Goal: Information Seeking & Learning: Learn about a topic

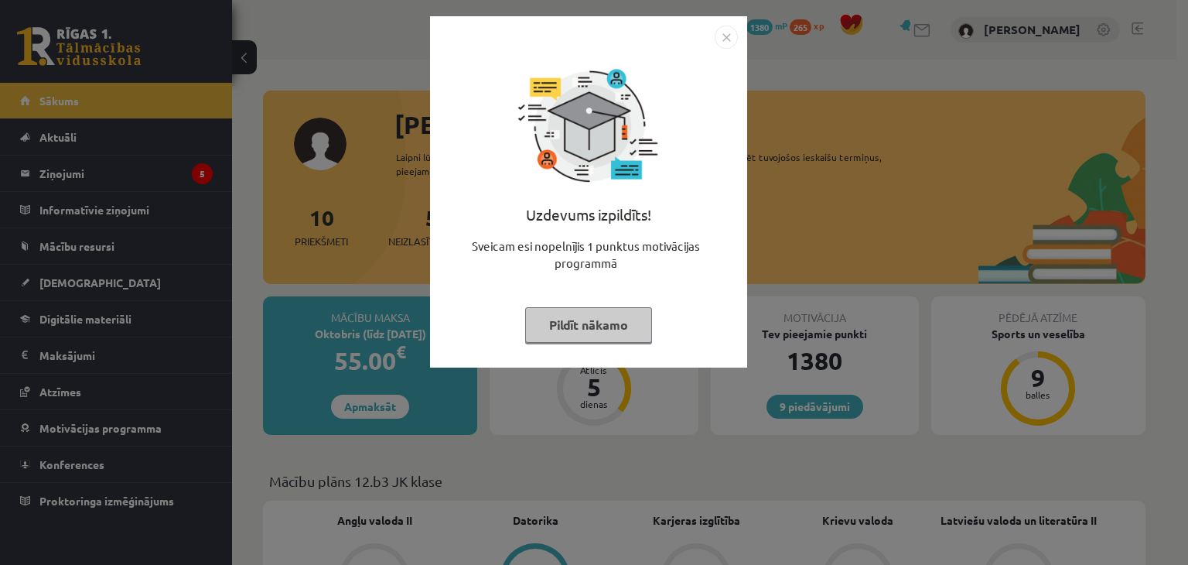
click at [567, 327] on button "Pildīt nākamo" at bounding box center [588, 325] width 127 height 36
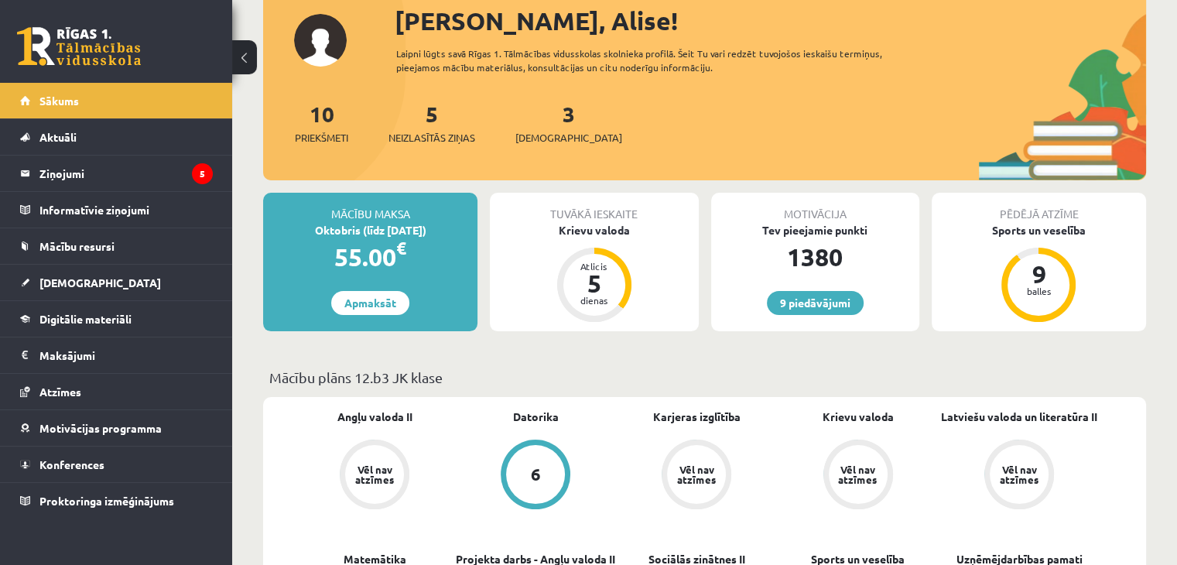
scroll to position [77, 0]
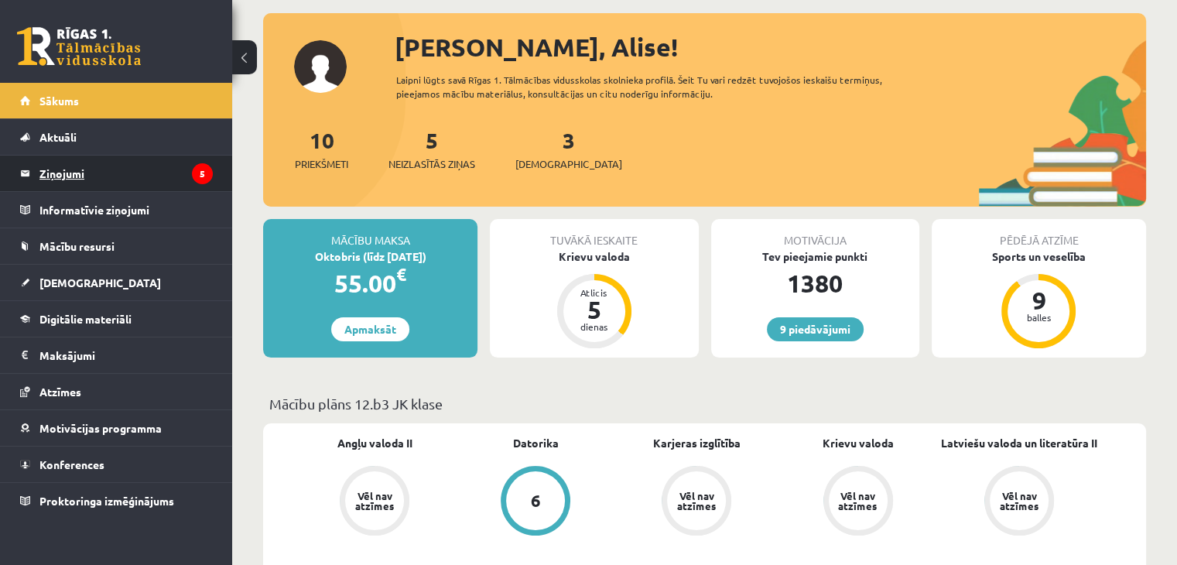
click at [203, 165] on icon "5" at bounding box center [202, 173] width 21 height 21
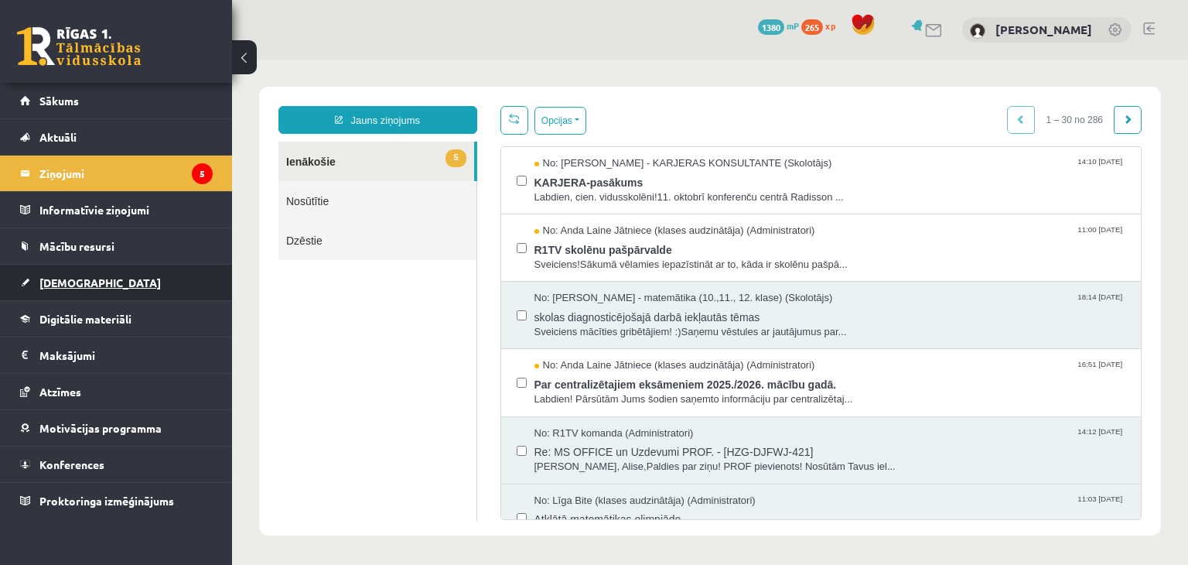
click at [78, 277] on span "[DEMOGRAPHIC_DATA]" at bounding box center [99, 282] width 121 height 14
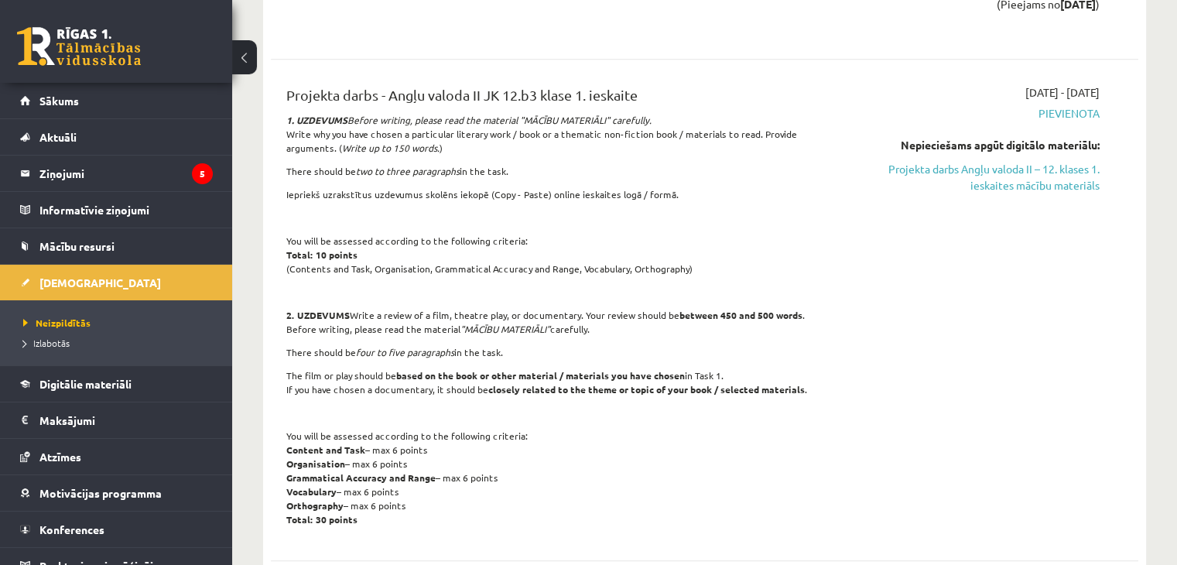
scroll to position [1393, 0]
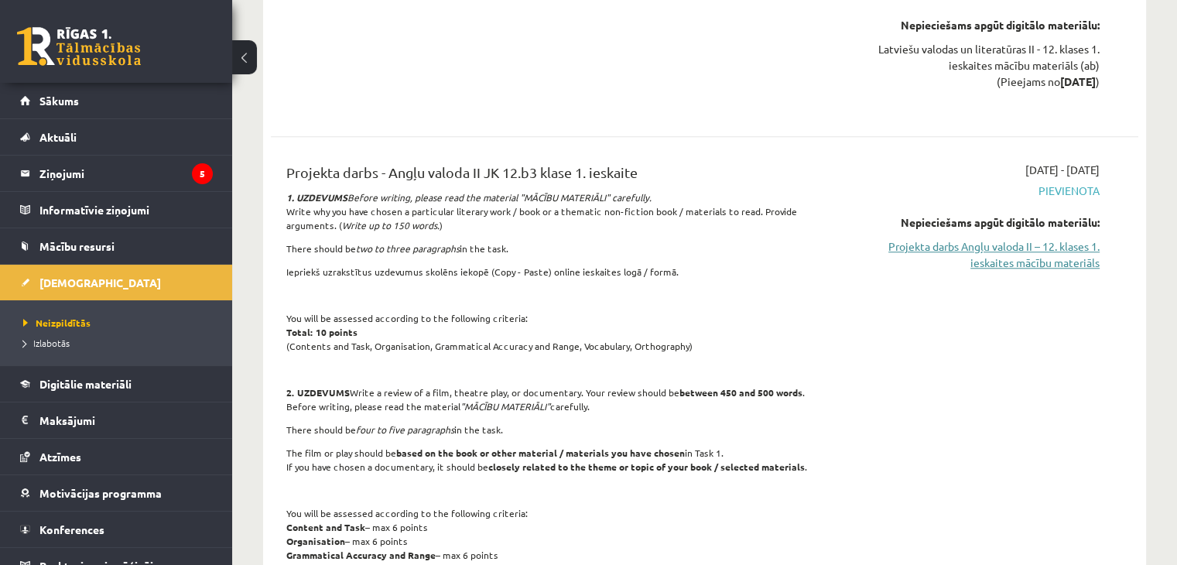
click at [1031, 238] on link "Projekta darbs Angļu valoda II – 12. klases 1. ieskaites mācību materiāls" at bounding box center [971, 254] width 255 height 32
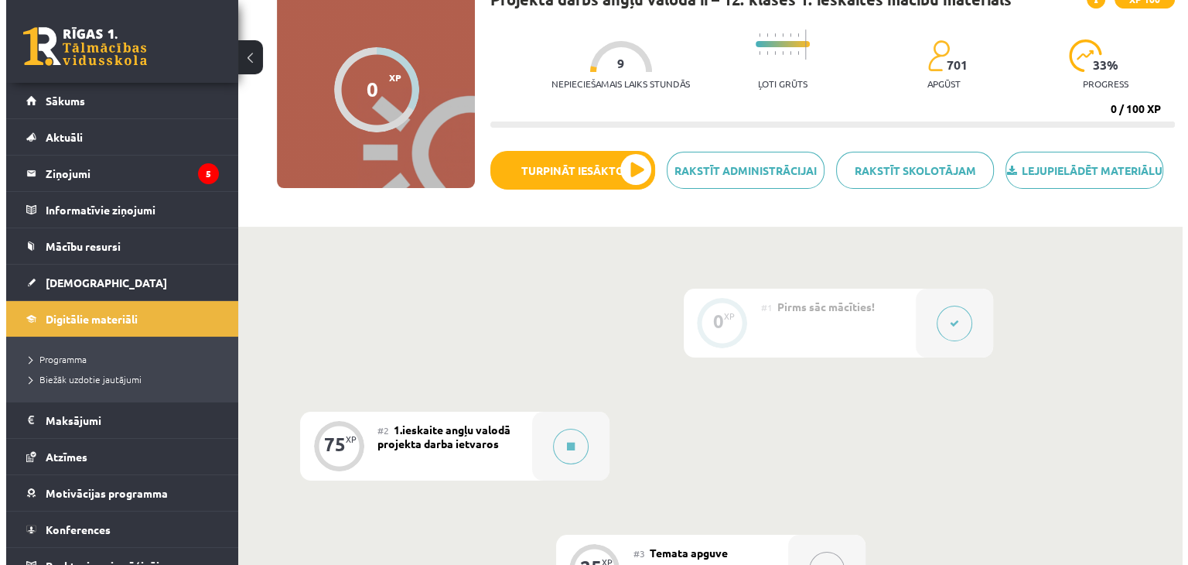
scroll to position [155, 0]
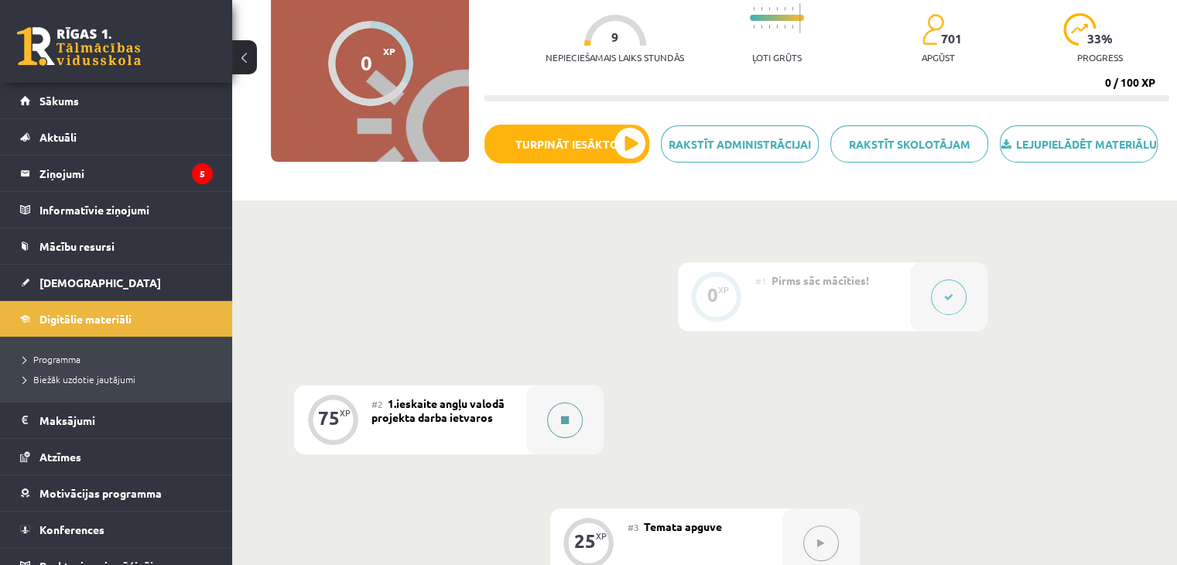
click at [565, 438] on button at bounding box center [565, 420] width 36 height 36
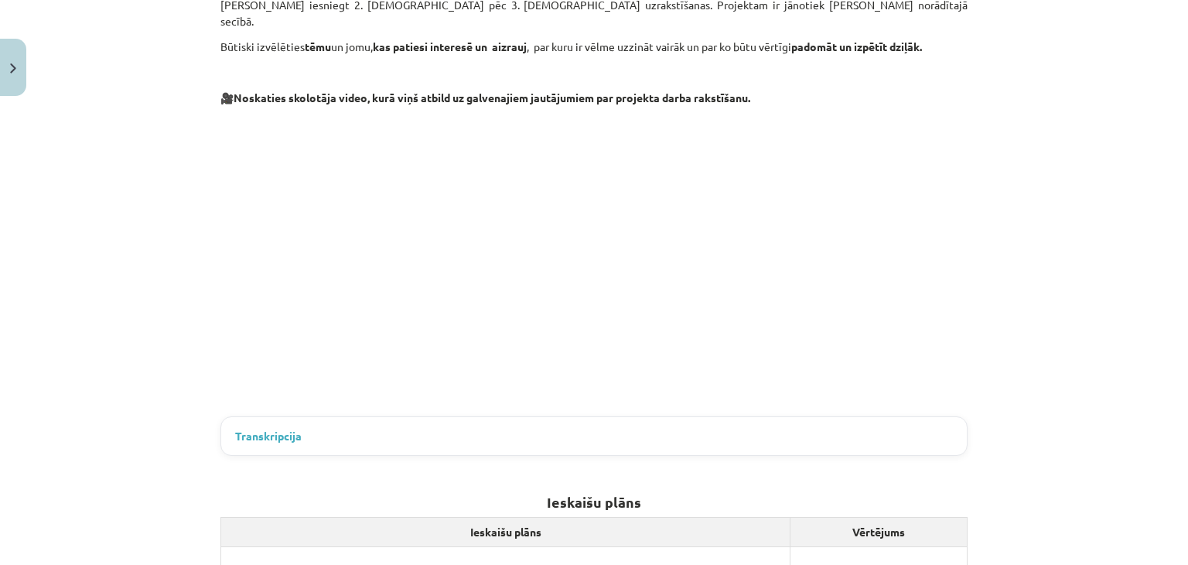
scroll to position [542, 0]
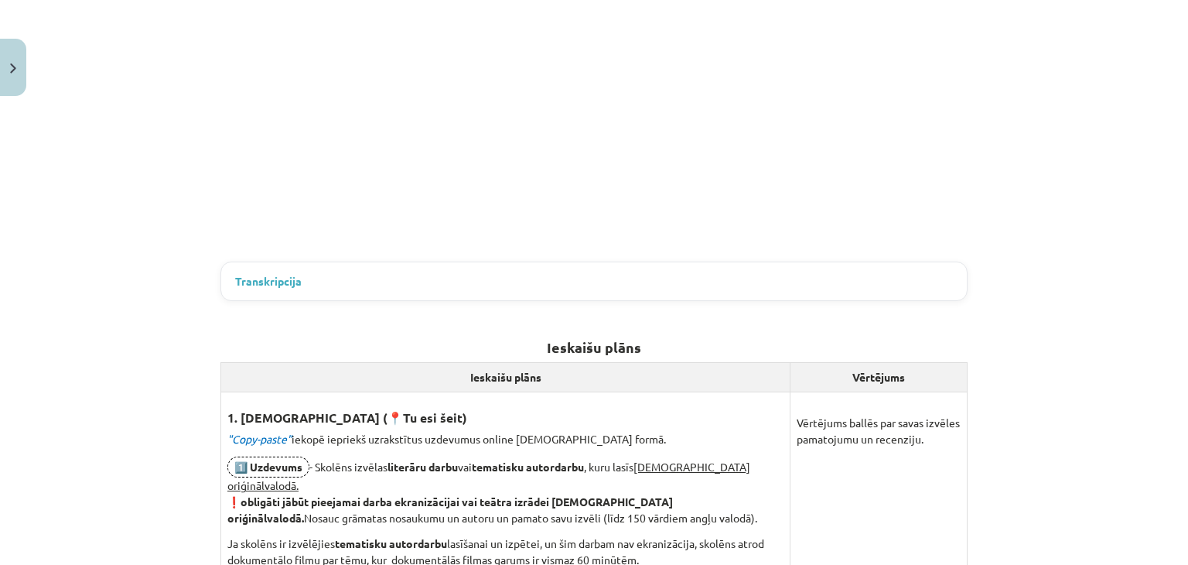
click at [254, 273] on span "Transkripcija" at bounding box center [268, 281] width 67 height 16
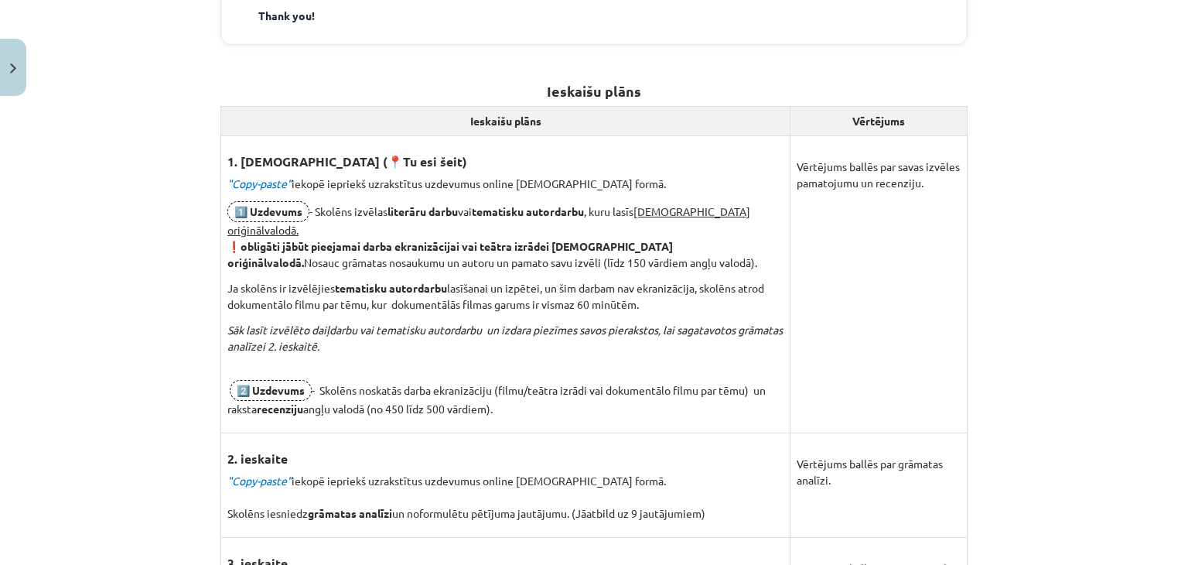
scroll to position [1470, 0]
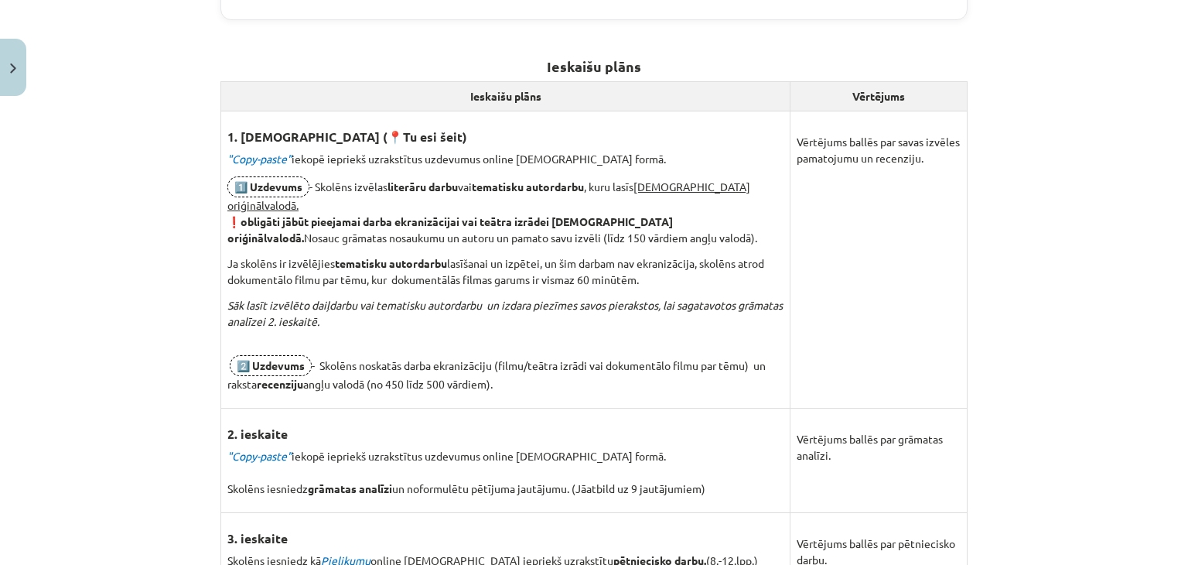
click at [262, 152] on em ""Copy-paste"" at bounding box center [259, 159] width 64 height 14
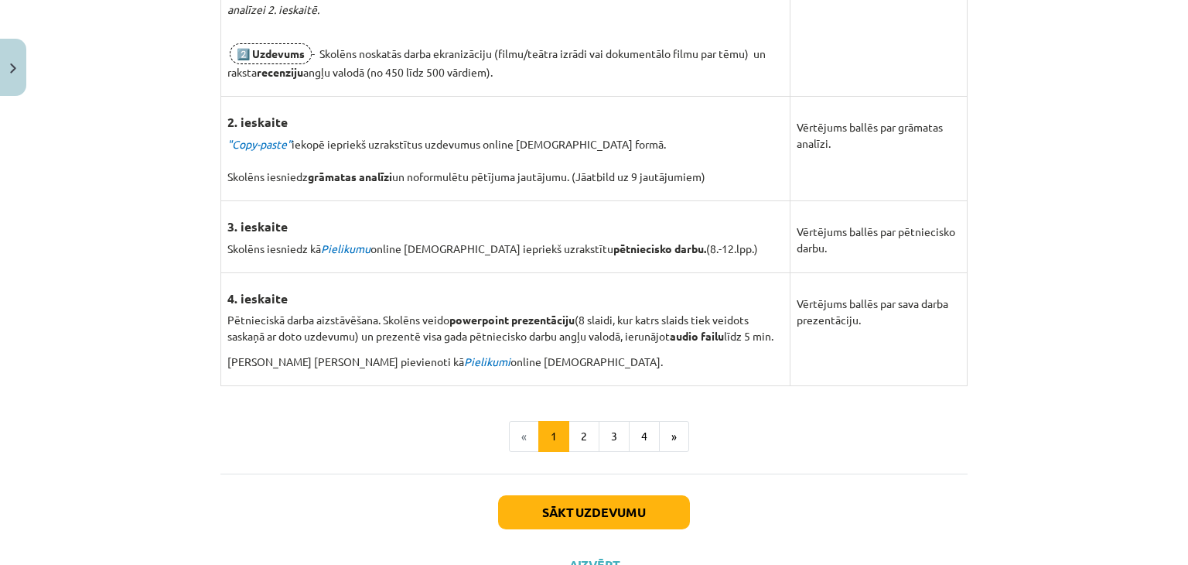
scroll to position [1825, 0]
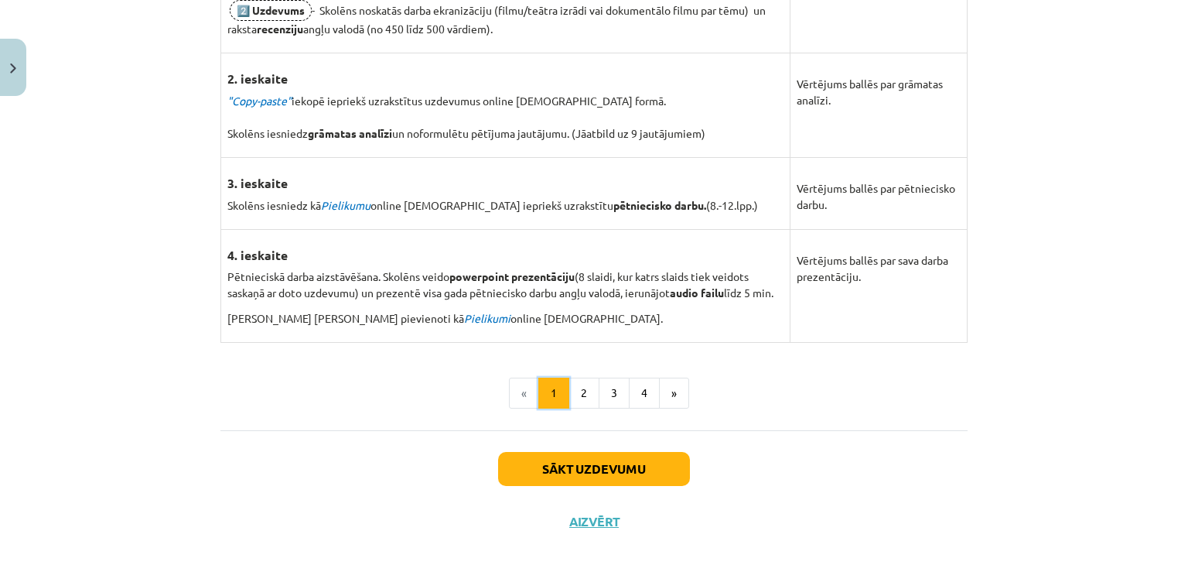
click at [557, 378] on button "1" at bounding box center [554, 393] width 31 height 31
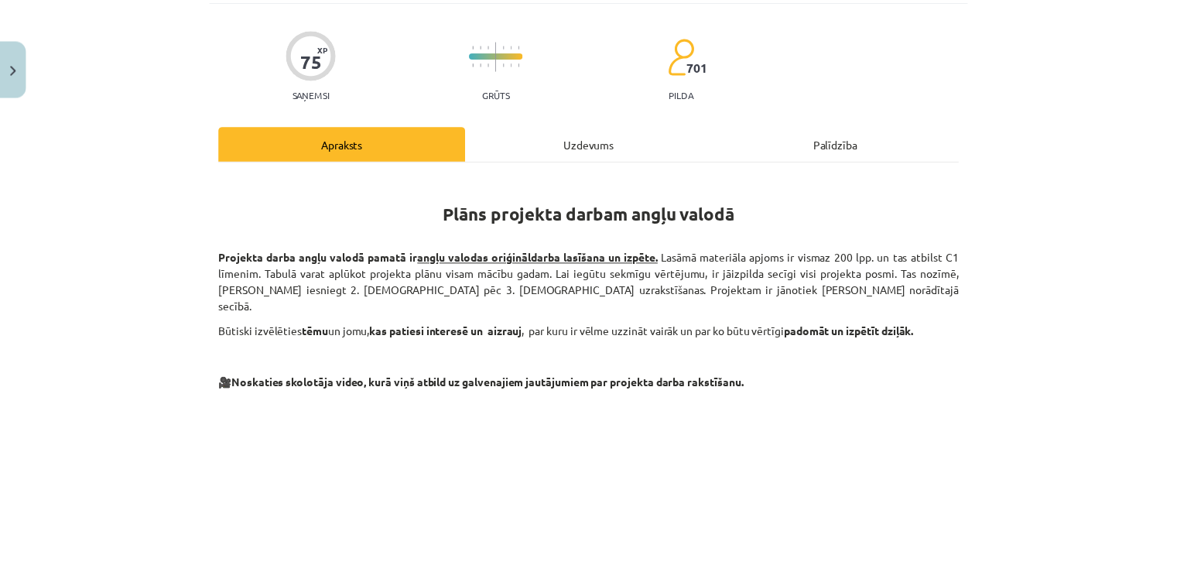
scroll to position [44, 0]
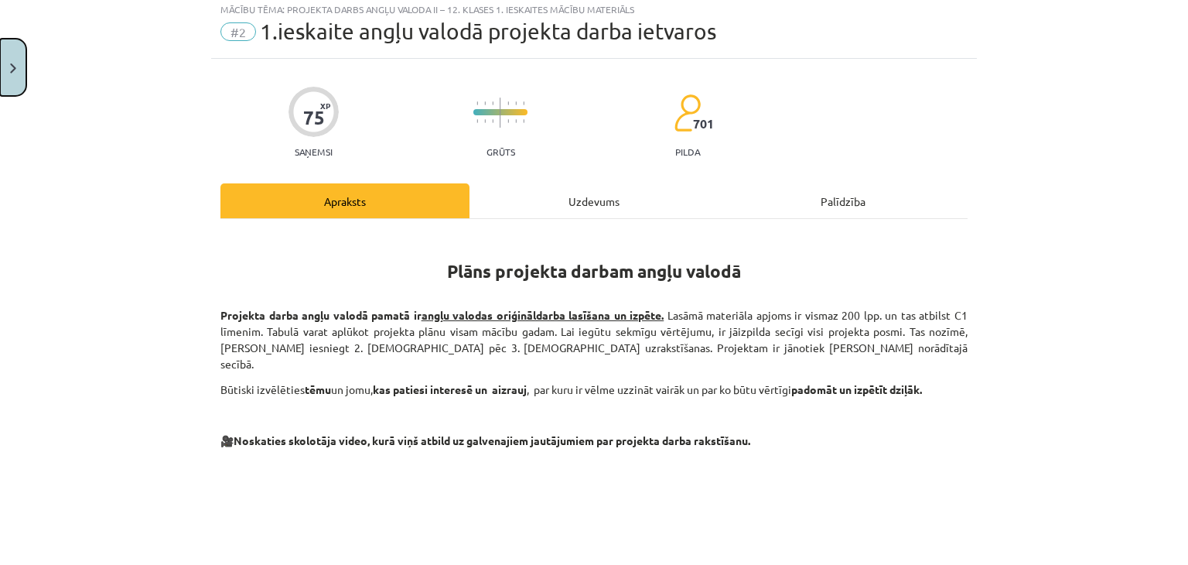
click at [15, 64] on img "Close" at bounding box center [13, 68] width 6 height 10
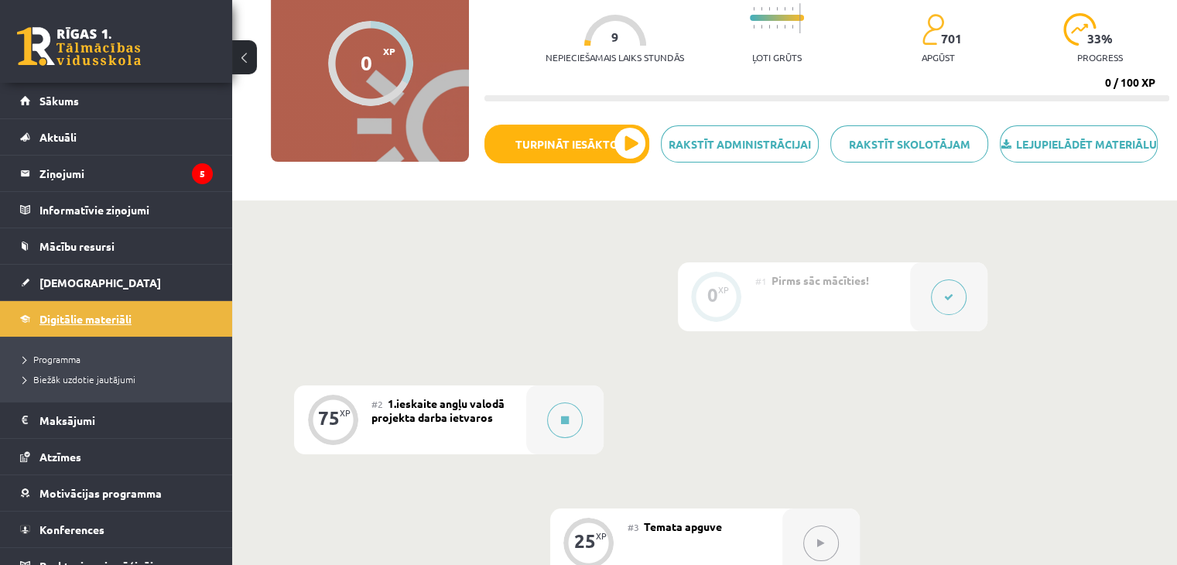
click at [121, 327] on link "Digitālie materiāli" at bounding box center [116, 319] width 193 height 36
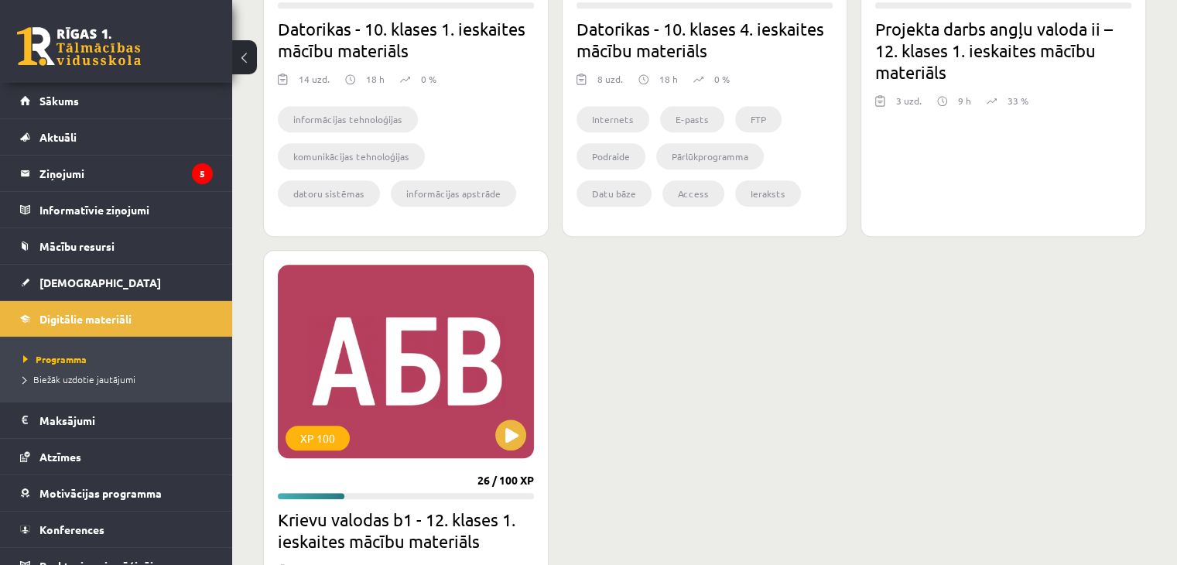
scroll to position [1857, 0]
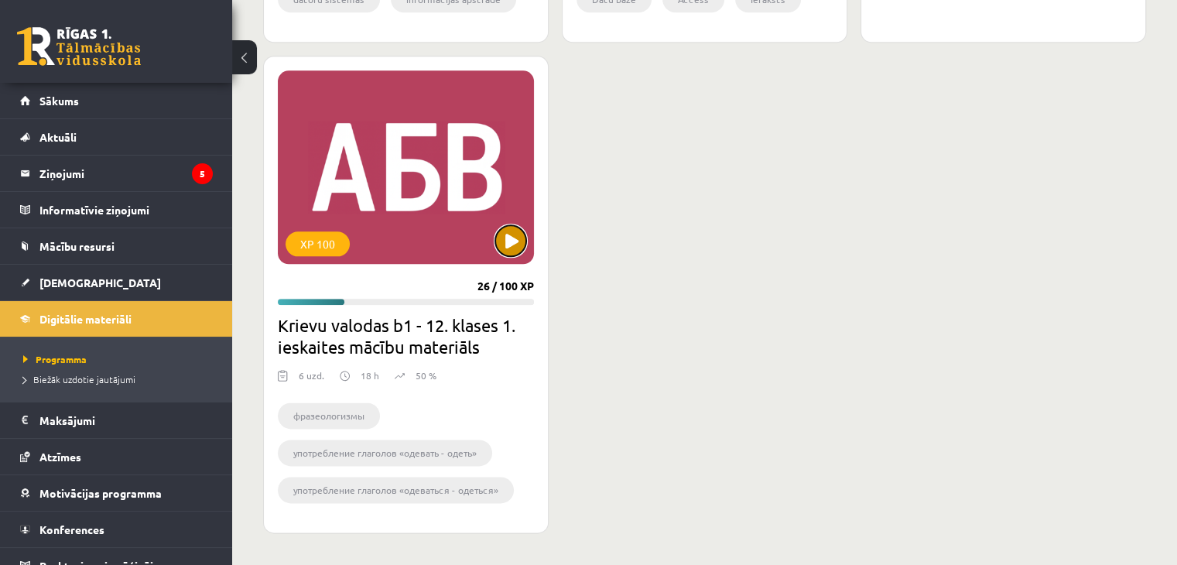
click at [501, 238] on button at bounding box center [510, 240] width 31 height 31
click at [509, 255] on div "XP 100" at bounding box center [406, 166] width 256 height 193
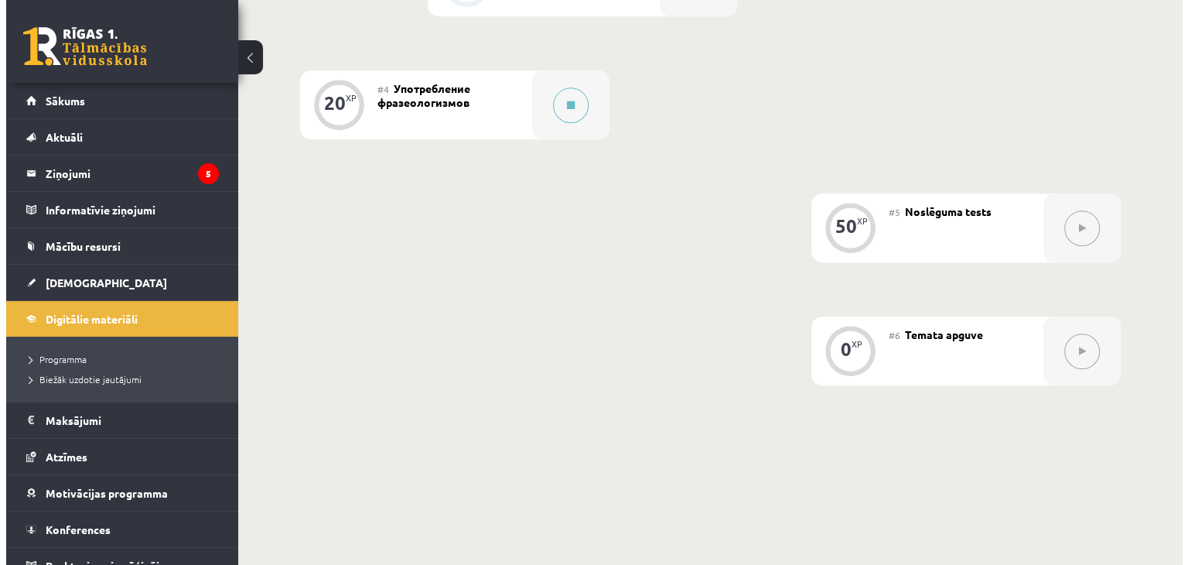
scroll to position [774, 0]
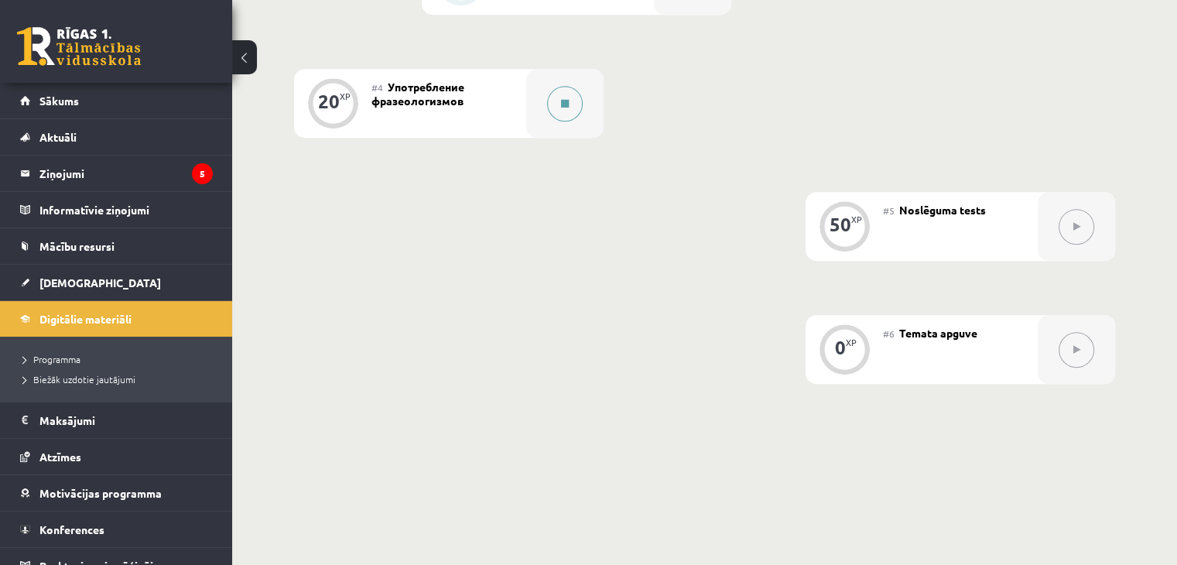
click at [558, 121] on button at bounding box center [565, 104] width 36 height 36
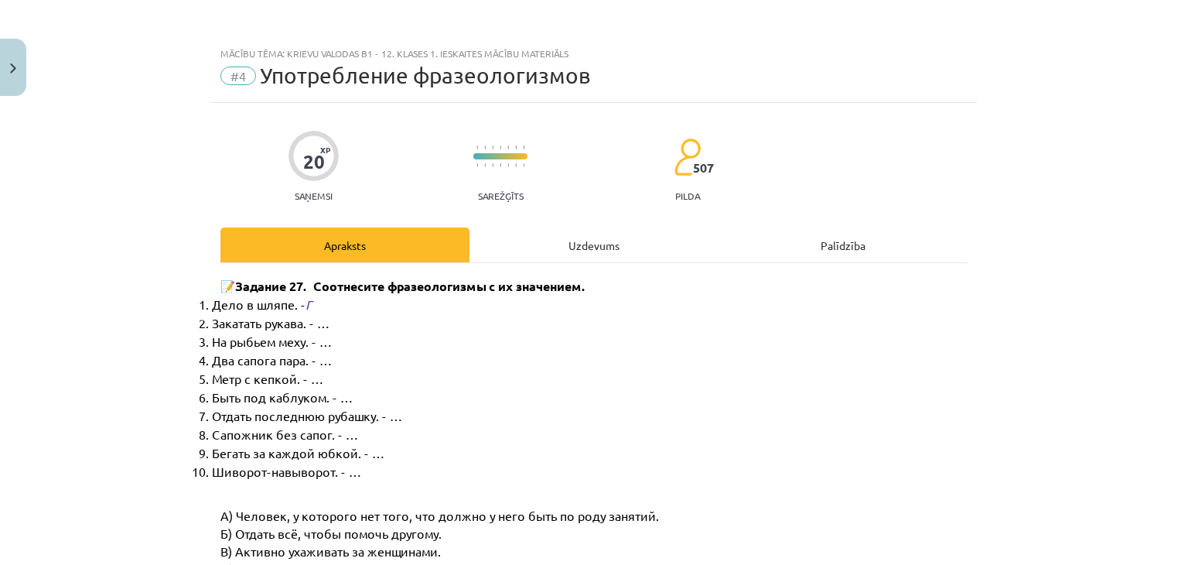
click at [538, 246] on div "Uzdevums" at bounding box center [594, 244] width 249 height 35
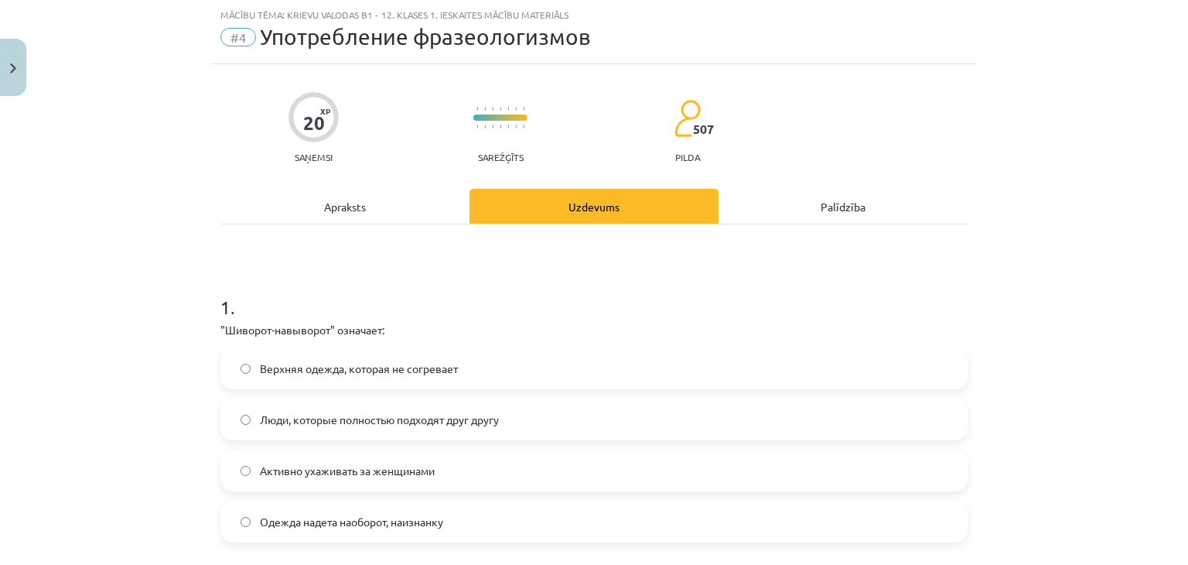
scroll to position [193, 0]
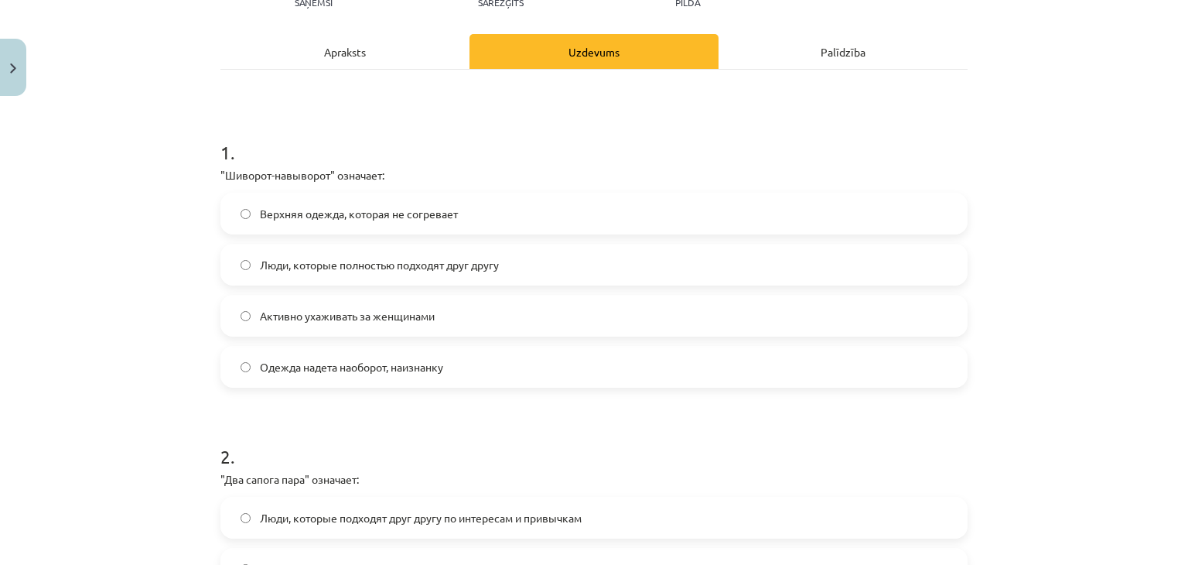
click at [434, 60] on div "Apraksts" at bounding box center [345, 51] width 249 height 35
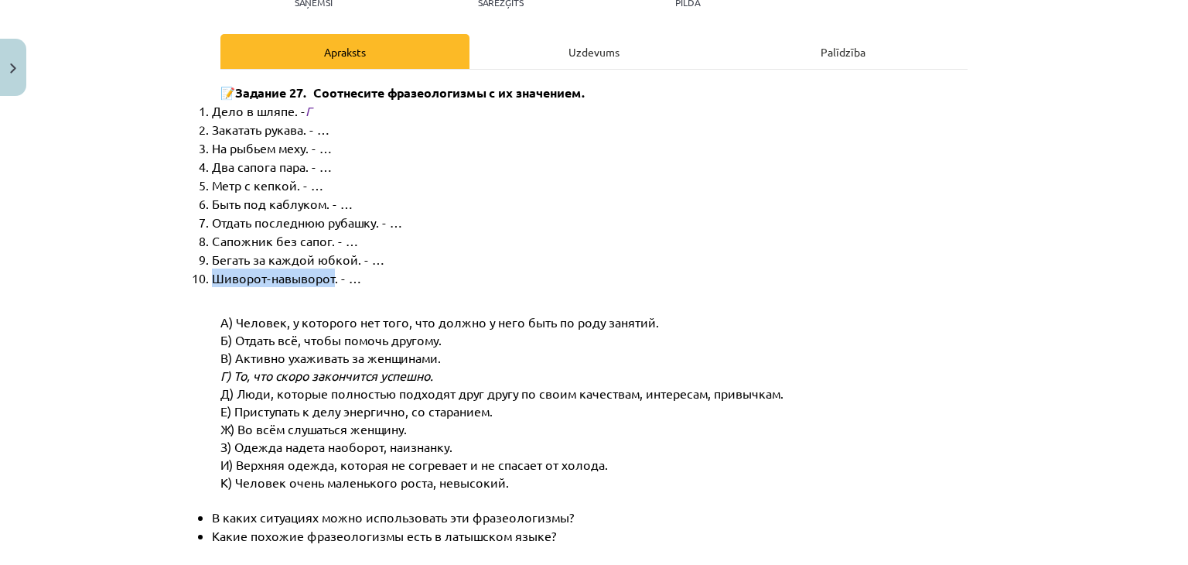
drag, startPoint x: 207, startPoint y: 282, endPoint x: 327, endPoint y: 270, distance: 119.7
click at [327, 270] on span "Шиворот-навыворот. - …" at bounding box center [286, 277] width 149 height 15
click at [565, 34] on div "Uzdevums" at bounding box center [594, 51] width 249 height 35
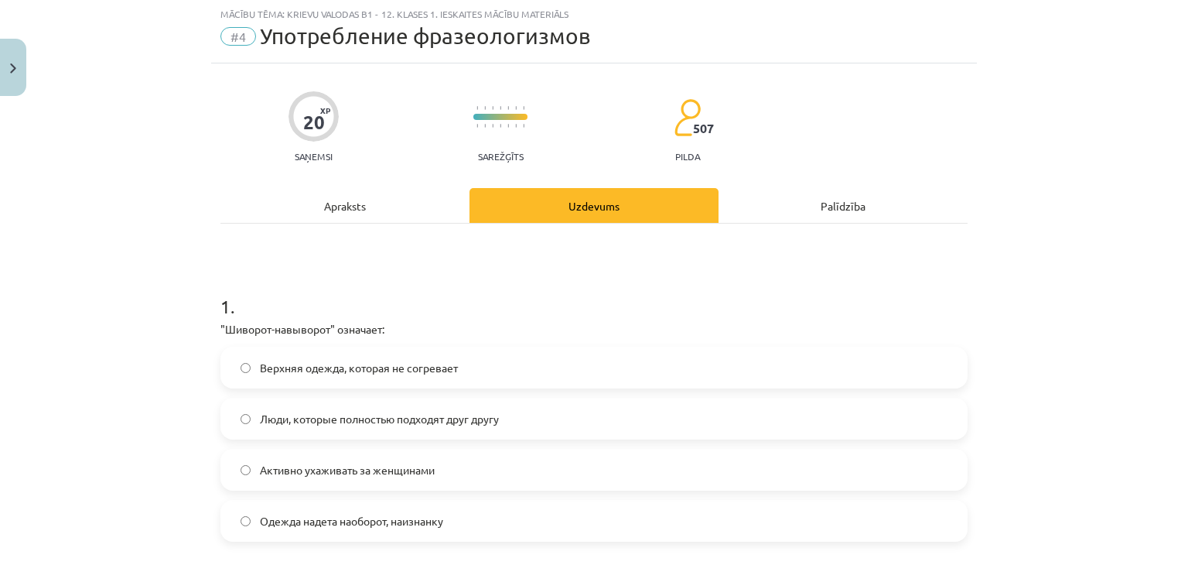
scroll to position [39, 0]
click at [390, 532] on label "Одежда надета наоборот, наизнанку" at bounding box center [594, 521] width 744 height 39
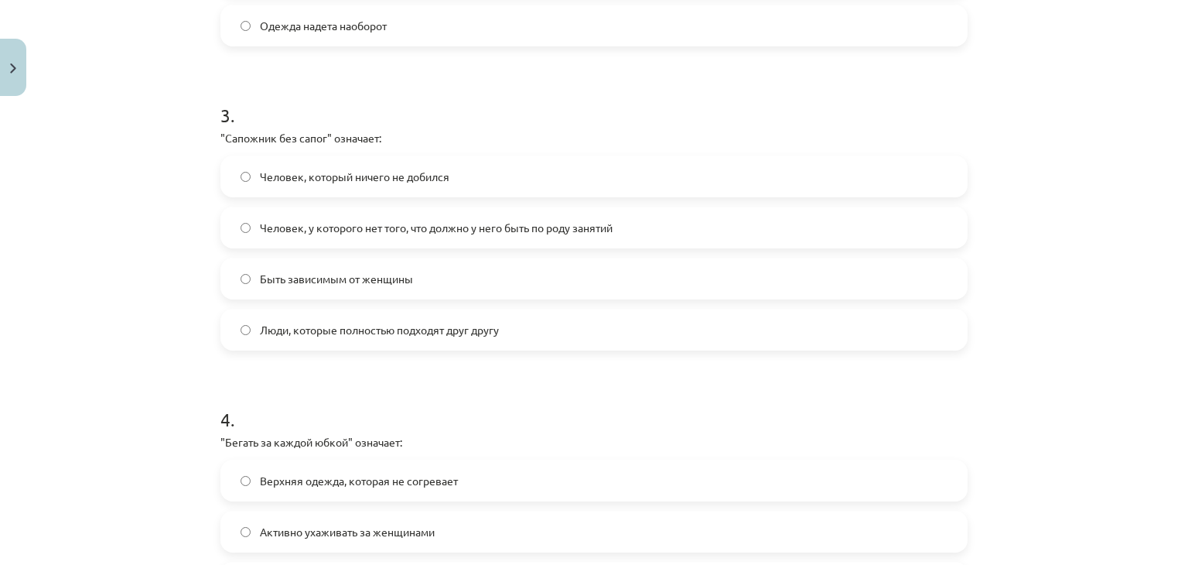
scroll to position [1045, 0]
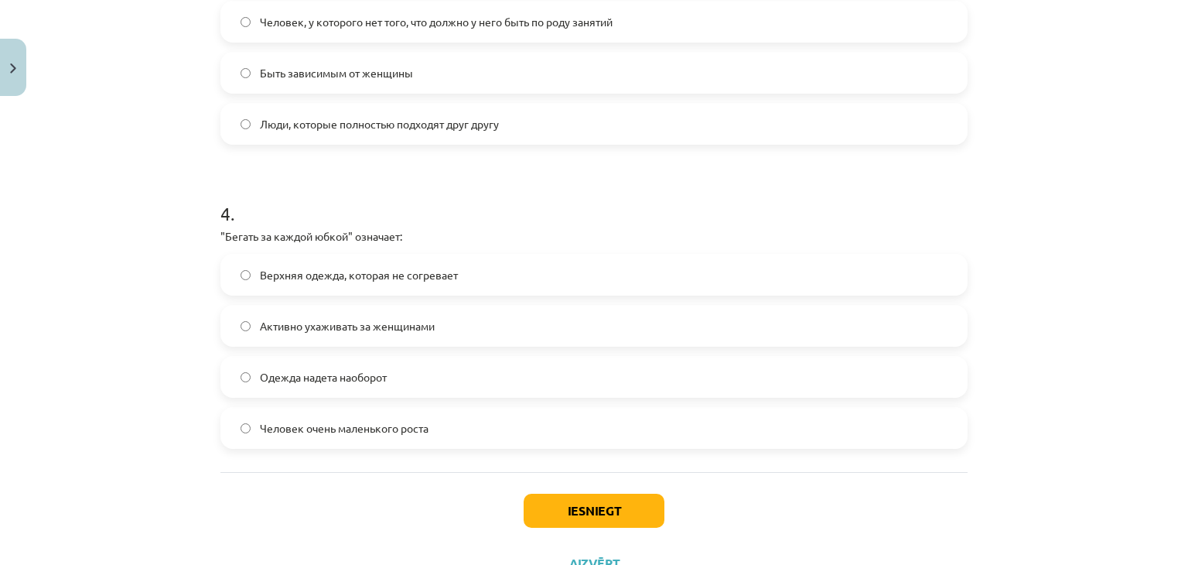
click at [411, 315] on label "Активно ухаживать за женщинами" at bounding box center [594, 325] width 744 height 39
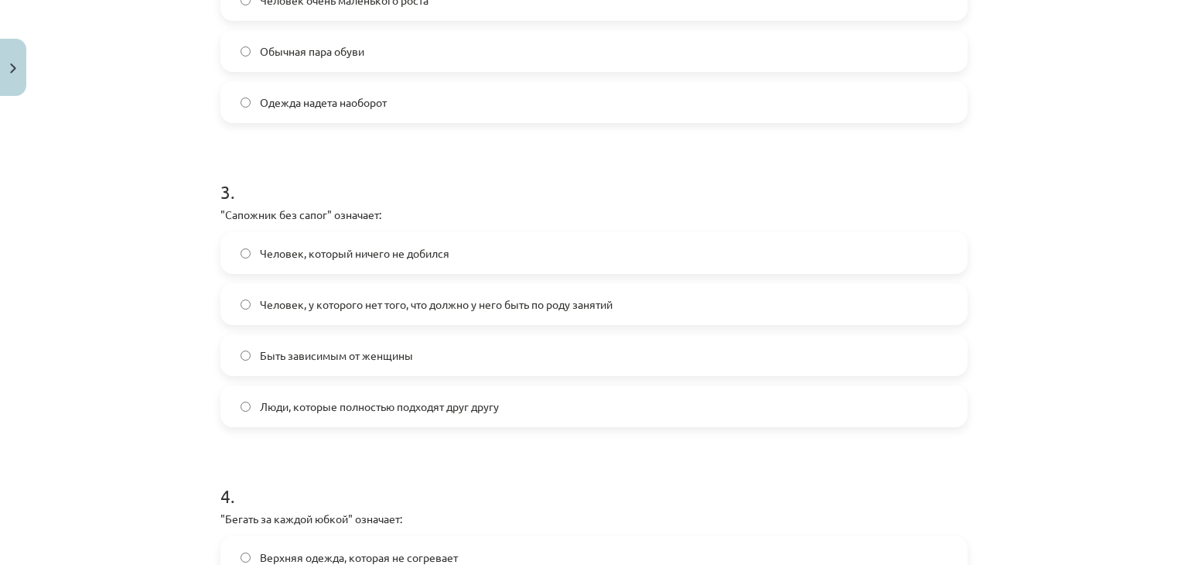
scroll to position [735, 0]
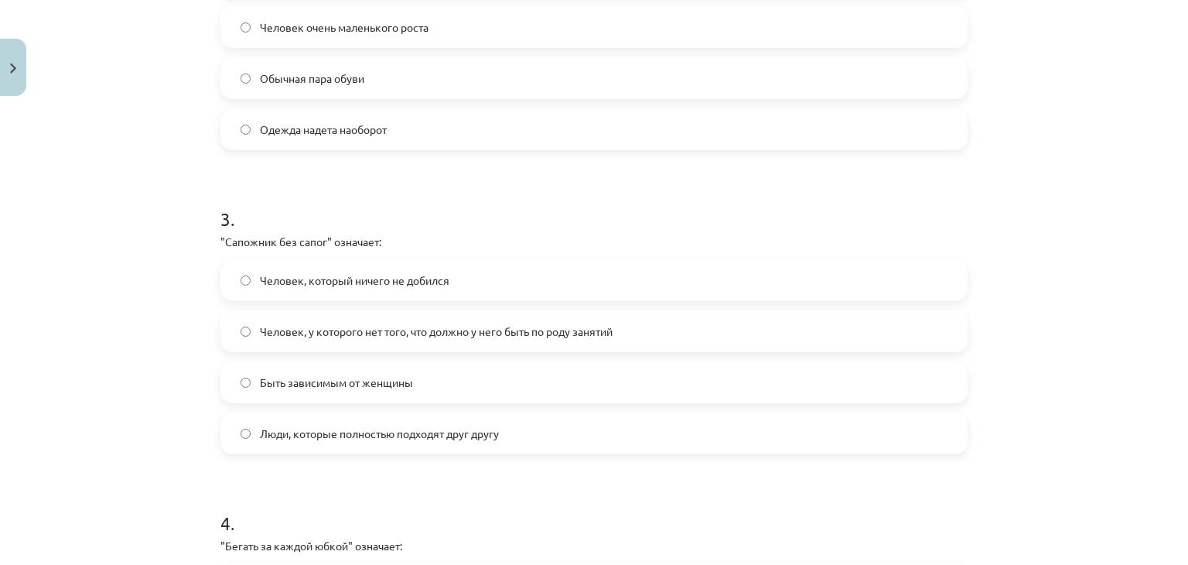
click at [290, 321] on label "Человек, у которого нет того, что должно у него быть по роду занятий" at bounding box center [594, 331] width 744 height 39
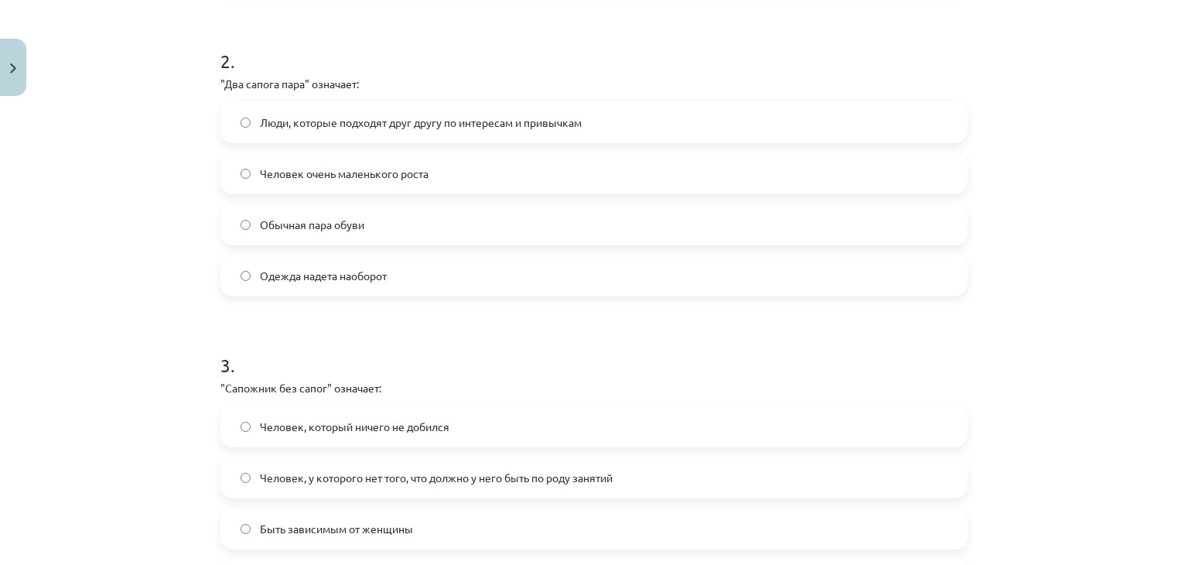
scroll to position [426, 0]
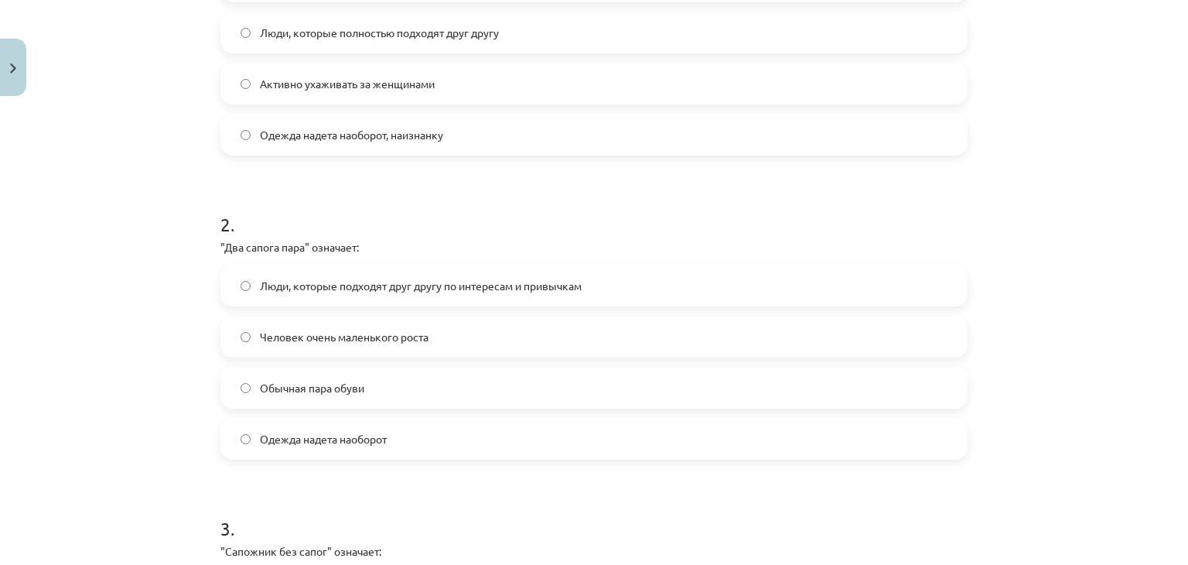
click at [316, 284] on span "Люди, которые подходят друг другу по интересам и привычкам" at bounding box center [421, 286] width 322 height 16
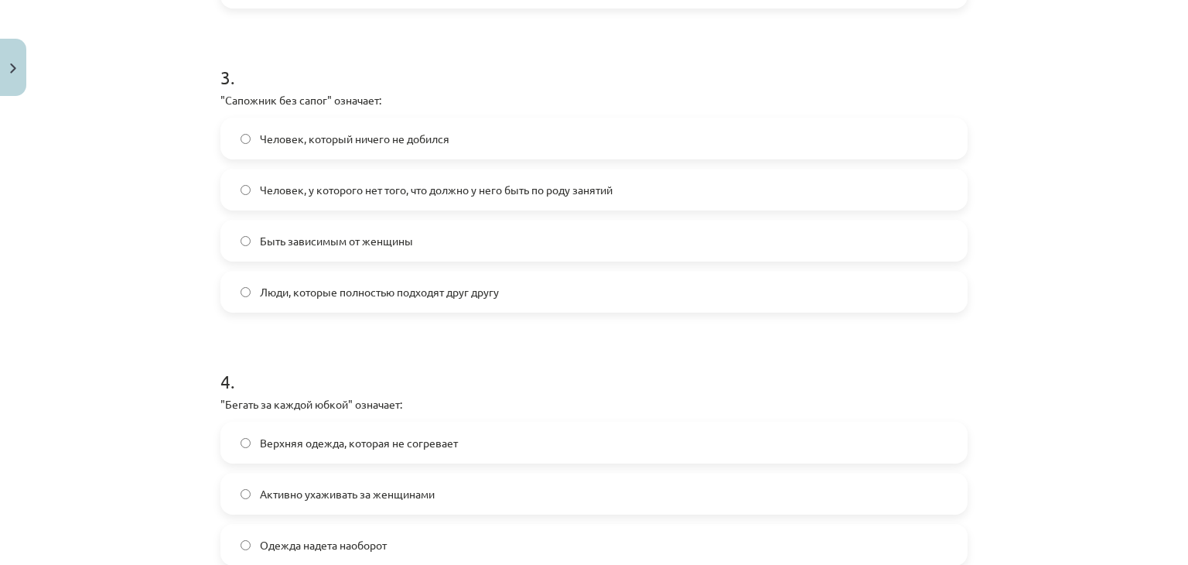
scroll to position [1108, 0]
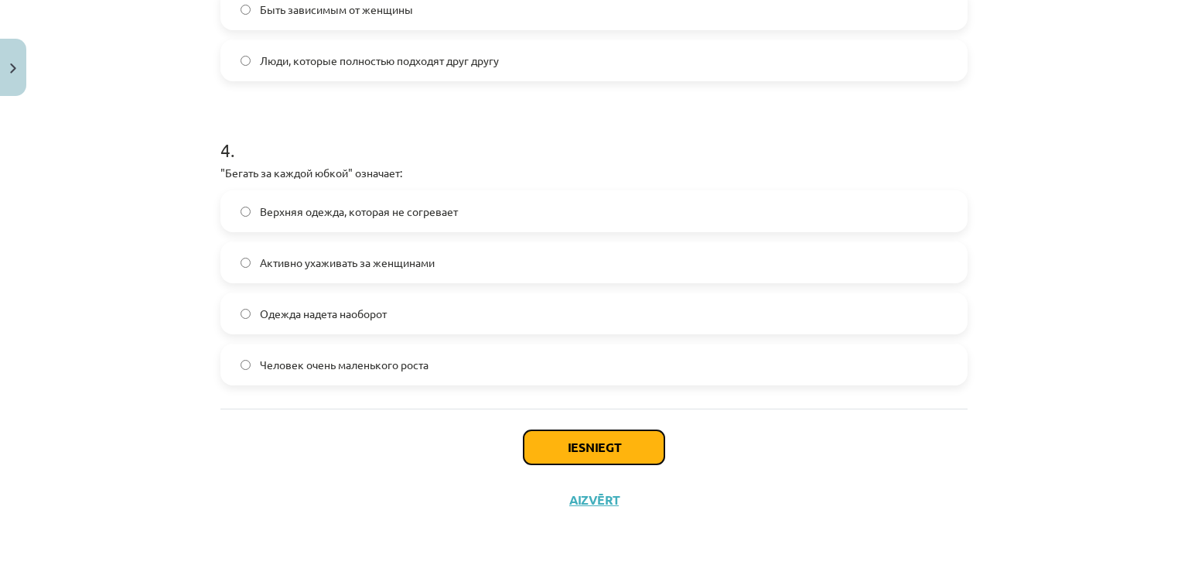
click at [643, 434] on button "Iesniegt" at bounding box center [594, 447] width 141 height 34
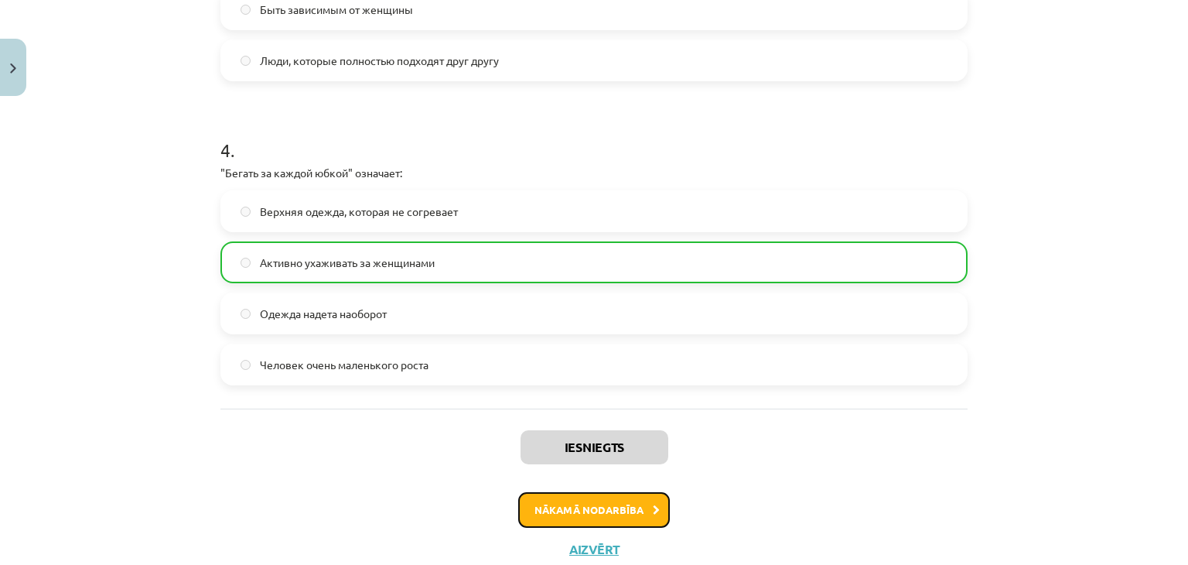
click at [560, 499] on button "Nākamā nodarbība" at bounding box center [594, 510] width 152 height 36
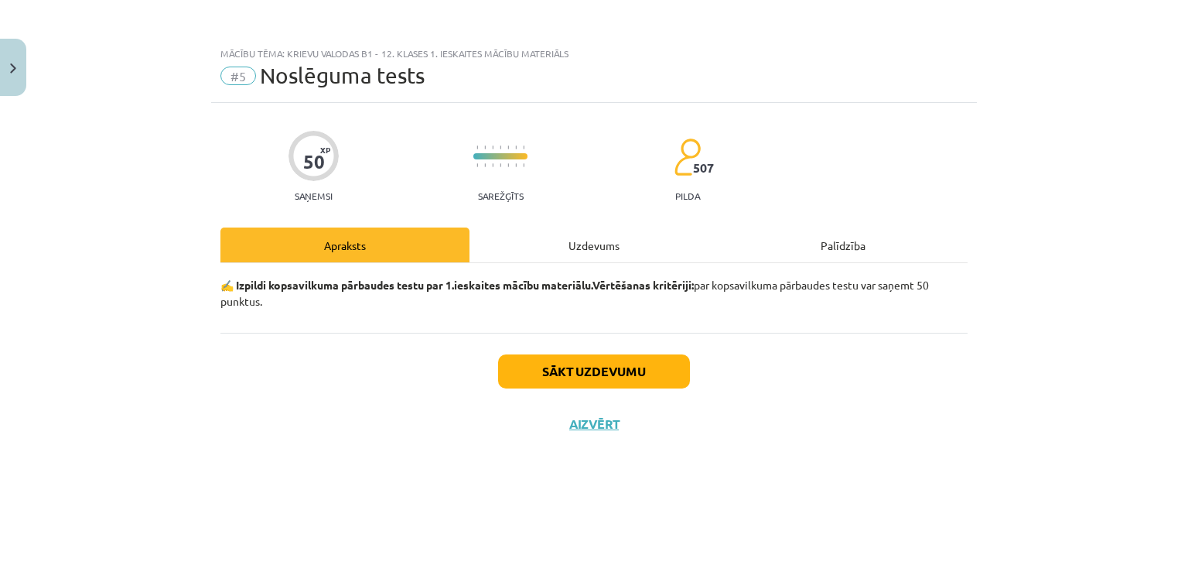
click at [534, 239] on div "Uzdevums" at bounding box center [594, 244] width 249 height 35
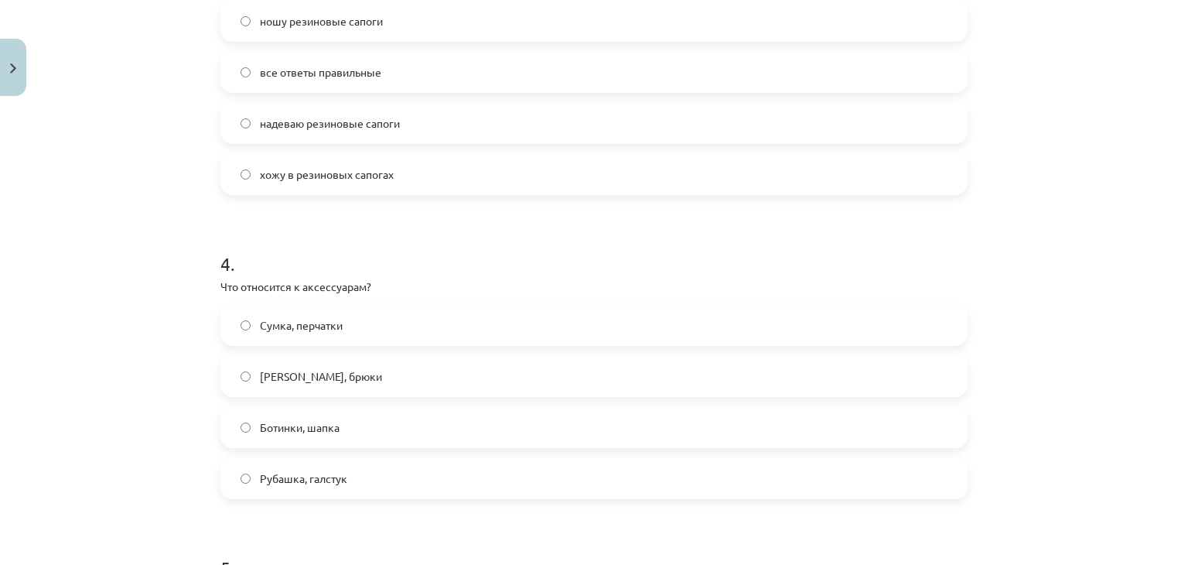
scroll to position [1083, 0]
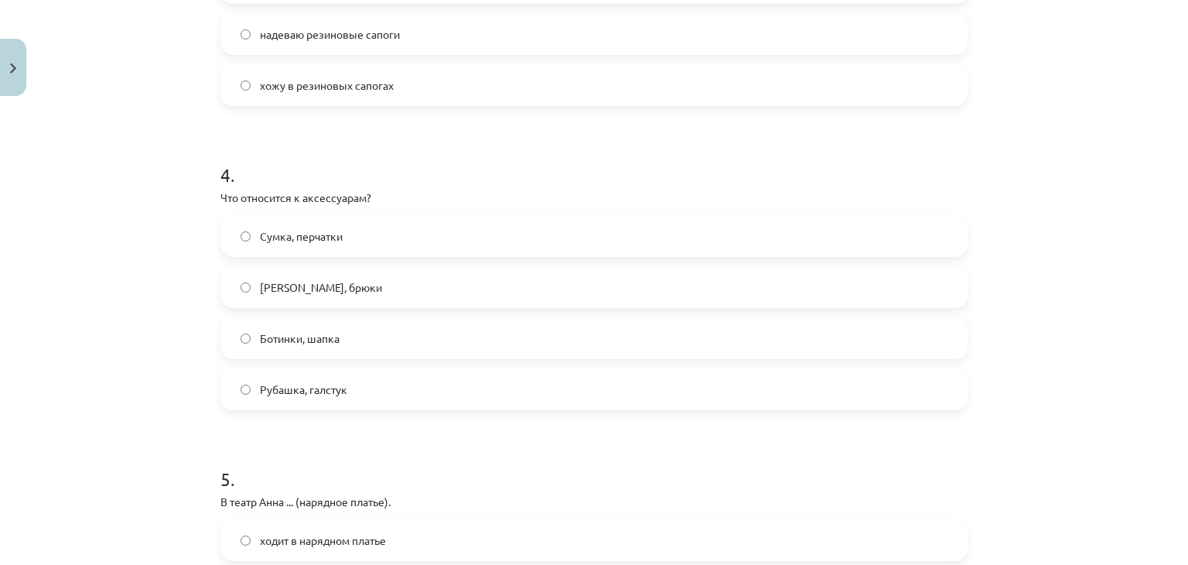
click at [258, 227] on label "Сумка, перчатки" at bounding box center [594, 236] width 744 height 39
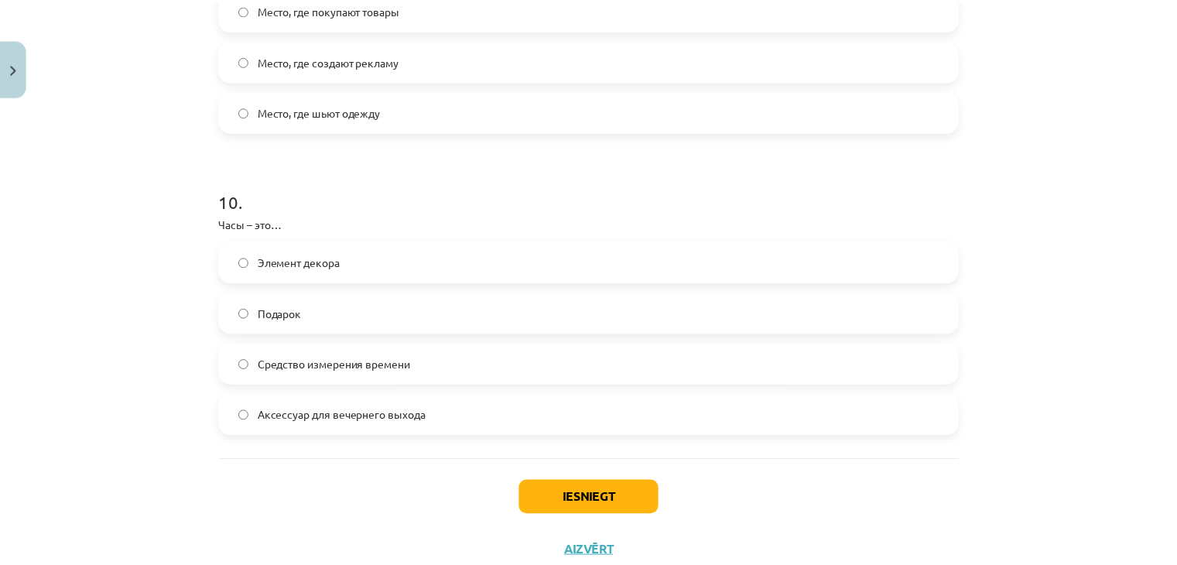
scroll to position [2854, 0]
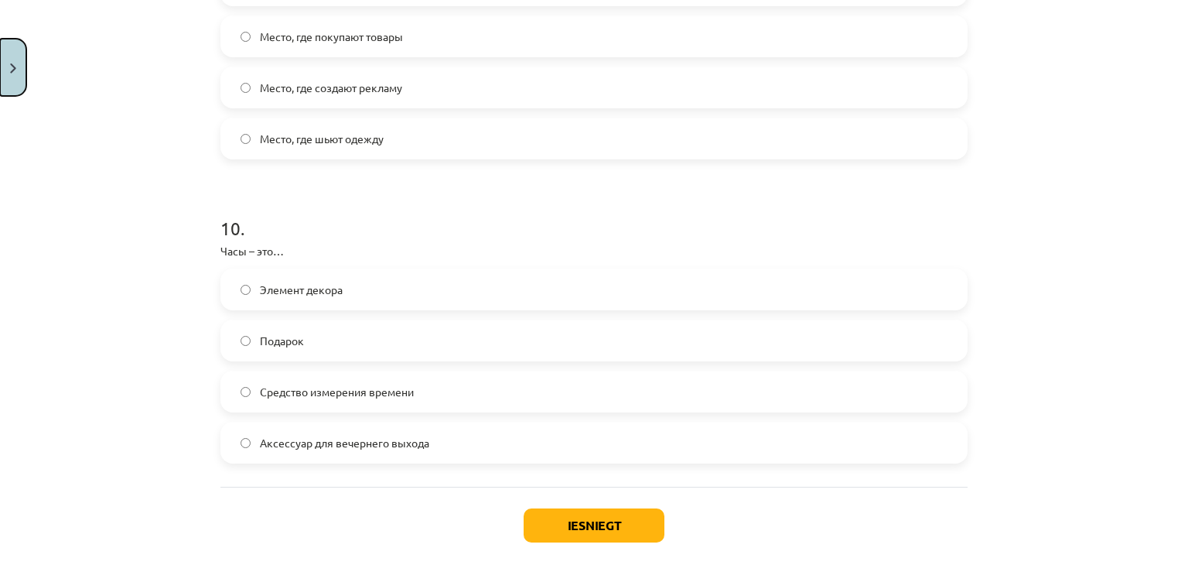
click at [0, 66] on button "Close" at bounding box center [13, 67] width 26 height 57
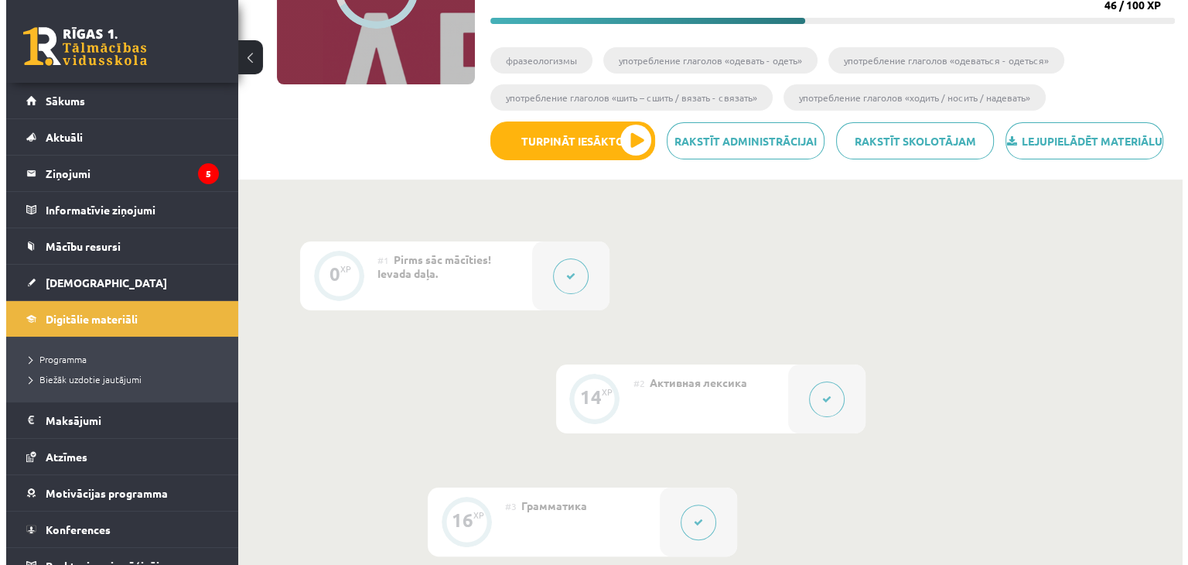
scroll to position [0, 0]
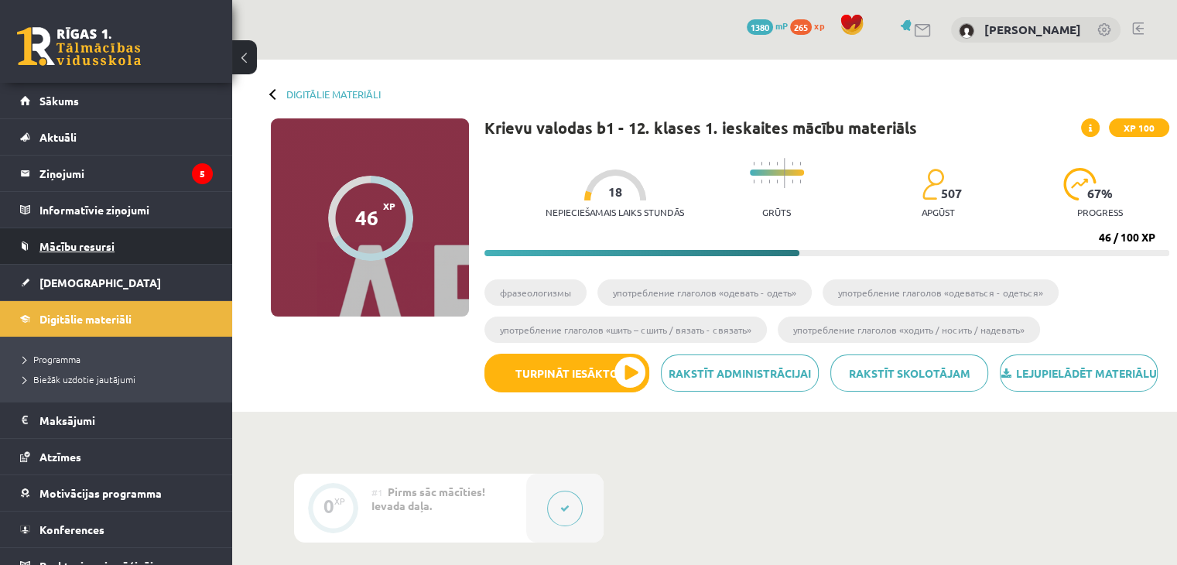
click at [97, 231] on link "Mācību resursi" at bounding box center [116, 246] width 193 height 36
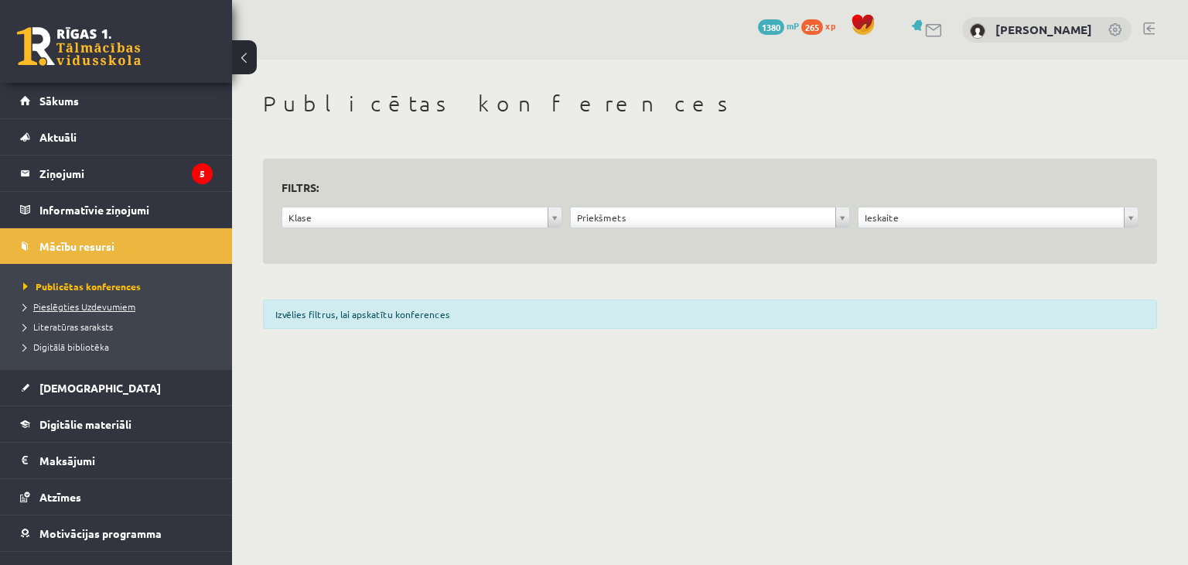
click at [87, 304] on span "Pieslēgties Uzdevumiem" at bounding box center [79, 306] width 112 height 12
click at [166, 180] on legend "Ziņojumi 5" at bounding box center [125, 174] width 173 height 36
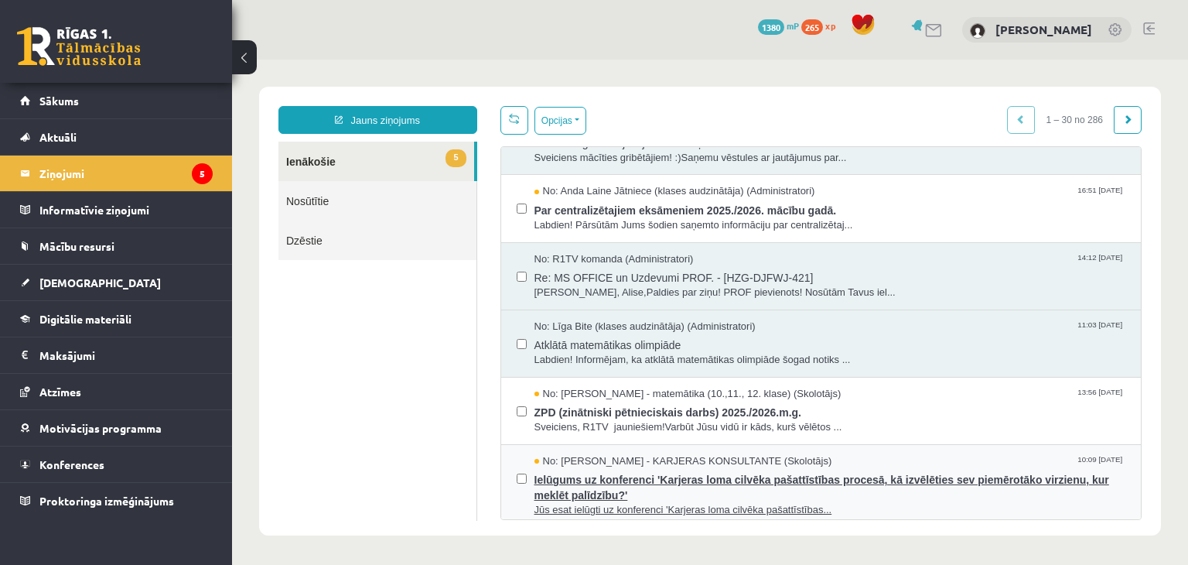
scroll to position [387, 0]
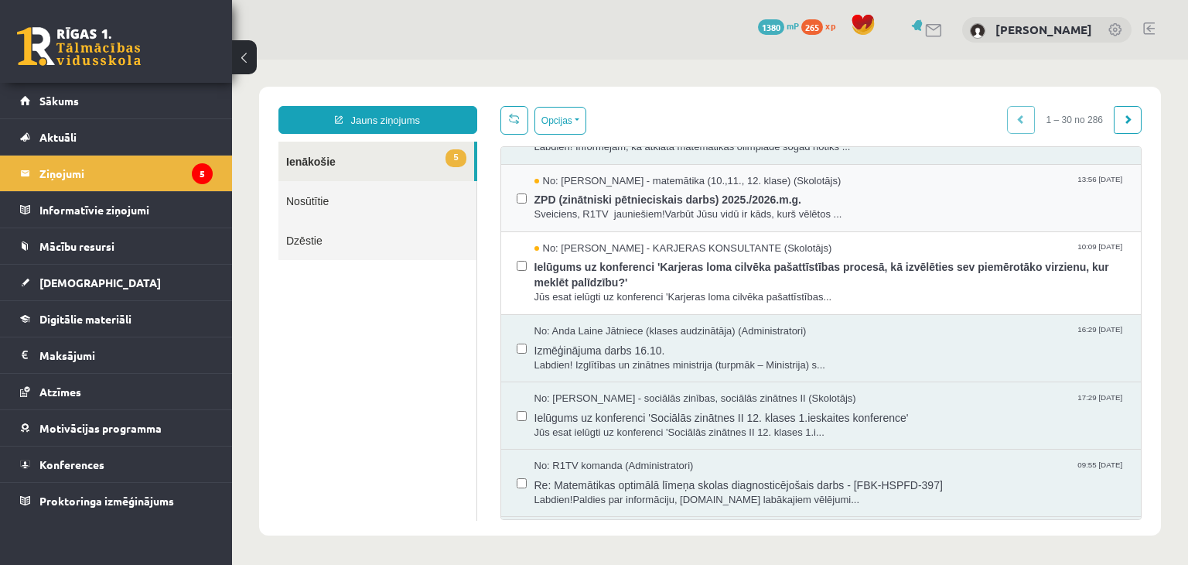
click at [511, 193] on div "No: Laima Tukāne - Grosa - matemātika (10.,11., 12. klase) (Skolotājs) 13:56 01…" at bounding box center [821, 198] width 641 height 67
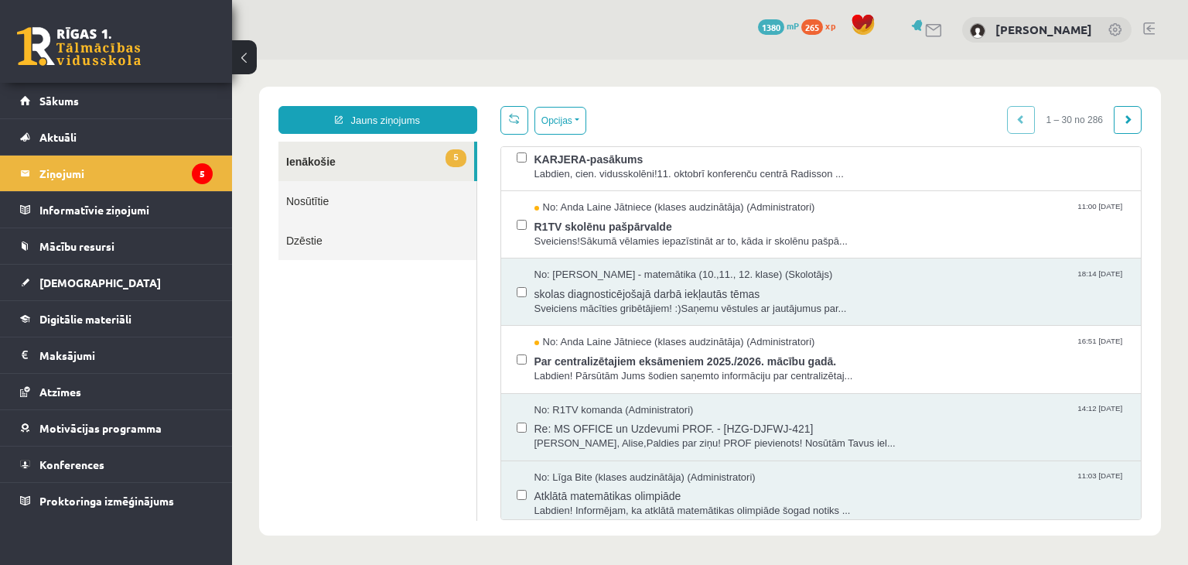
scroll to position [0, 0]
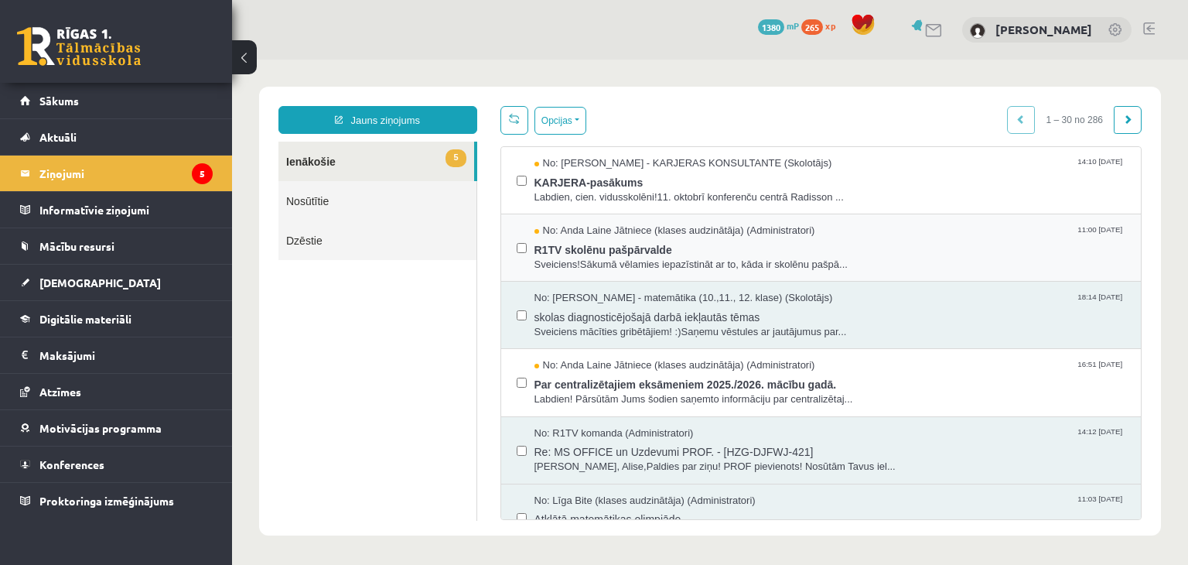
click at [520, 255] on label at bounding box center [522, 241] width 10 height 34
click at [523, 183] on div "No: Karīna Saveļjeva - KARJERAS KONSULTANTE (Skolotājs) 14:10 10/10/2025 KARJER…" at bounding box center [822, 180] width 610 height 48
click at [555, 111] on button "Opcijas" at bounding box center [561, 121] width 52 height 28
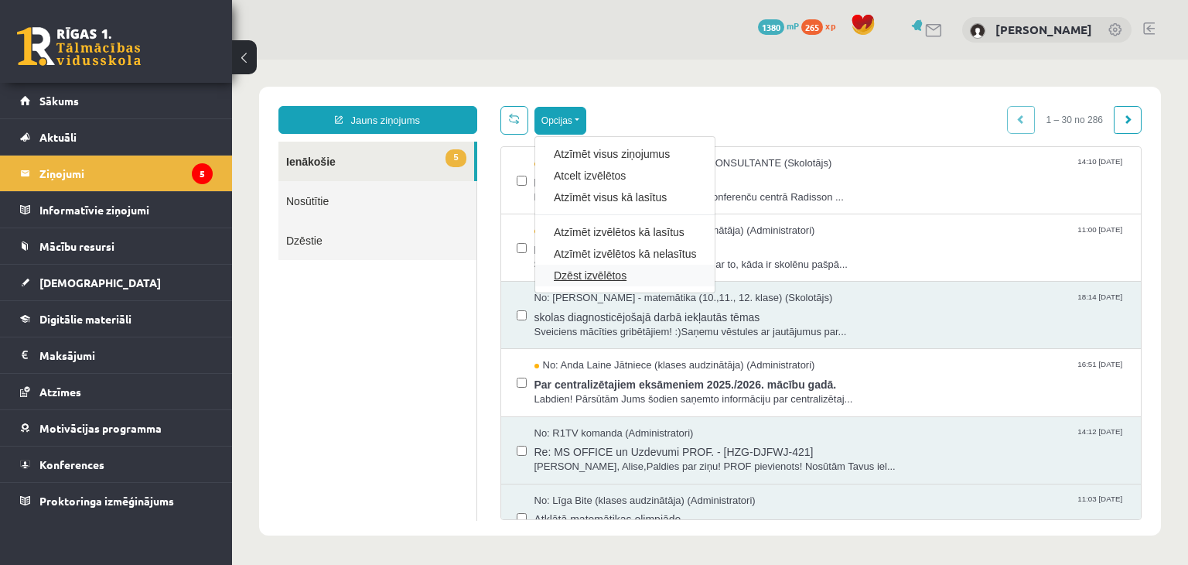
click at [594, 277] on link "Dzēst izvēlētos" at bounding box center [625, 275] width 142 height 15
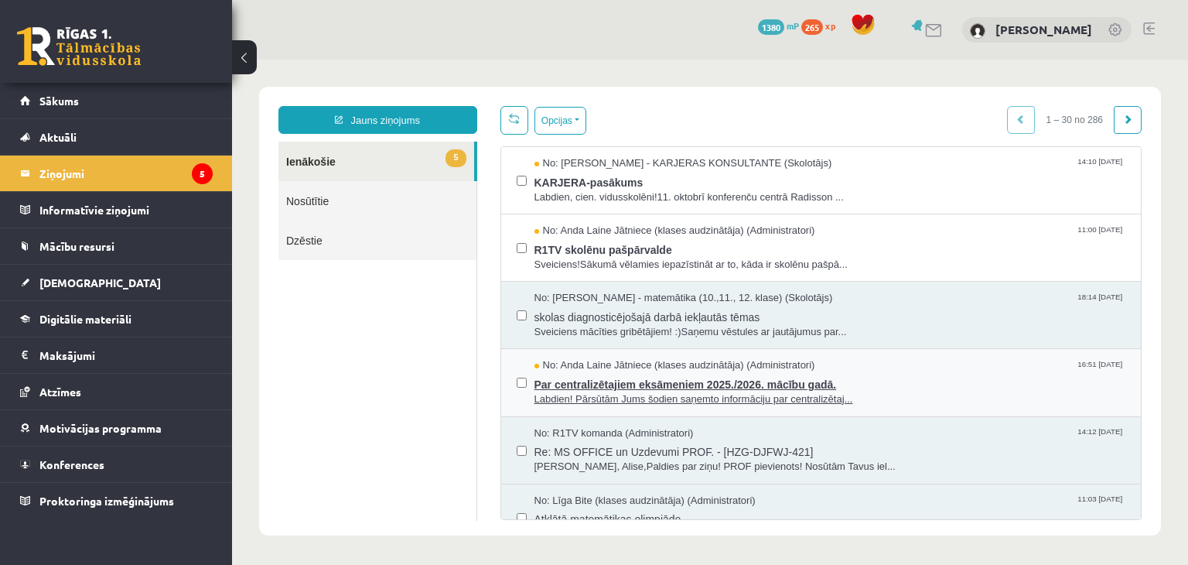
click at [653, 373] on span "Par centralizētajiem eksāmeniem 2025./2026. mācību gadā." at bounding box center [831, 382] width 592 height 19
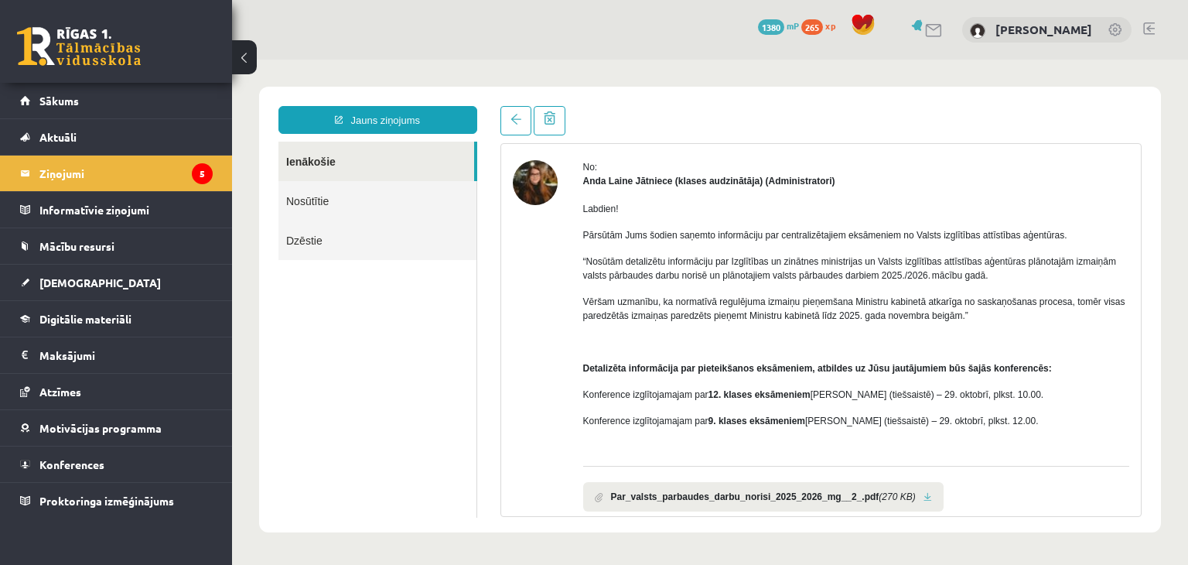
scroll to position [125, 0]
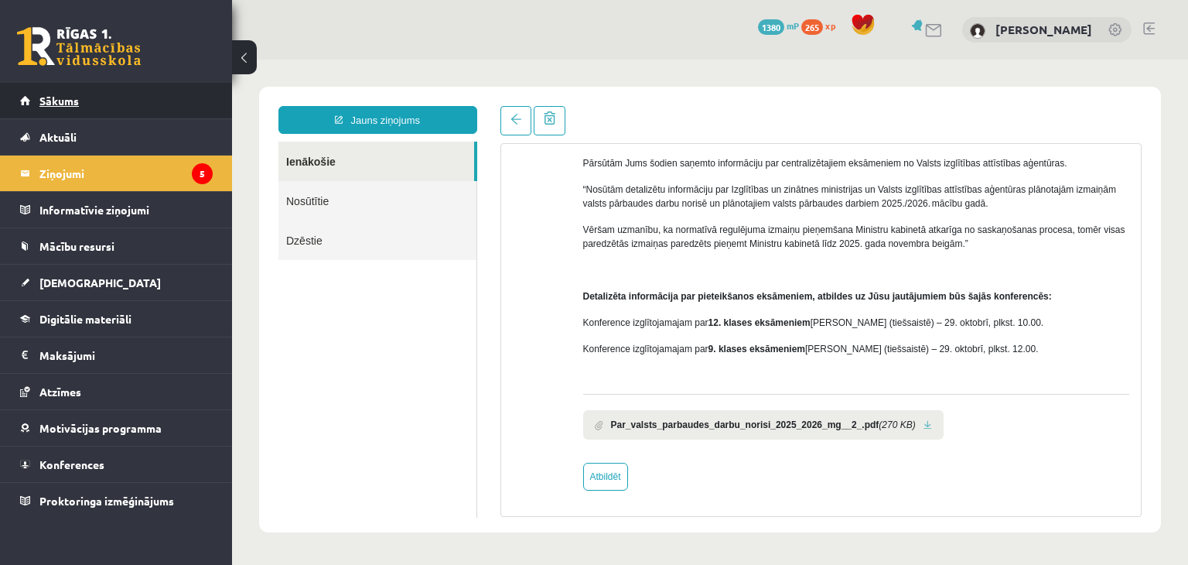
click at [158, 94] on link "Sākums" at bounding box center [116, 101] width 193 height 36
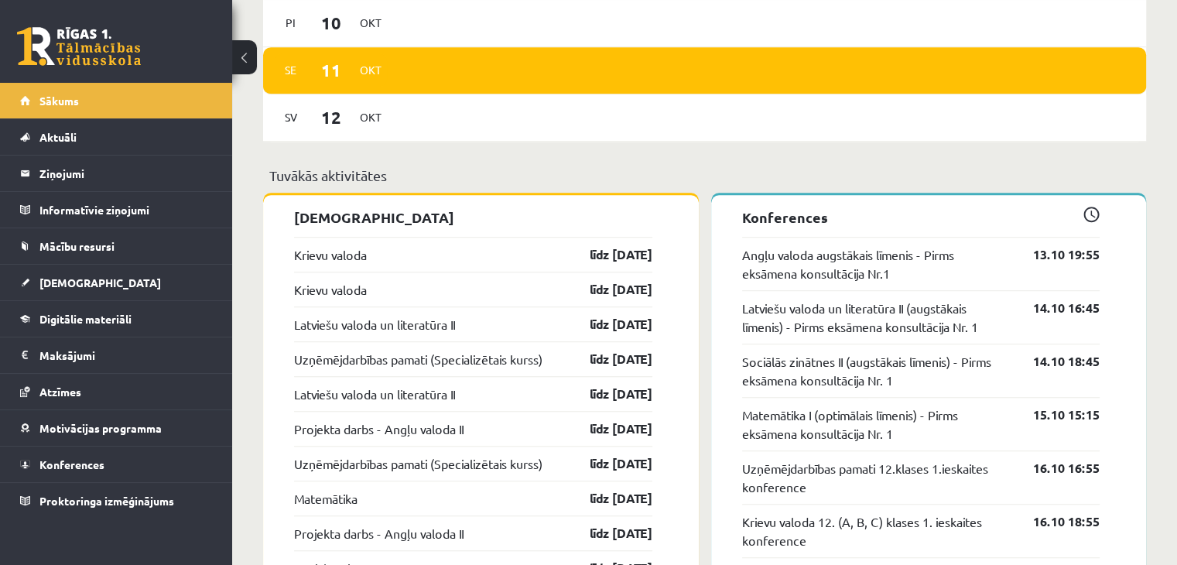
scroll to position [1065, 0]
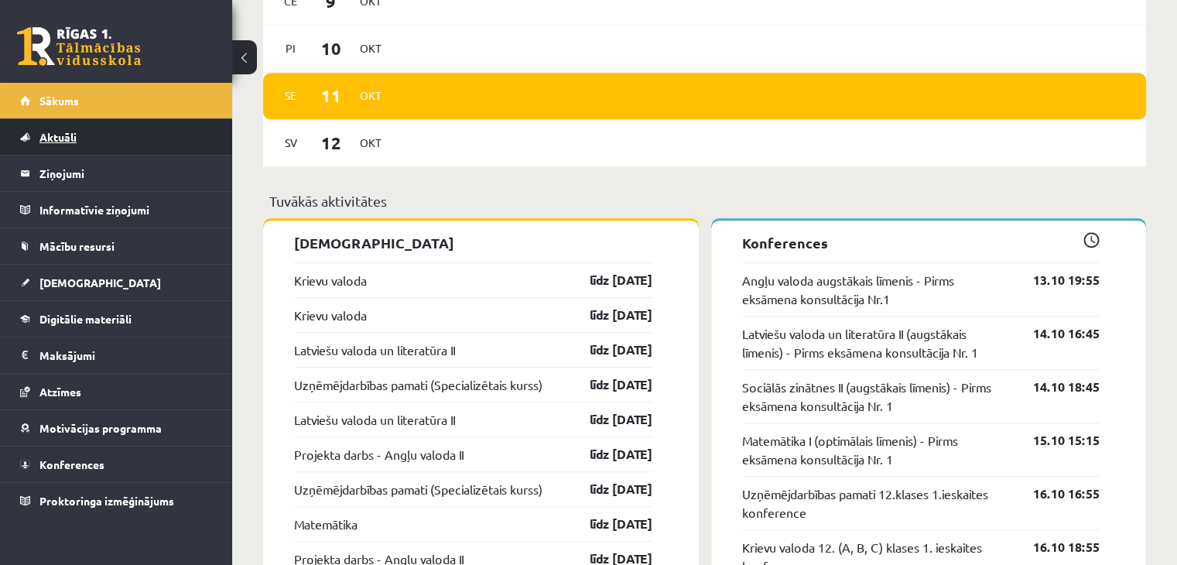
click at [87, 146] on link "Aktuāli" at bounding box center [116, 137] width 193 height 36
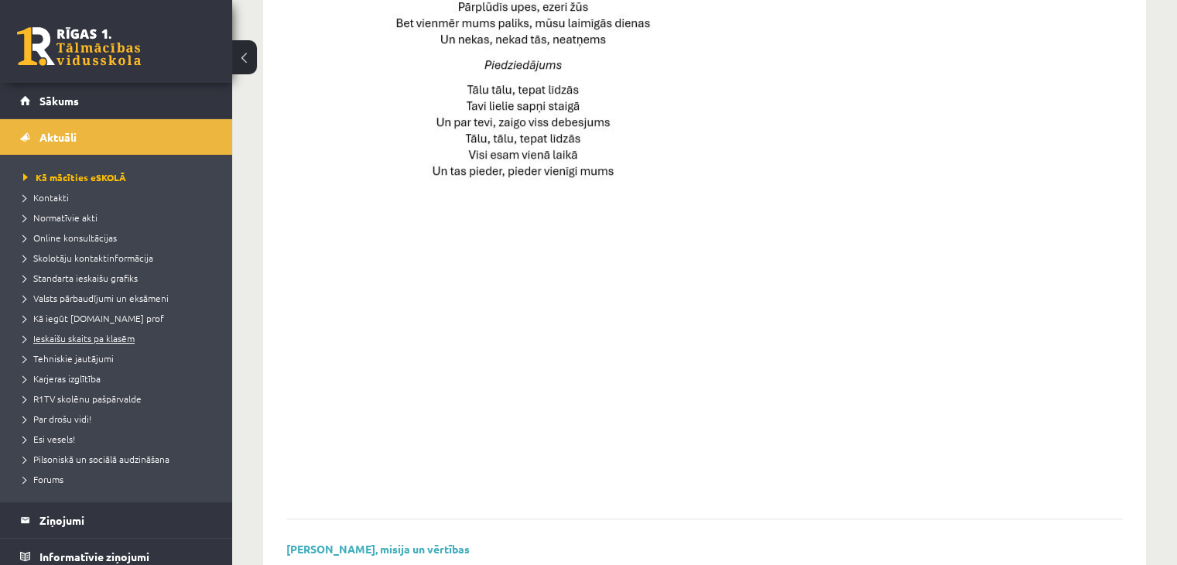
scroll to position [77, 0]
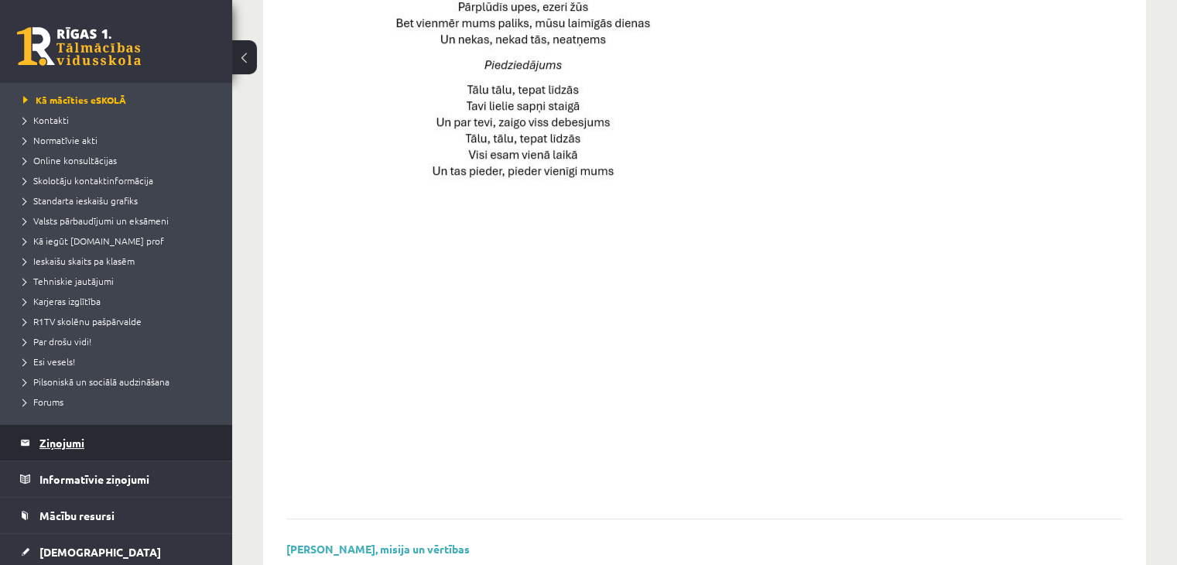
click at [81, 436] on legend "Ziņojumi 0" at bounding box center [125, 443] width 173 height 36
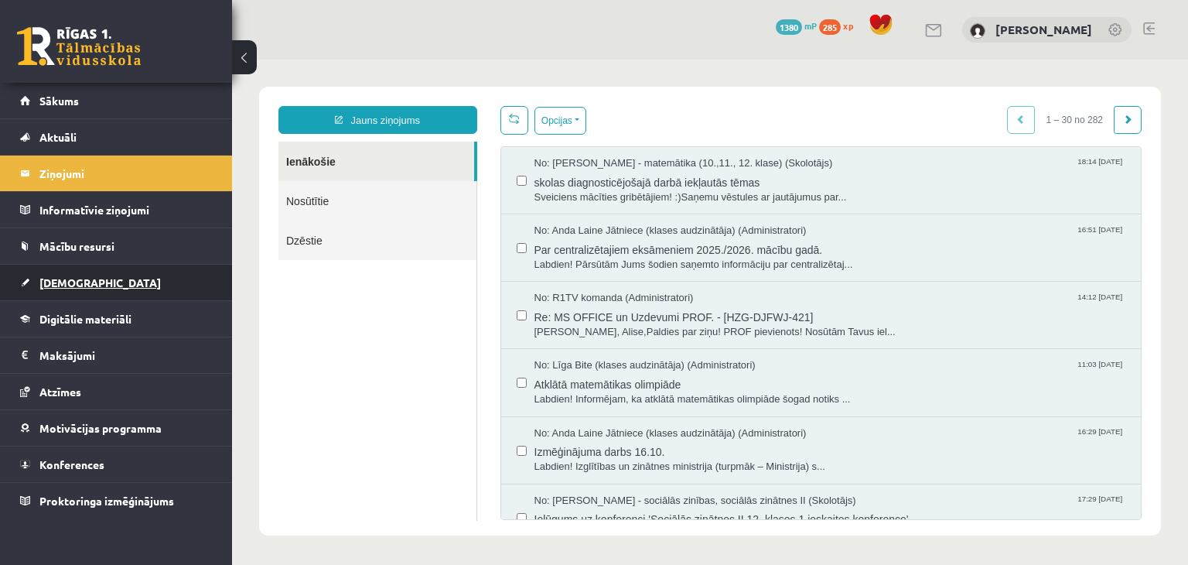
click at [88, 286] on link "[DEMOGRAPHIC_DATA]" at bounding box center [116, 283] width 193 height 36
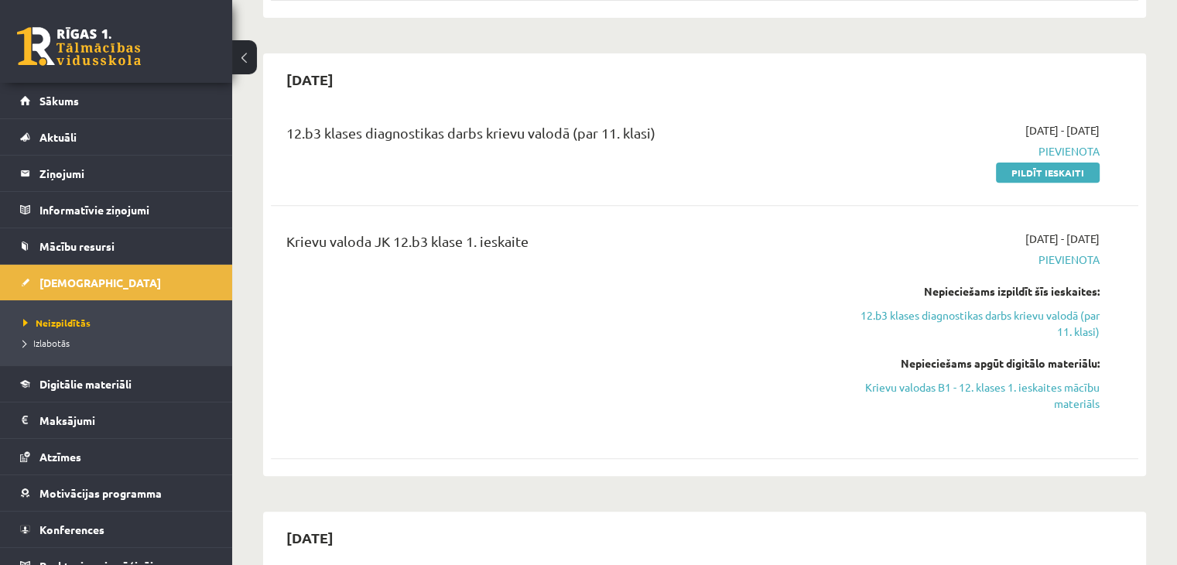
scroll to position [464, 0]
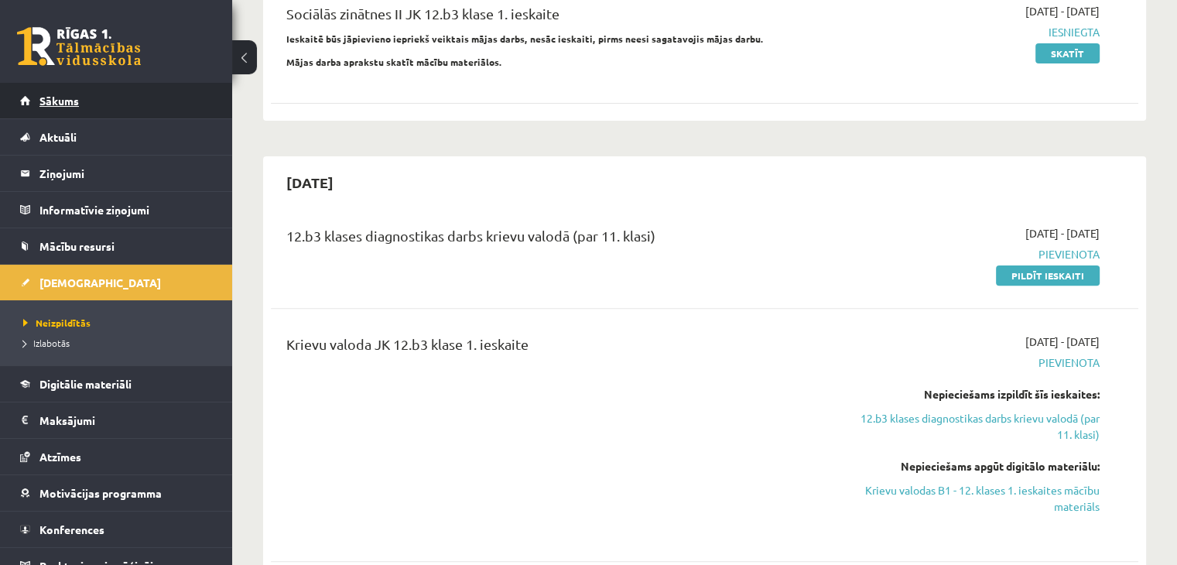
click at [75, 112] on link "Sākums" at bounding box center [116, 101] width 193 height 36
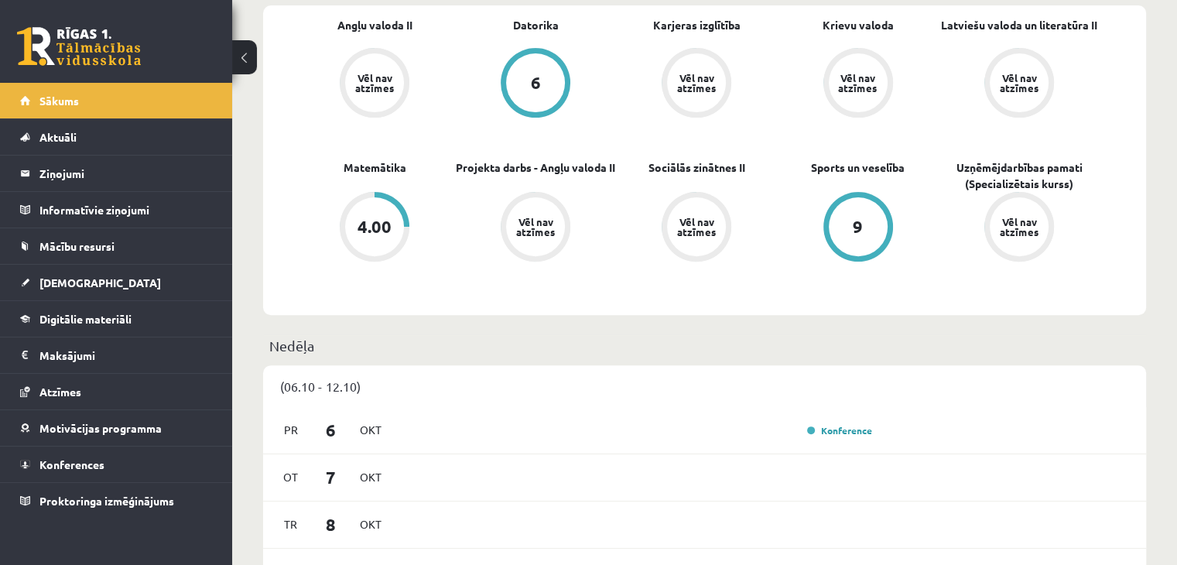
scroll to position [446, 0]
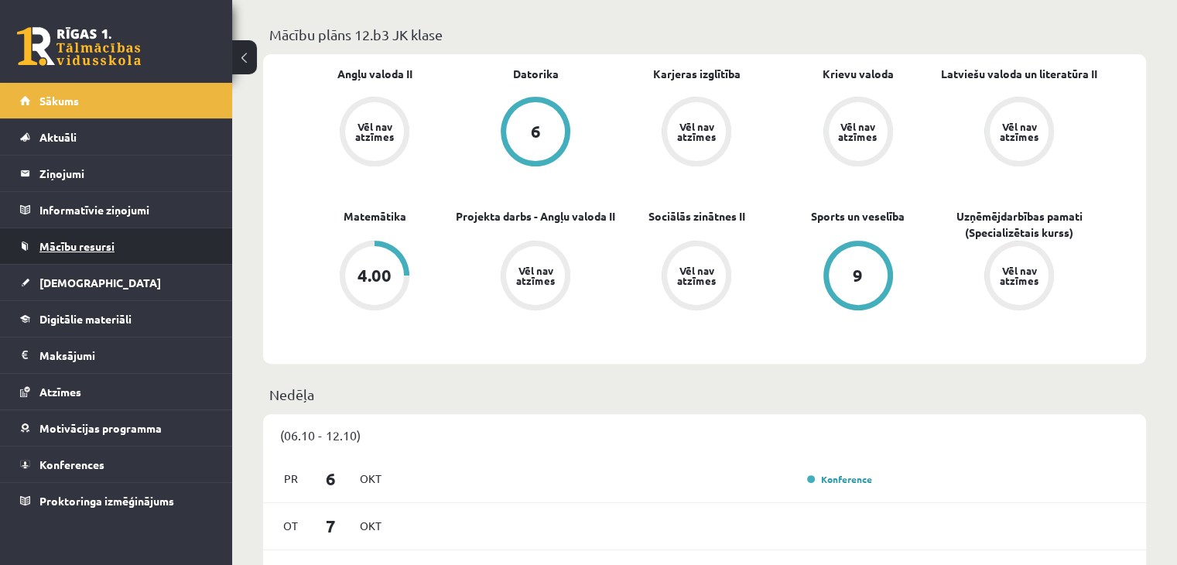
click at [74, 258] on link "Mācību resursi" at bounding box center [116, 246] width 193 height 36
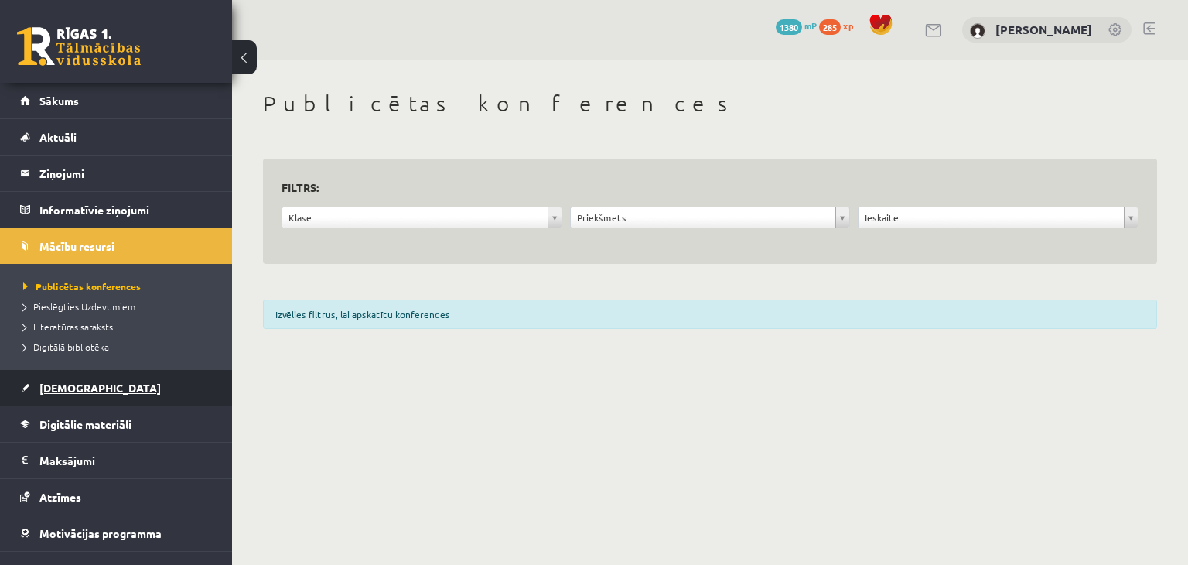
click at [67, 398] on link "[DEMOGRAPHIC_DATA]" at bounding box center [116, 388] width 193 height 36
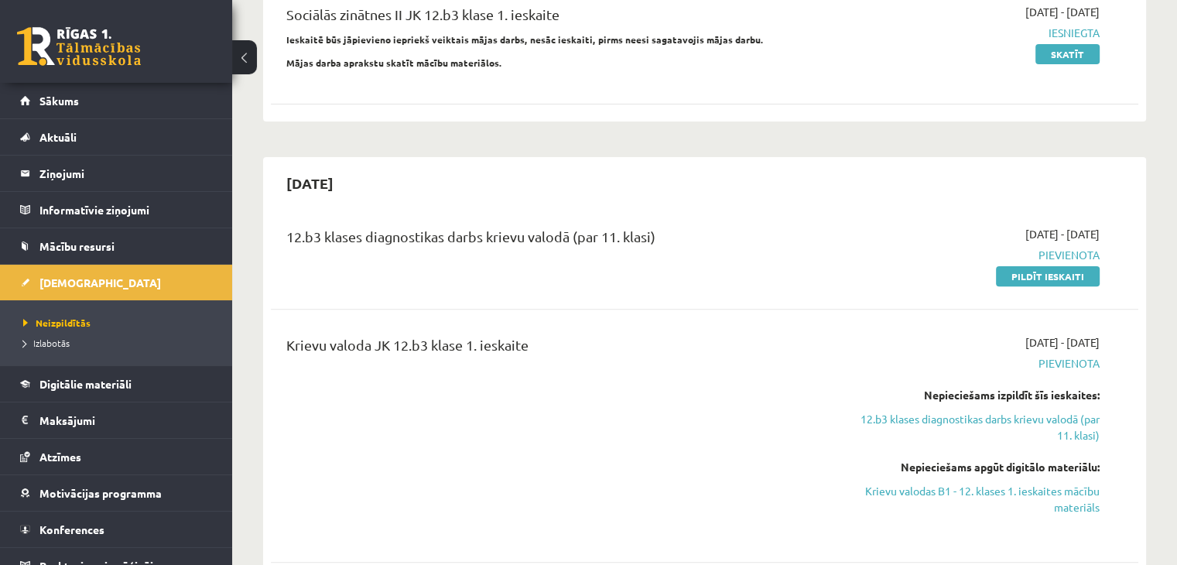
scroll to position [464, 0]
click at [1001, 265] on link "Pildīt ieskaiti" at bounding box center [1048, 275] width 104 height 20
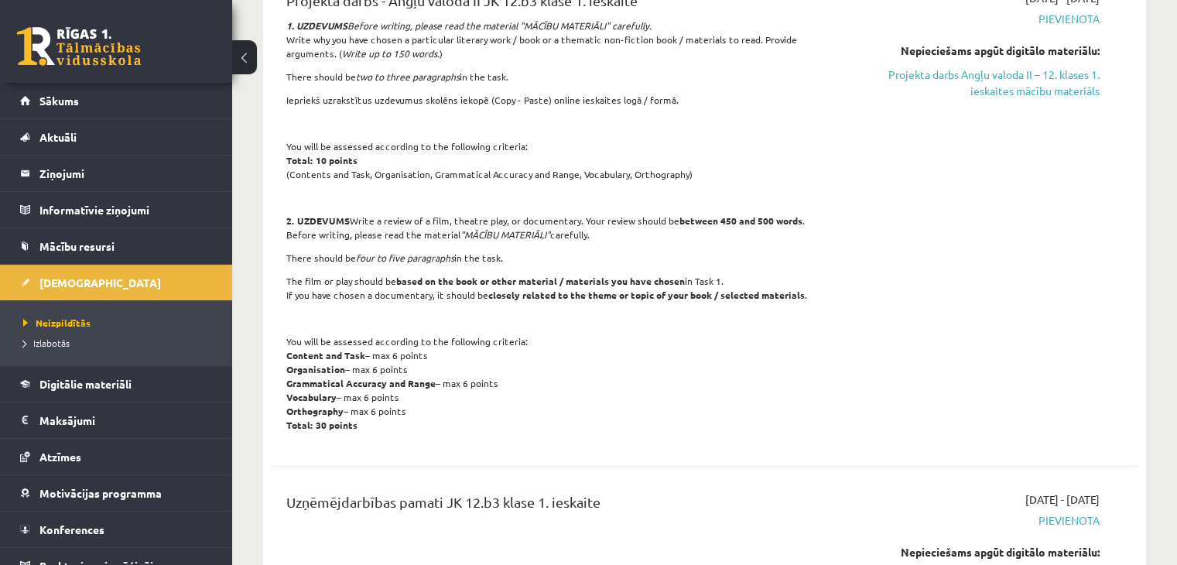
scroll to position [1393, 0]
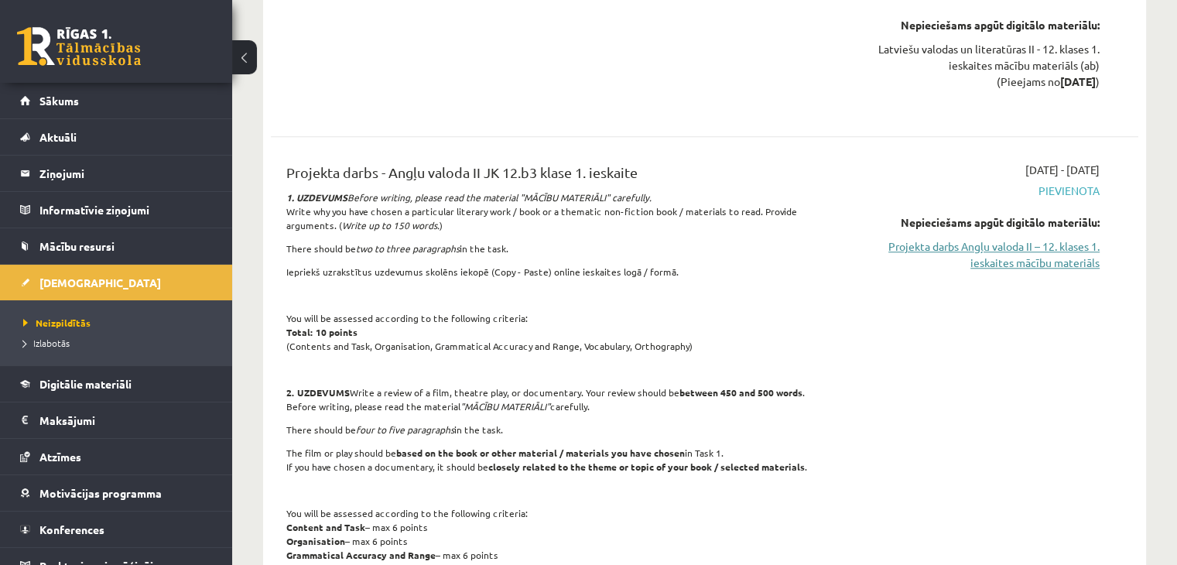
click at [945, 238] on link "Projekta darbs Angļu valoda II – 12. klases 1. ieskaites mācību materiāls" at bounding box center [971, 254] width 255 height 32
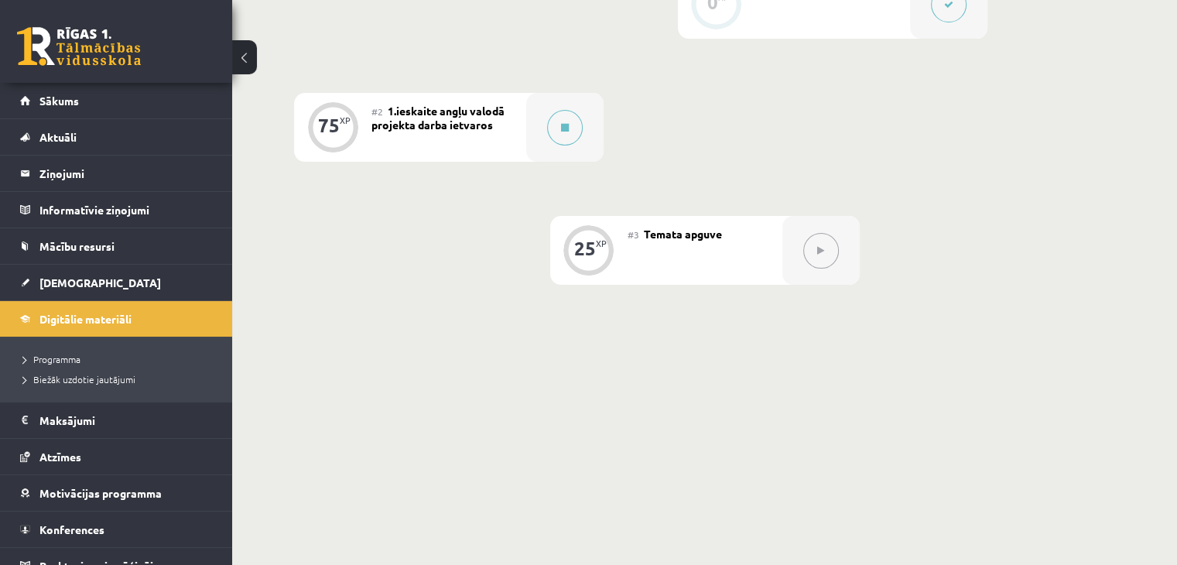
scroll to position [454, 0]
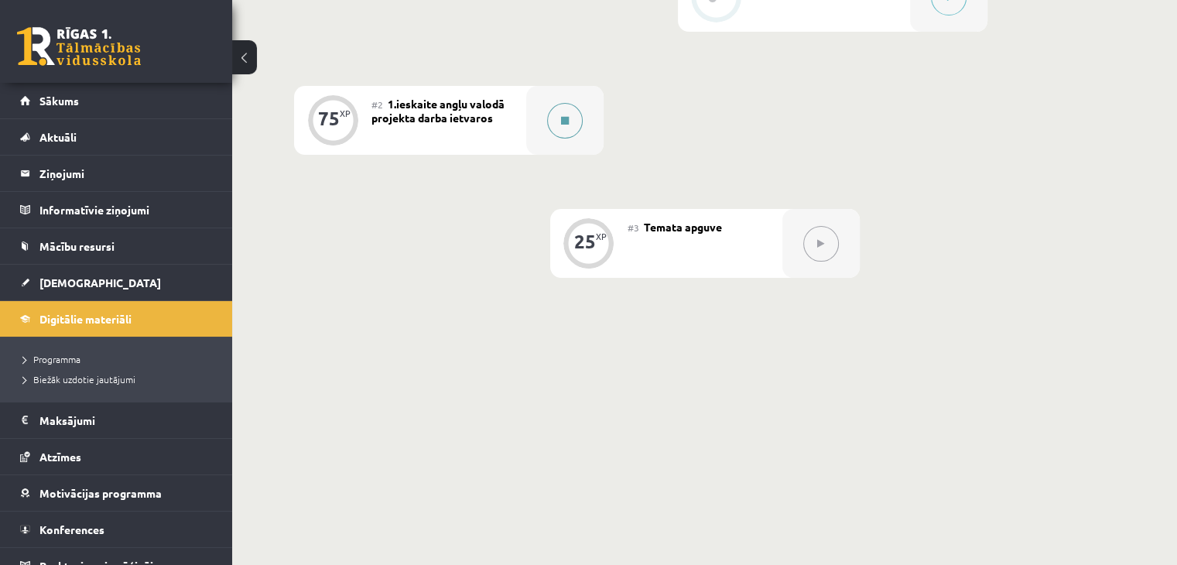
click at [569, 125] on button at bounding box center [565, 121] width 36 height 36
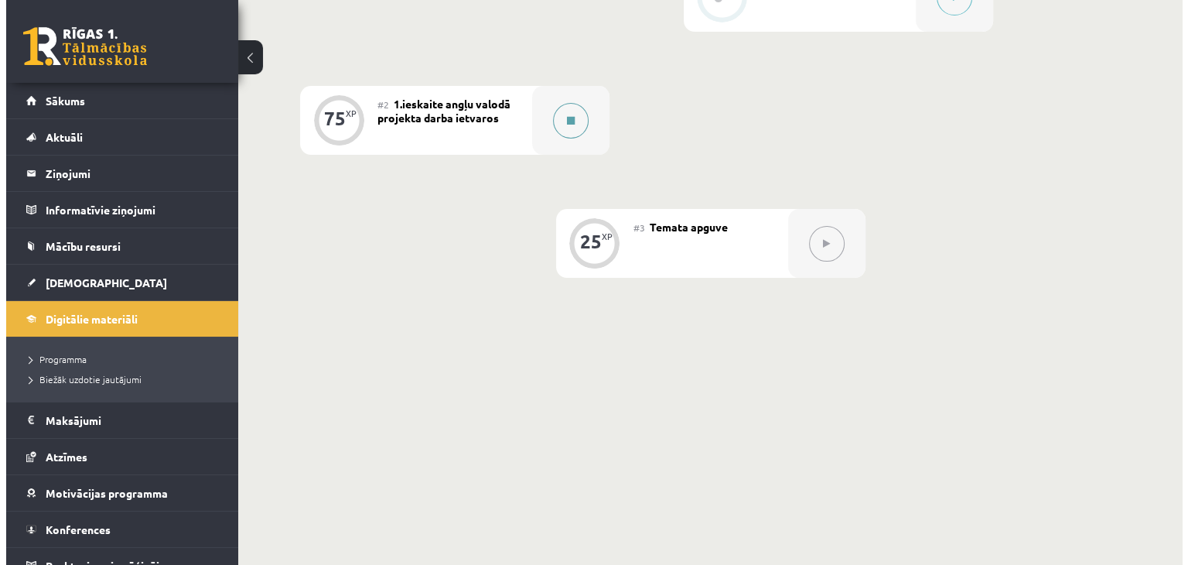
scroll to position [438, 0]
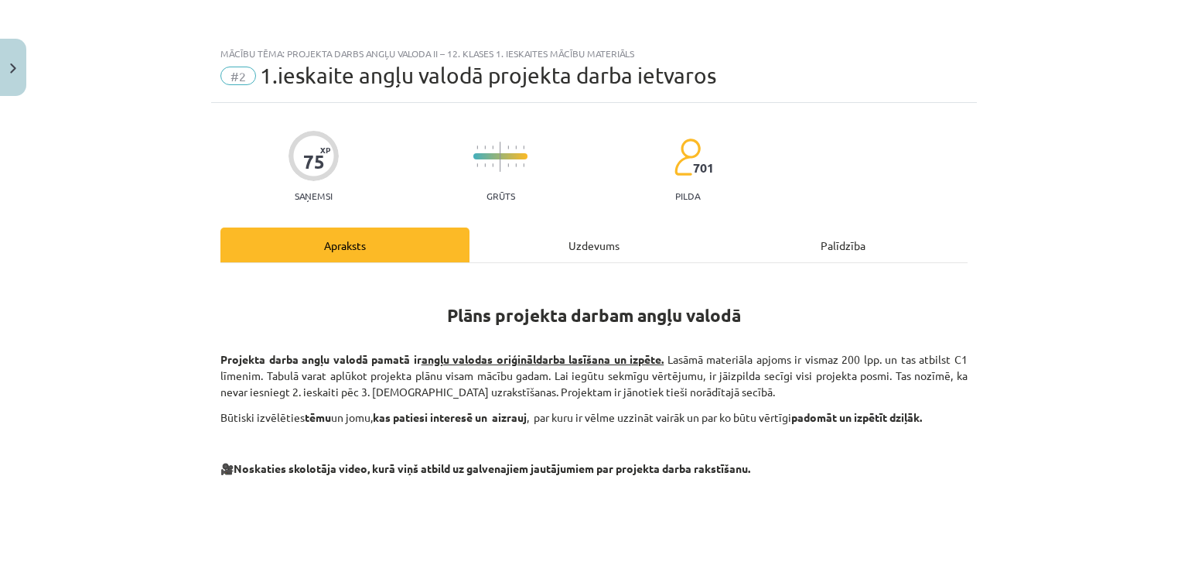
click at [499, 245] on div "Uzdevums" at bounding box center [594, 244] width 249 height 35
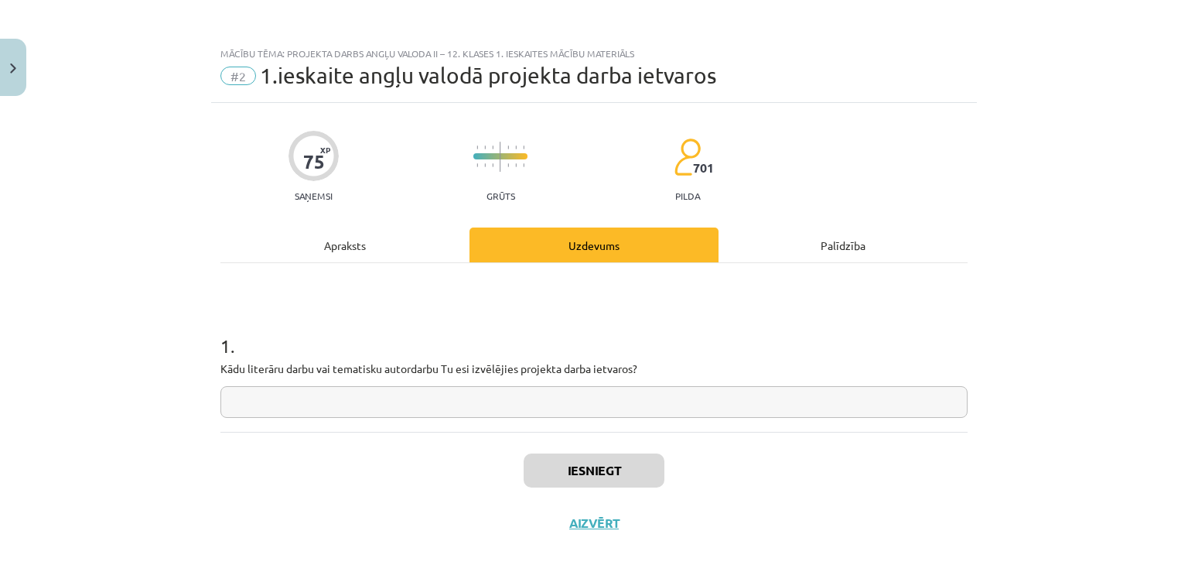
scroll to position [22, 0]
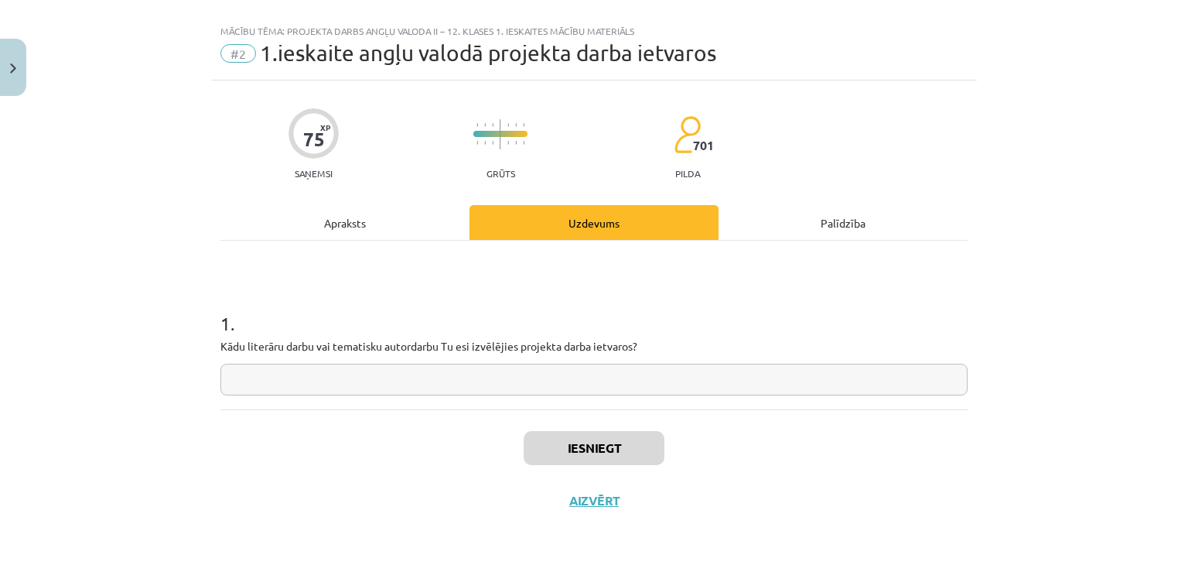
click at [356, 199] on div "75 XP Saņemsi Grūts 701 pilda Apraksts Uzdevums Palīdzība 1 . Kādu literāru dar…" at bounding box center [594, 303] width 766 height 446
click at [362, 230] on div "Apraksts" at bounding box center [345, 222] width 249 height 35
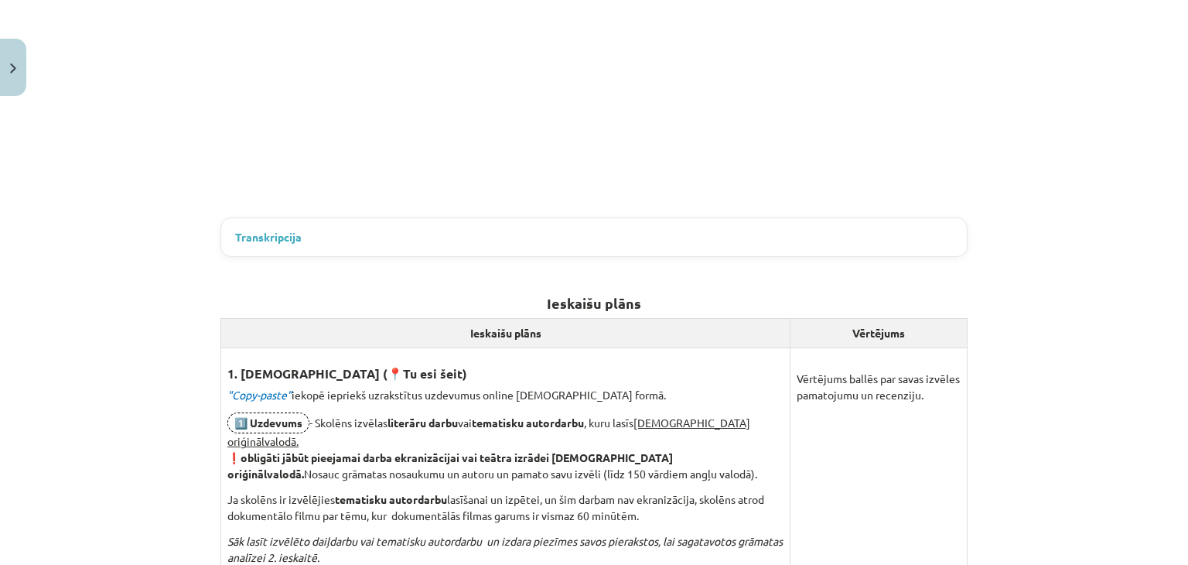
scroll to position [564, 0]
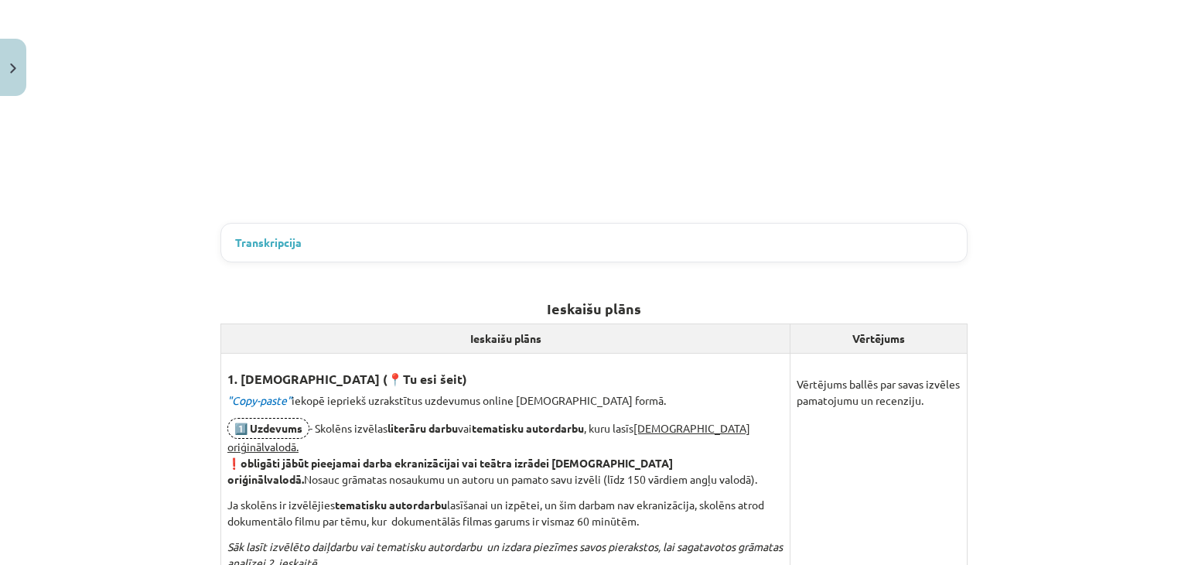
click at [269, 230] on details "Transkripcija Hello, dear students, I am [PERSON_NAME], a English teacher, and …" at bounding box center [594, 243] width 746 height 38
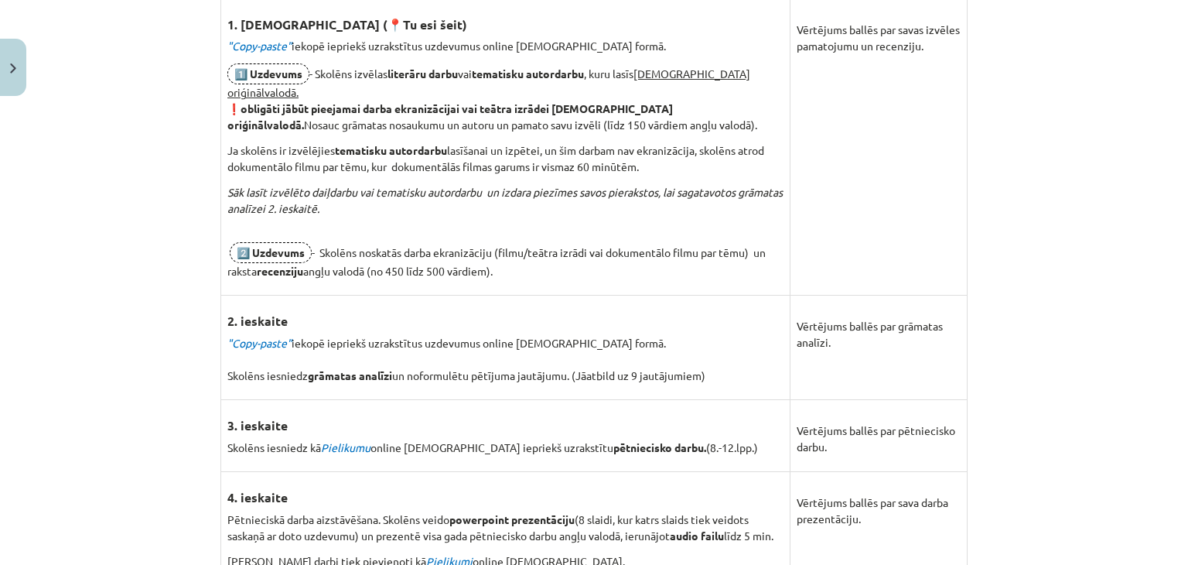
scroll to position [945, 0]
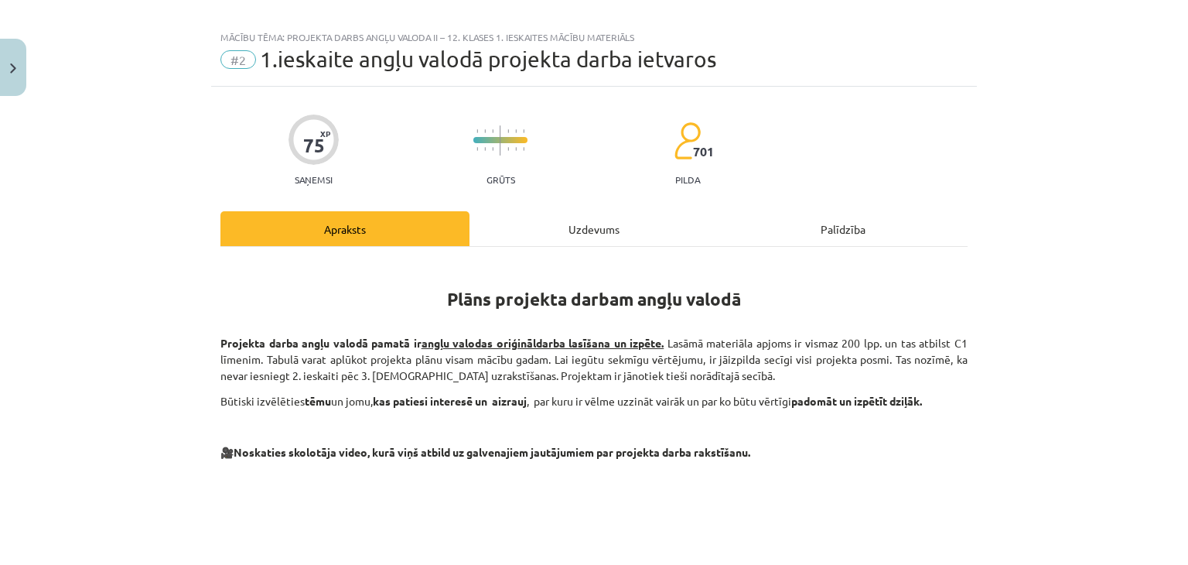
click at [543, 234] on div "Uzdevums" at bounding box center [594, 228] width 249 height 35
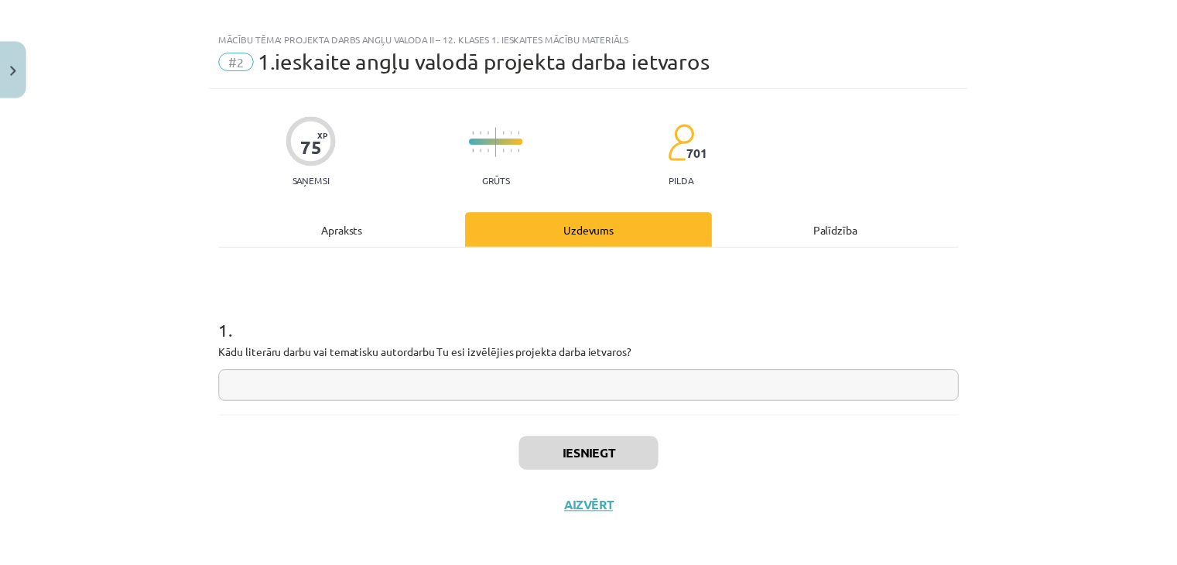
scroll to position [22, 0]
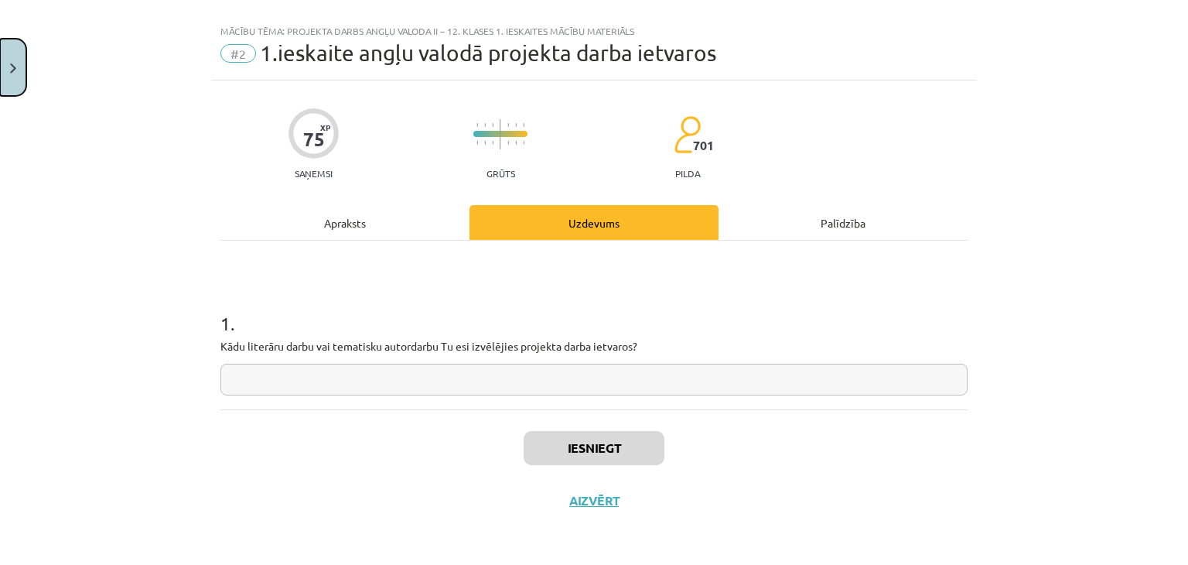
click at [13, 71] on img "Close" at bounding box center [13, 68] width 6 height 10
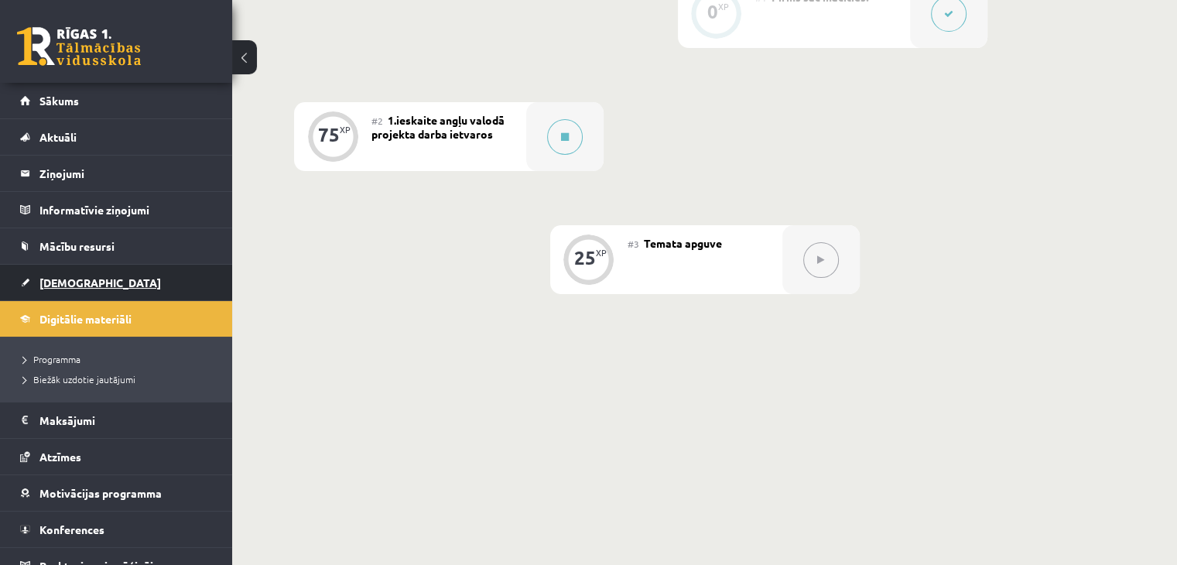
click at [150, 283] on link "[DEMOGRAPHIC_DATA]" at bounding box center [116, 283] width 193 height 36
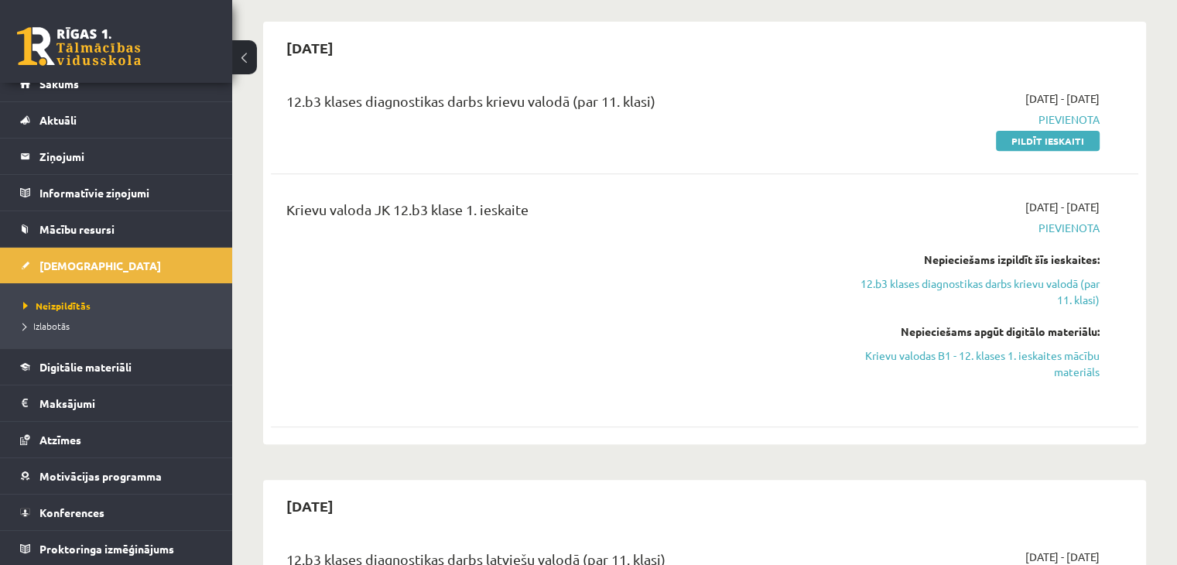
scroll to position [387, 0]
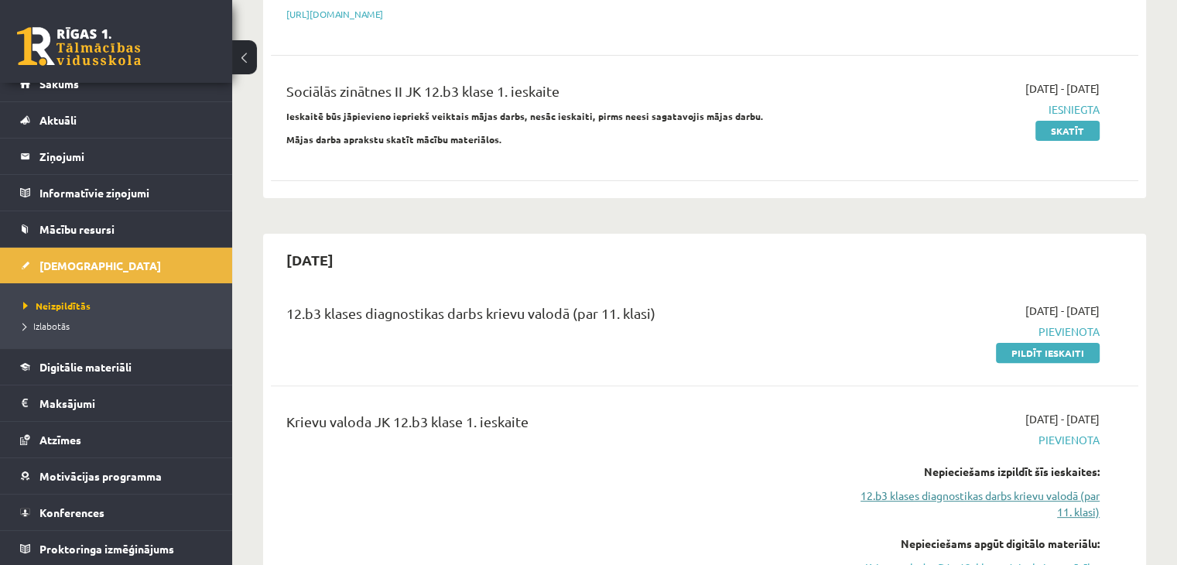
click at [1009, 487] on link "12.b3 klases diagnostikas darbs krievu valodā (par 11. klasi)" at bounding box center [971, 503] width 255 height 32
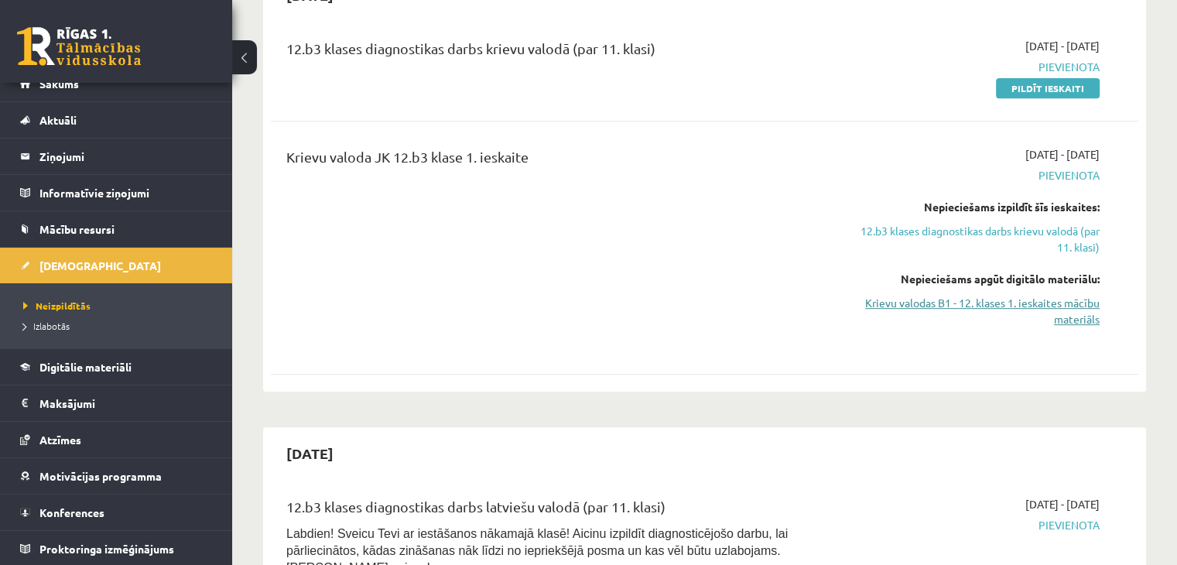
click at [973, 295] on link "Krievu valodas B1 - 12. klases 1. ieskaites mācību materiāls" at bounding box center [971, 311] width 255 height 32
click at [111, 257] on link "[DEMOGRAPHIC_DATA]" at bounding box center [116, 266] width 193 height 36
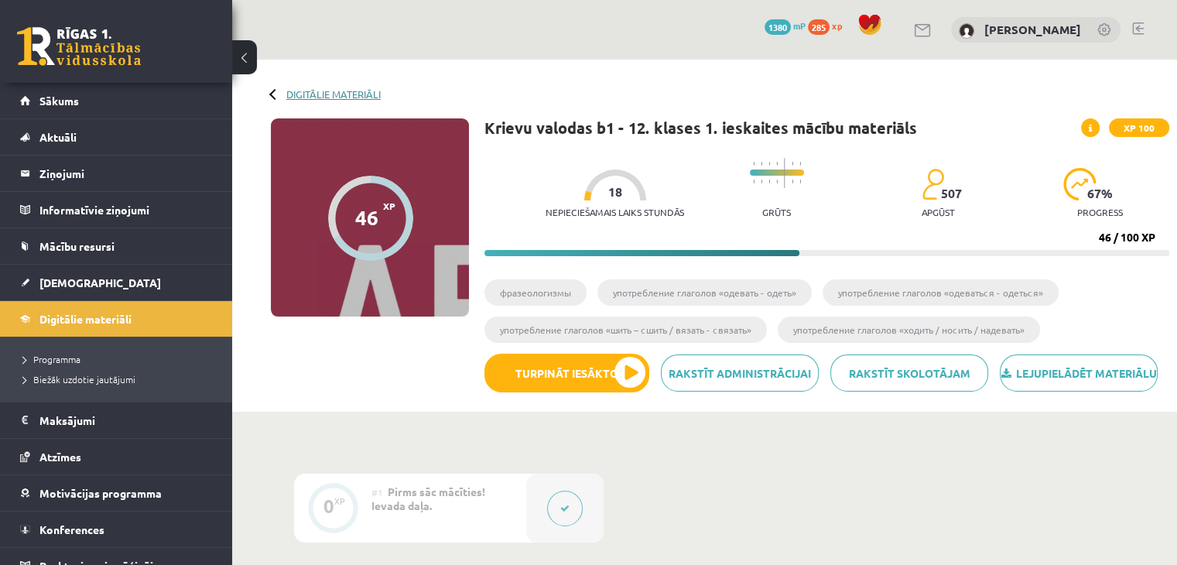
click at [340, 88] on link "Digitālie materiāli" at bounding box center [333, 94] width 94 height 12
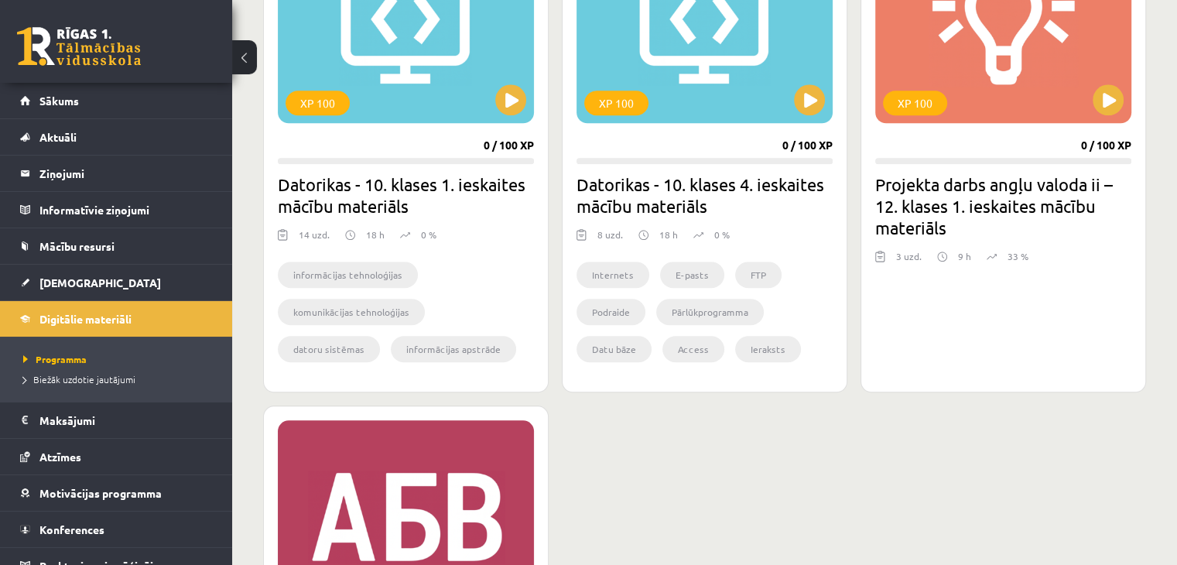
scroll to position [1612, 0]
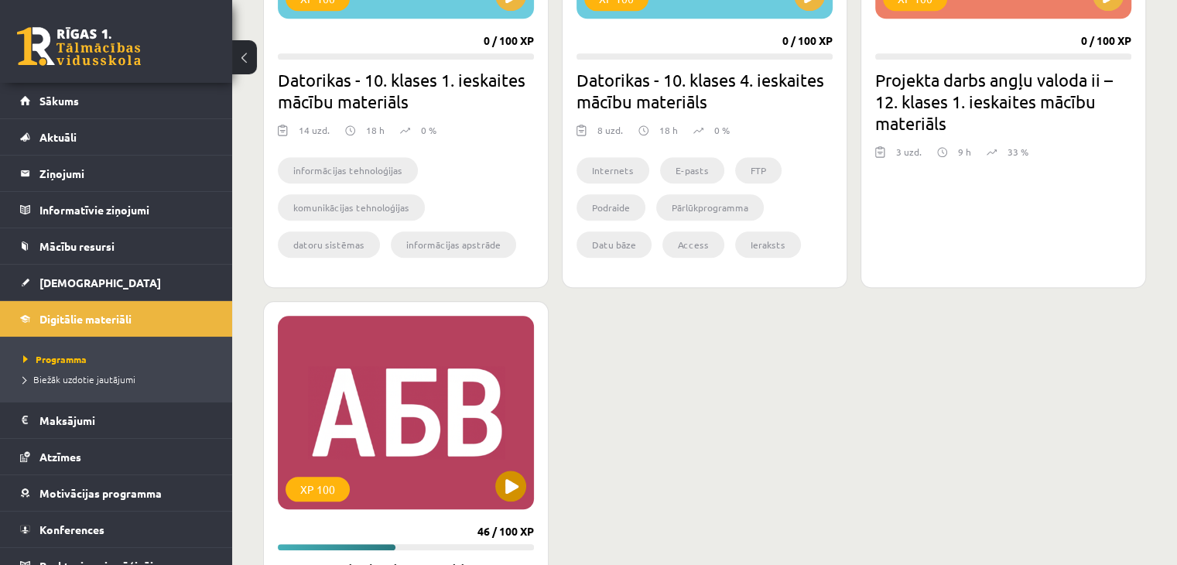
click at [510, 447] on div "XP 100" at bounding box center [406, 412] width 256 height 193
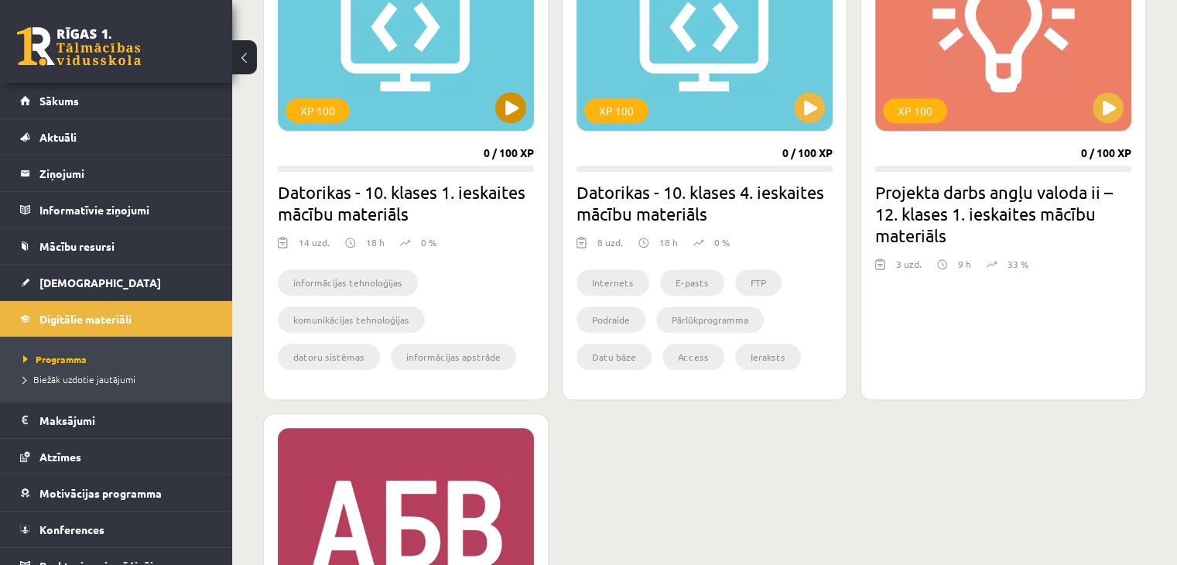
scroll to position [1380, 0]
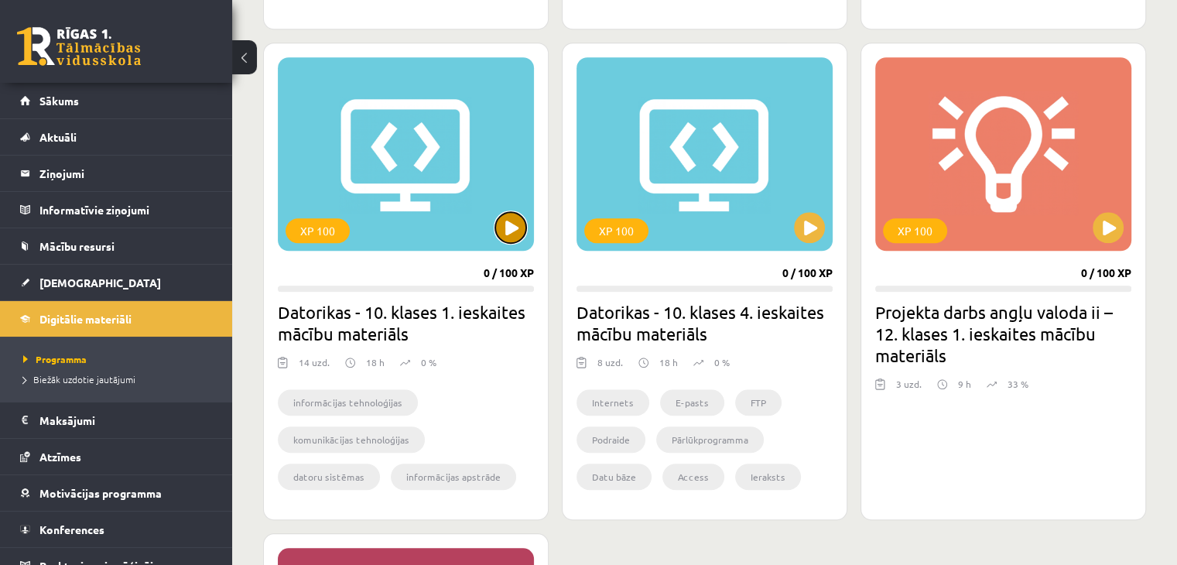
click at [520, 221] on button at bounding box center [510, 227] width 31 height 31
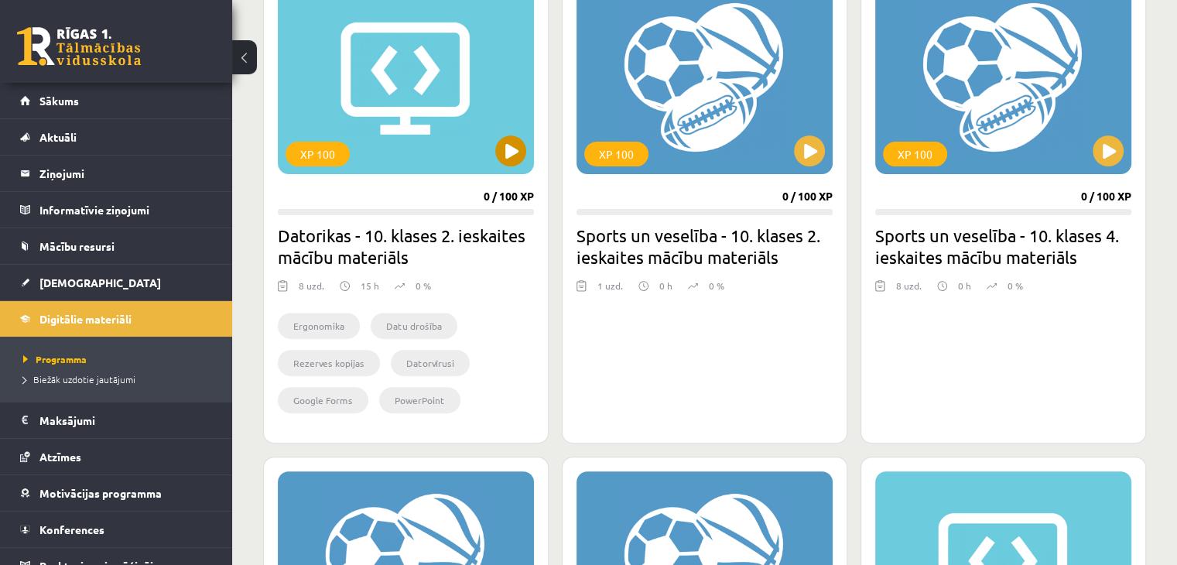
scroll to position [451, 0]
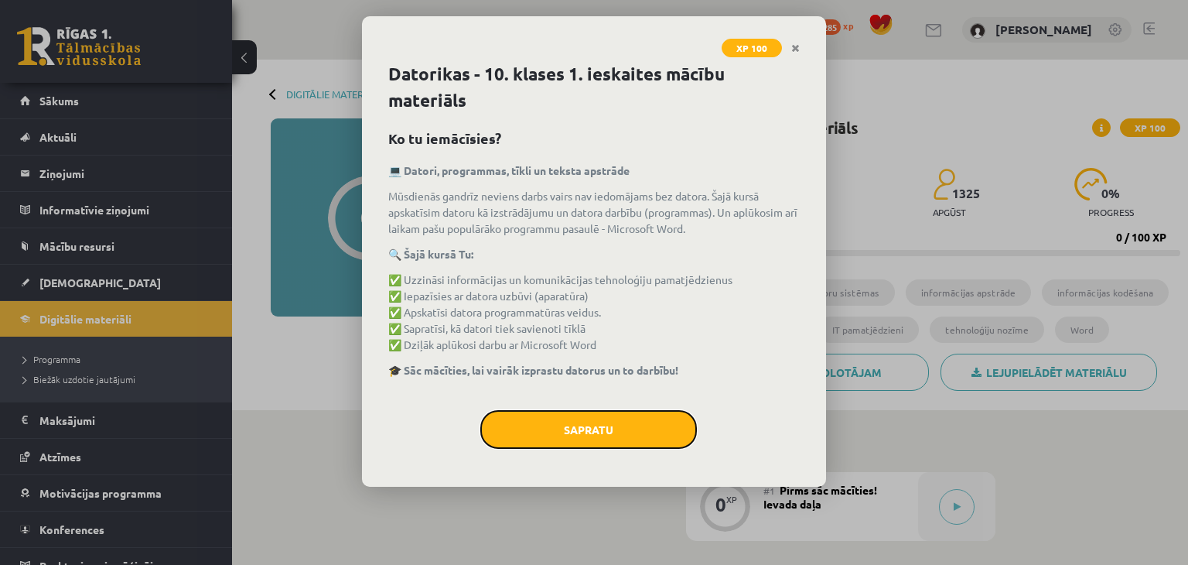
click at [573, 412] on button "Sapratu" at bounding box center [588, 429] width 217 height 39
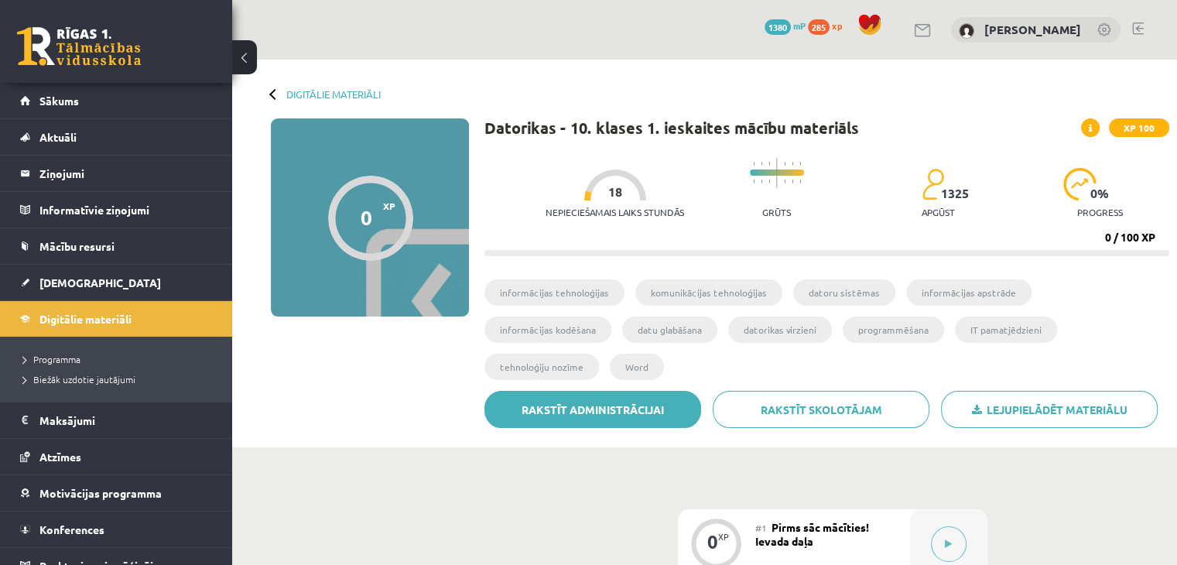
scroll to position [77, 0]
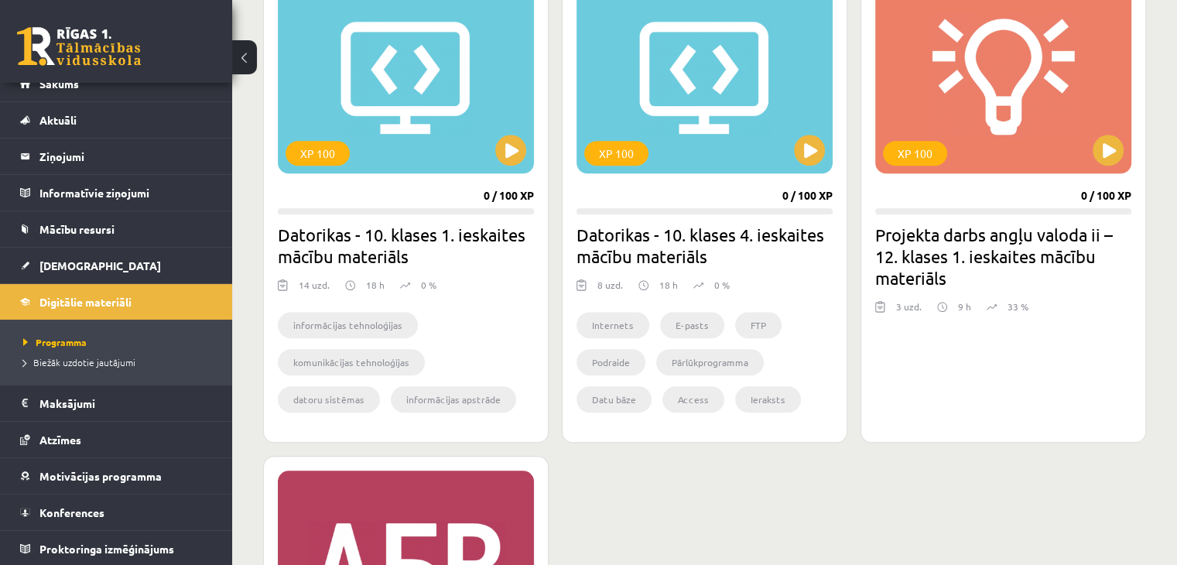
scroll to position [1689, 0]
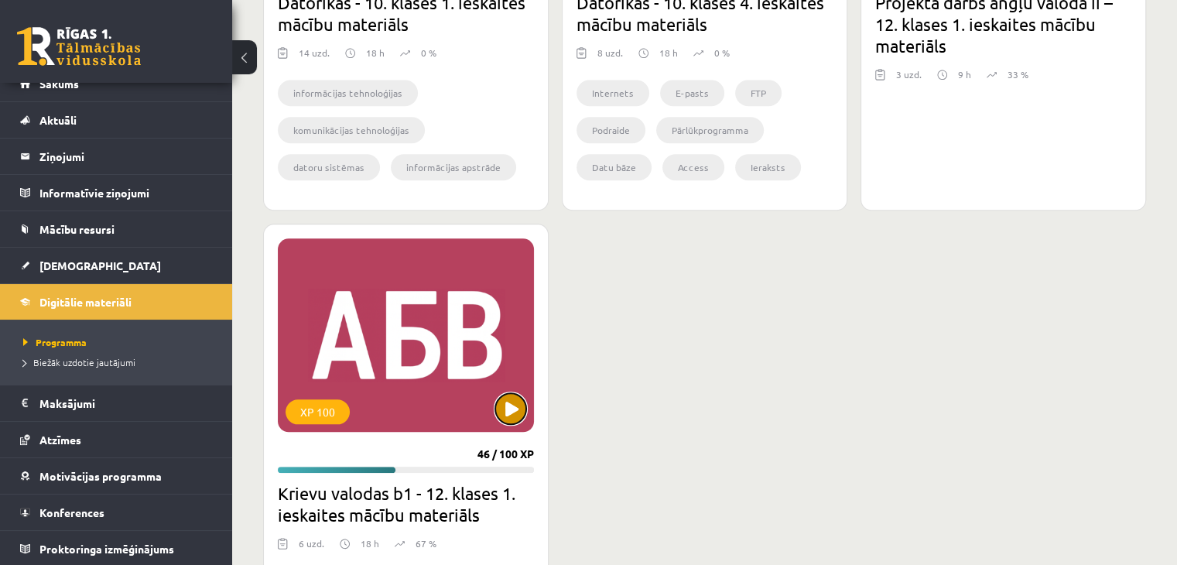
click at [523, 409] on button at bounding box center [510, 408] width 31 height 31
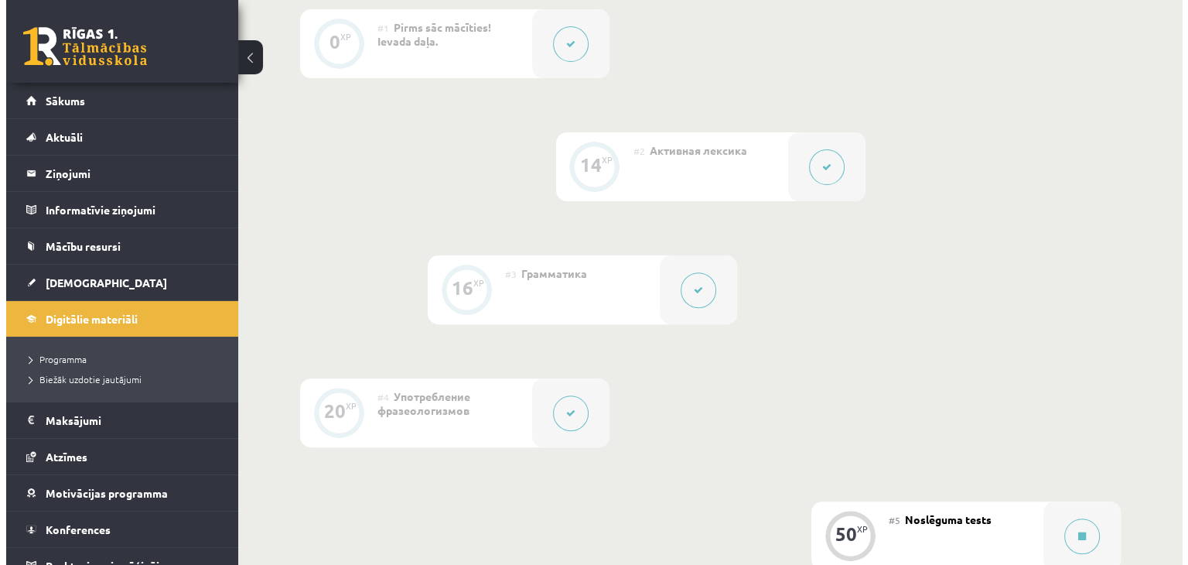
scroll to position [774, 0]
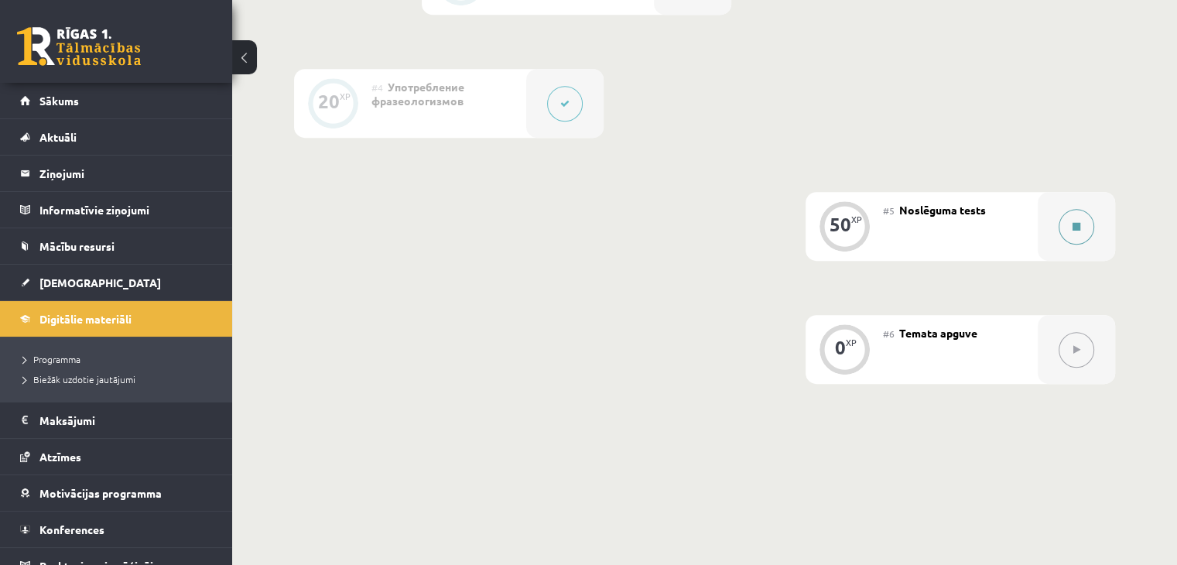
click at [1071, 244] on button at bounding box center [1076, 227] width 36 height 36
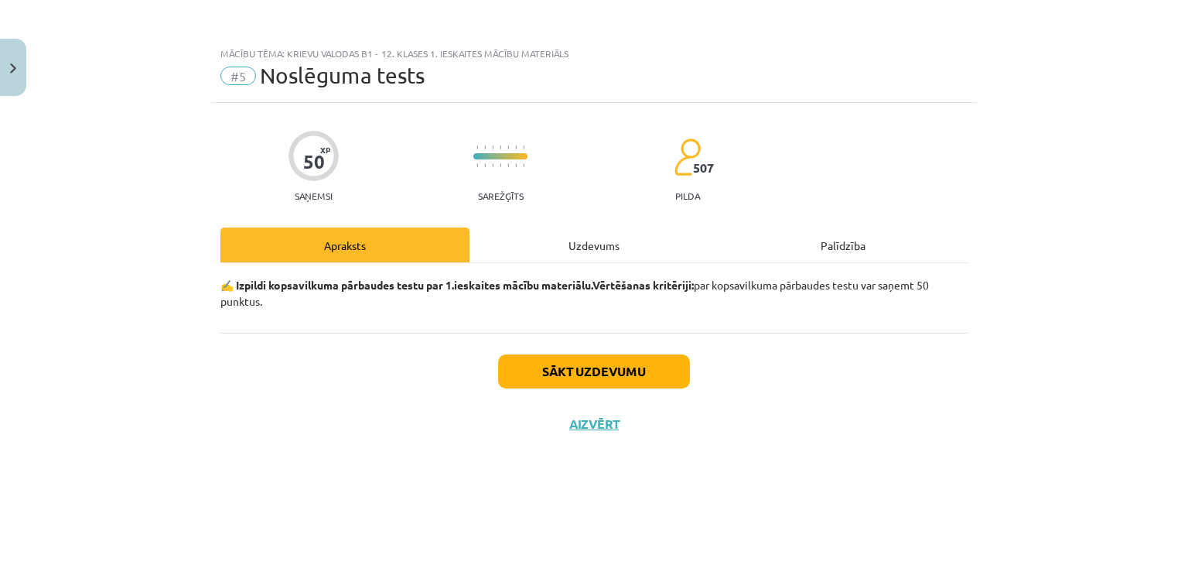
click at [614, 248] on div "Uzdevums" at bounding box center [594, 244] width 249 height 35
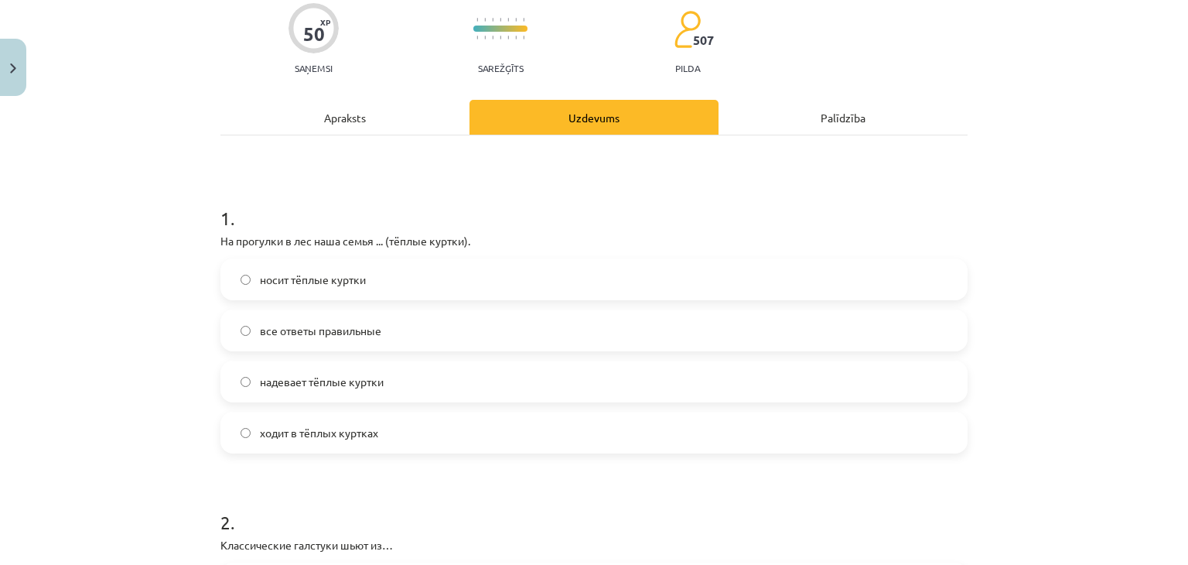
scroll to position [155, 0]
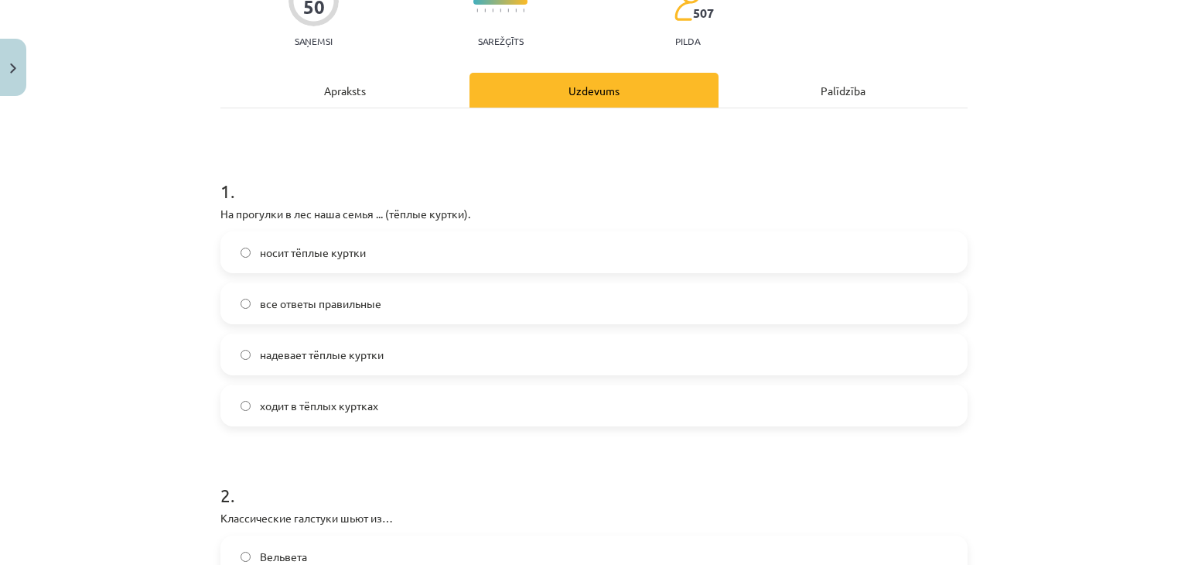
click at [392, 314] on label "все ответы правильные" at bounding box center [594, 303] width 744 height 39
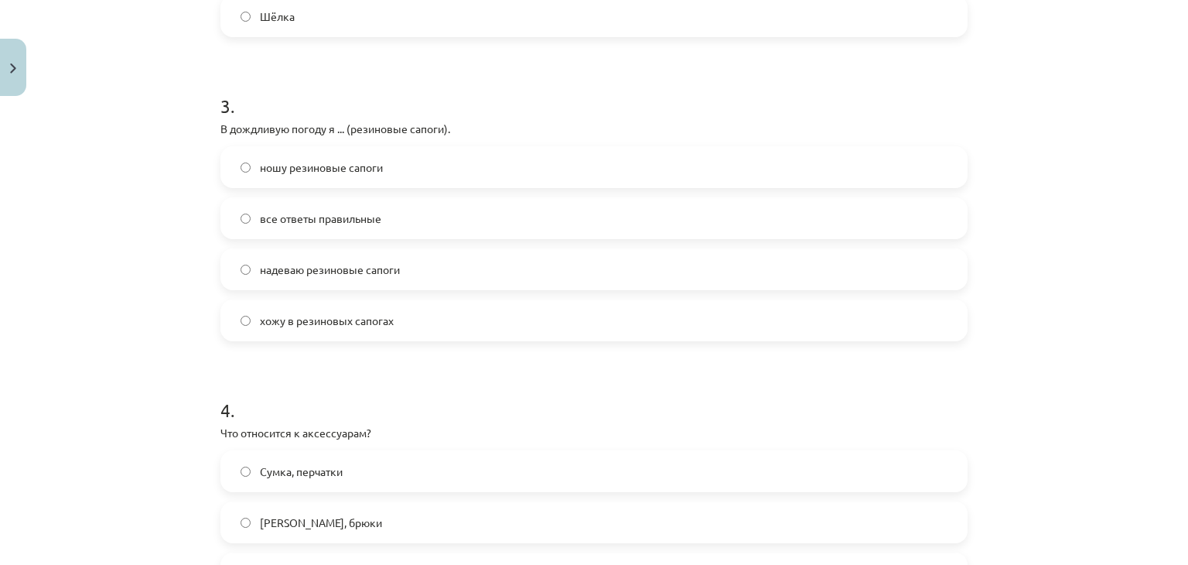
scroll to position [851, 0]
click at [361, 279] on label "надеваю резиновые сапоги" at bounding box center [594, 266] width 744 height 39
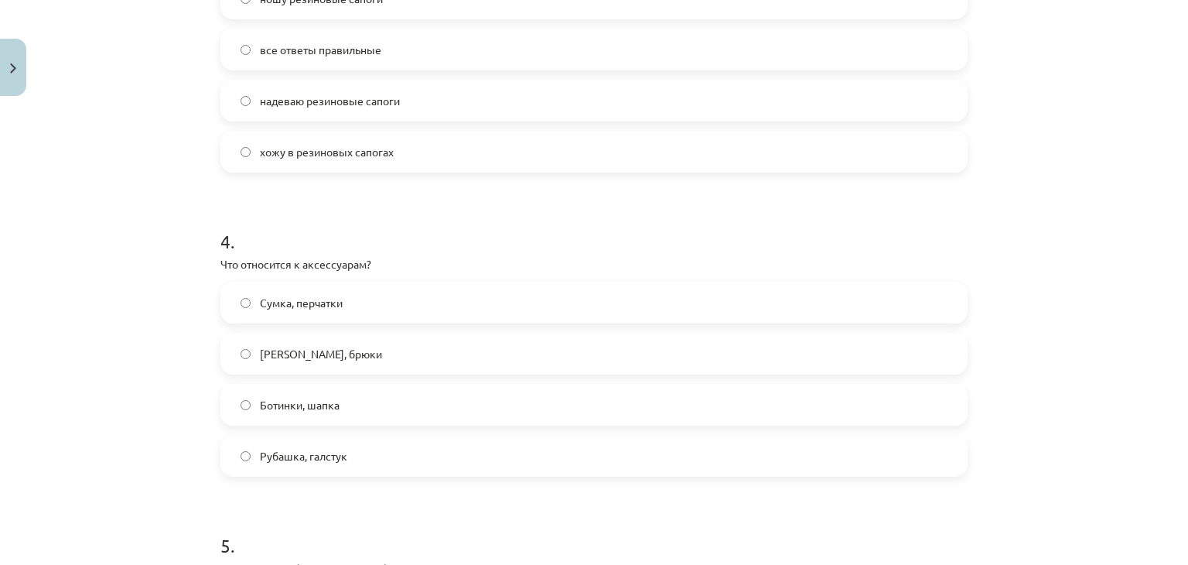
scroll to position [1083, 0]
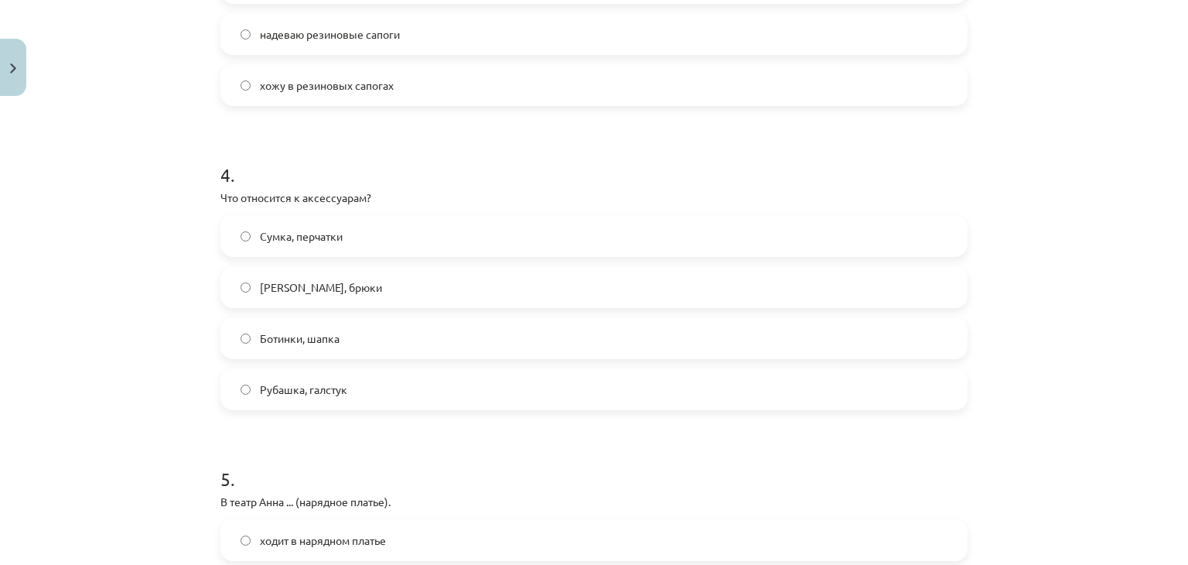
click at [409, 228] on label "Сумка, перчатки" at bounding box center [594, 236] width 744 height 39
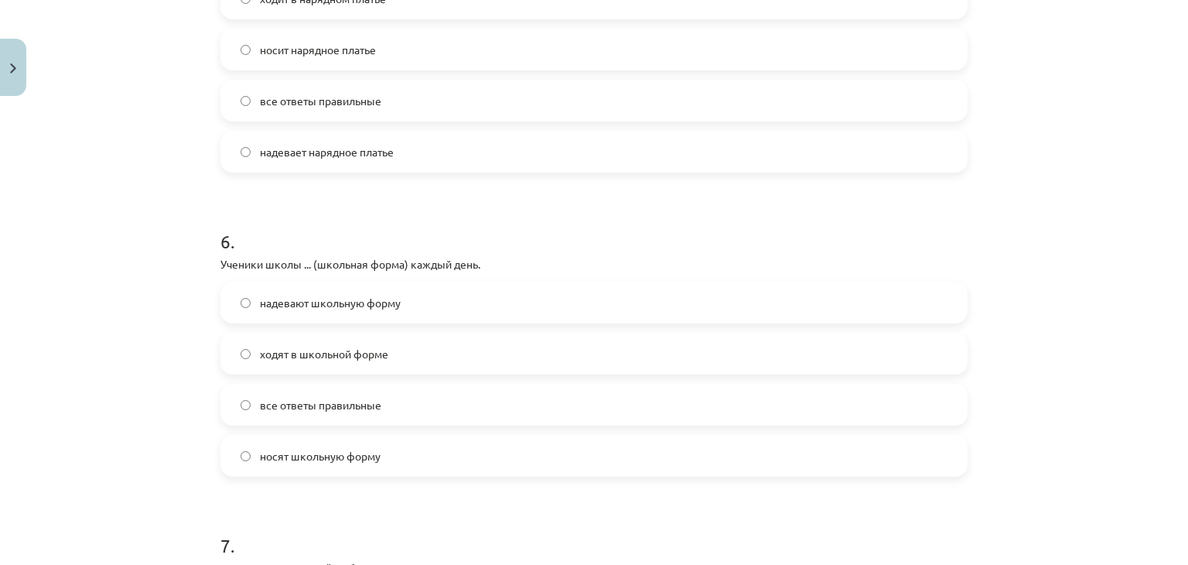
scroll to position [1702, 0]
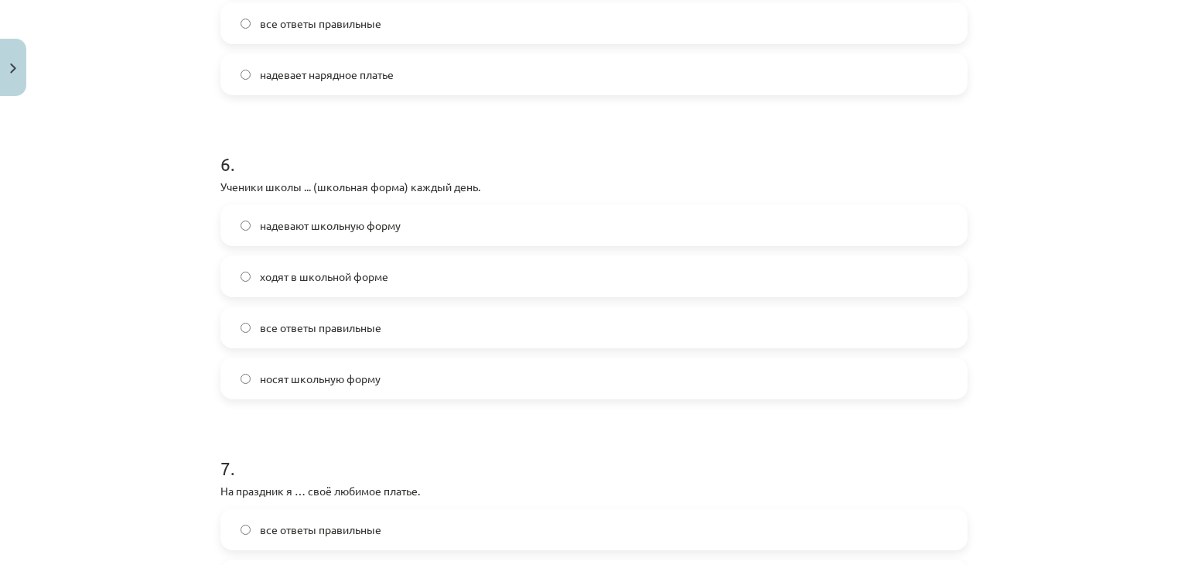
click at [365, 372] on span "носят школьную форму" at bounding box center [320, 379] width 121 height 16
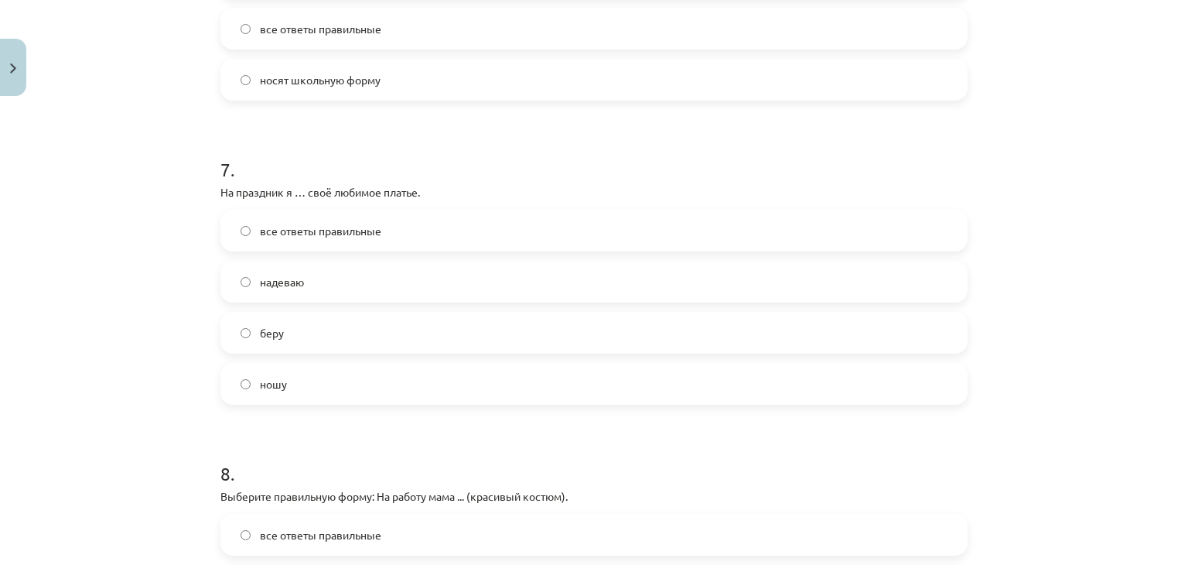
scroll to position [2012, 0]
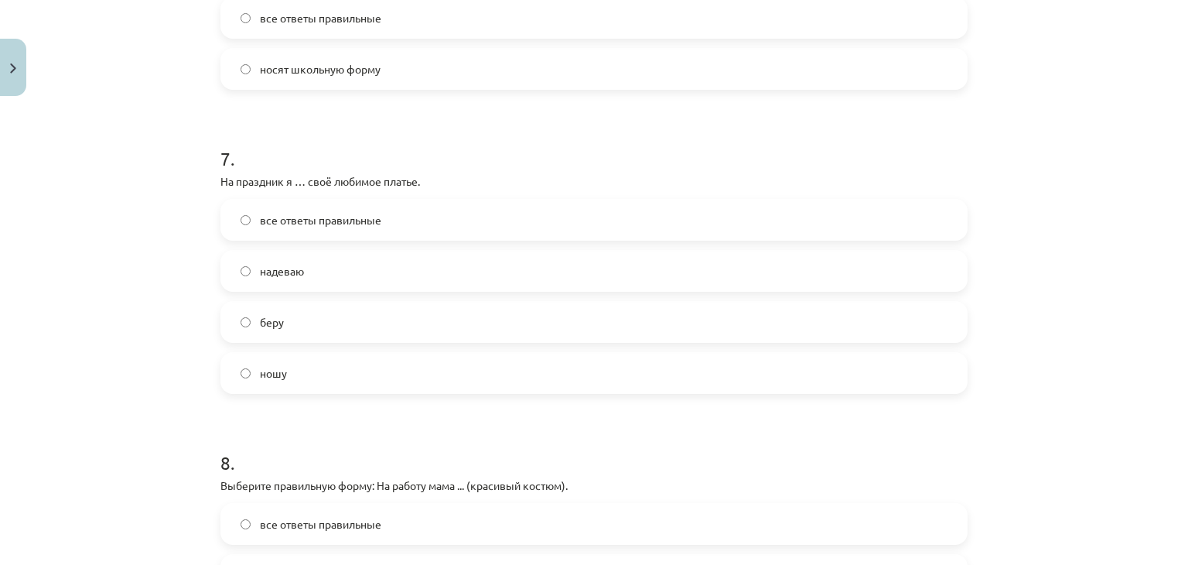
click at [385, 282] on label "надеваю" at bounding box center [594, 270] width 744 height 39
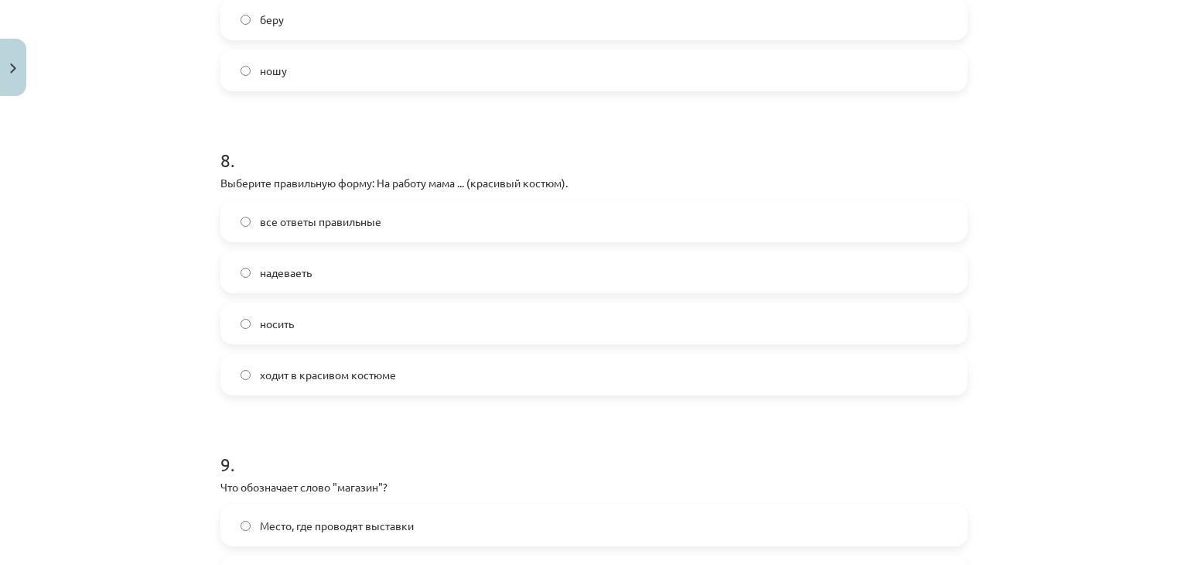
scroll to position [2321, 0]
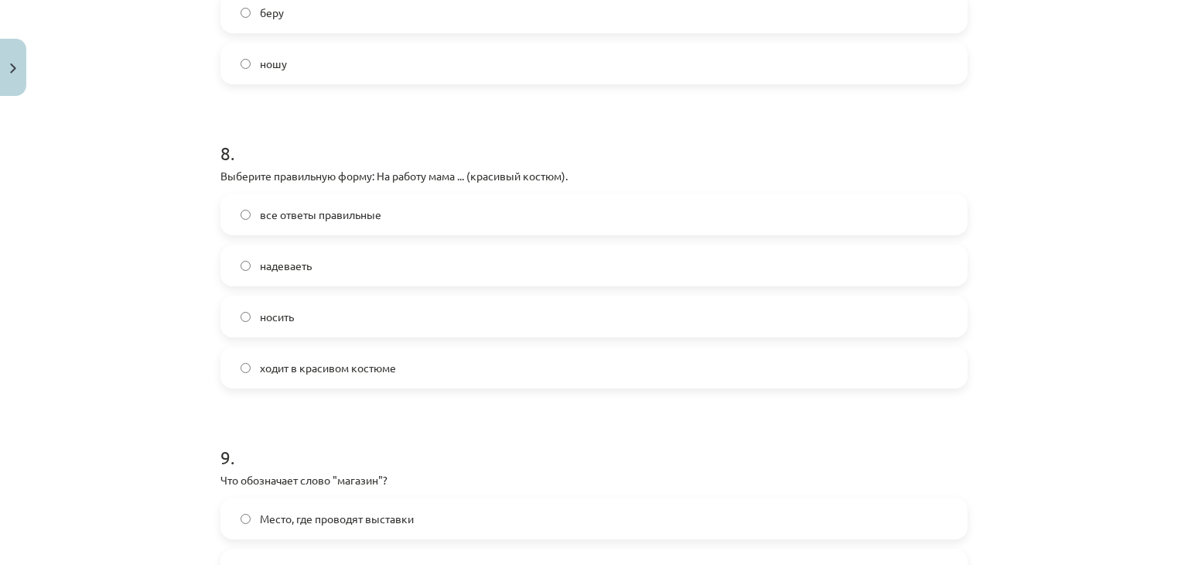
click at [386, 376] on label "ходит в красивом костюме" at bounding box center [594, 367] width 744 height 39
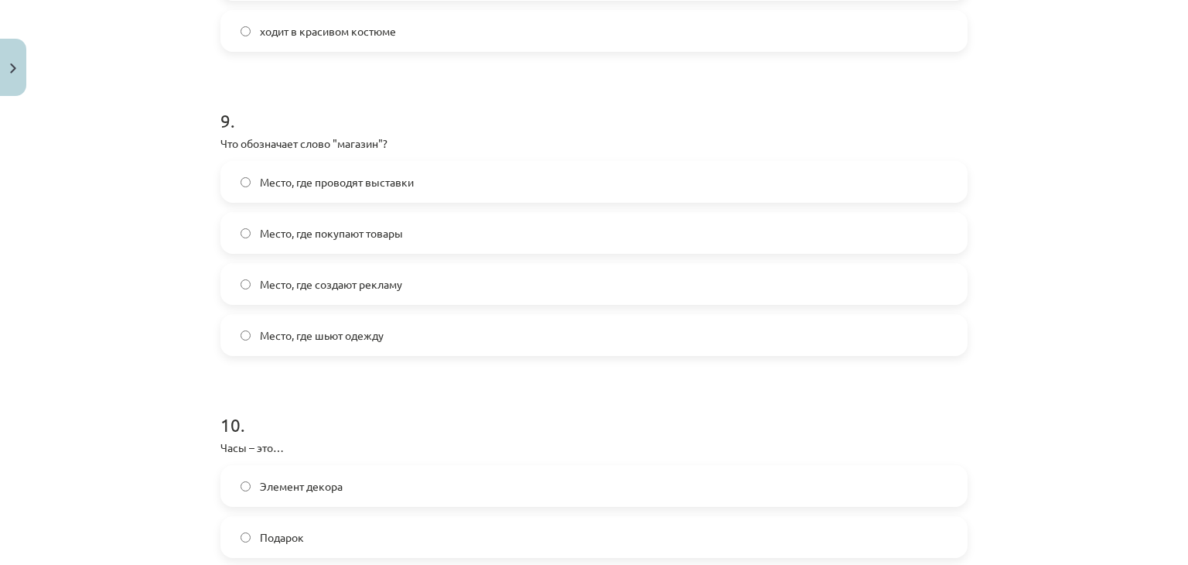
scroll to position [2708, 0]
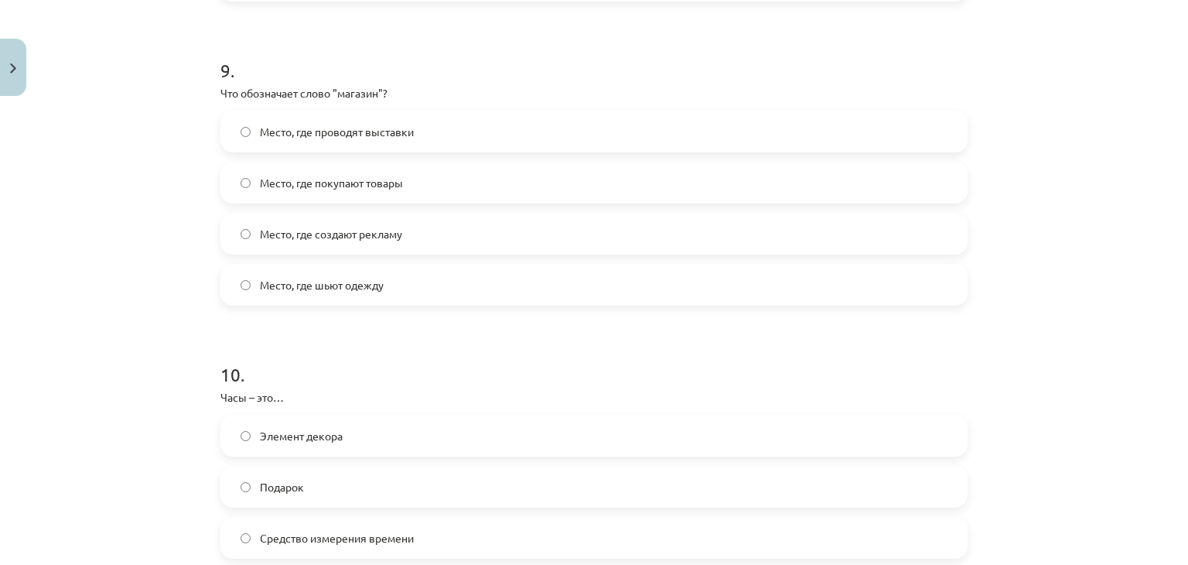
click at [322, 197] on label "Место, где покупают товары" at bounding box center [594, 182] width 744 height 39
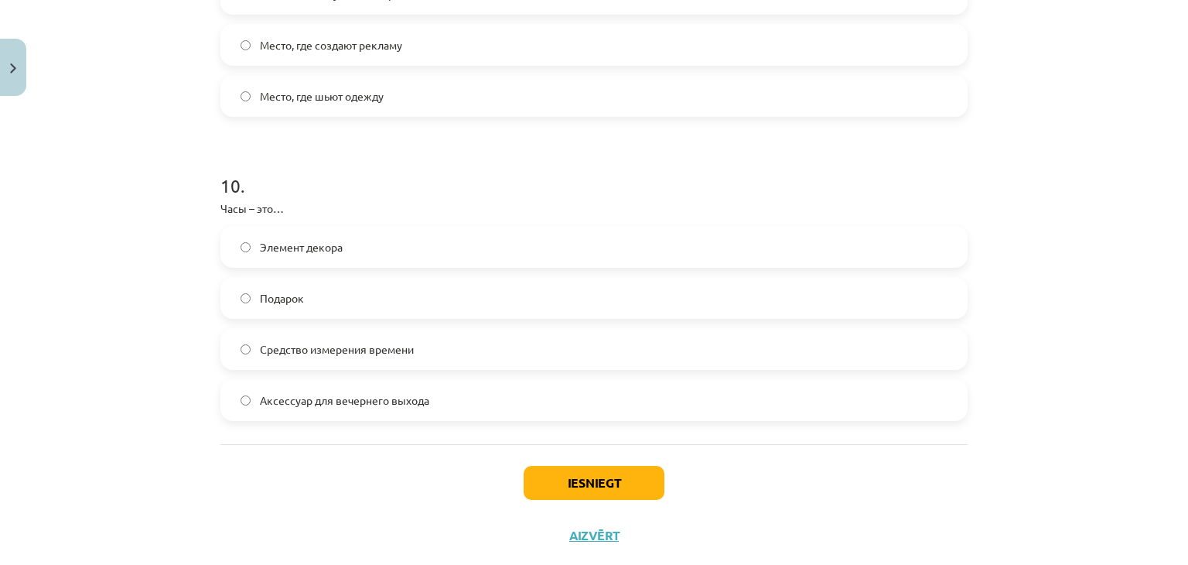
scroll to position [2932, 0]
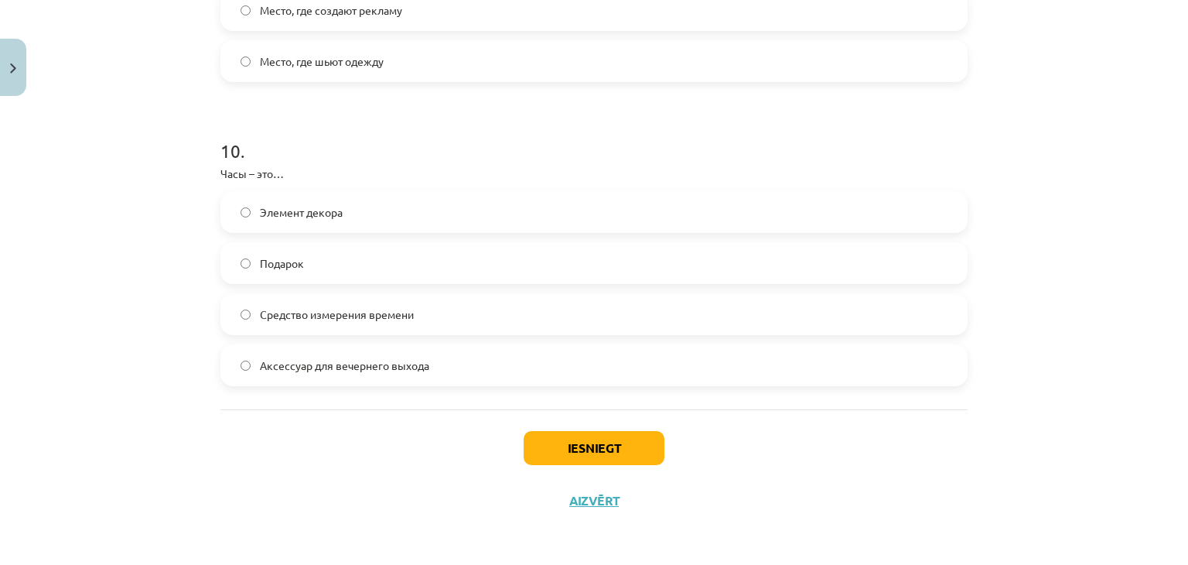
click at [431, 218] on label "Элемент декора" at bounding box center [594, 212] width 744 height 39
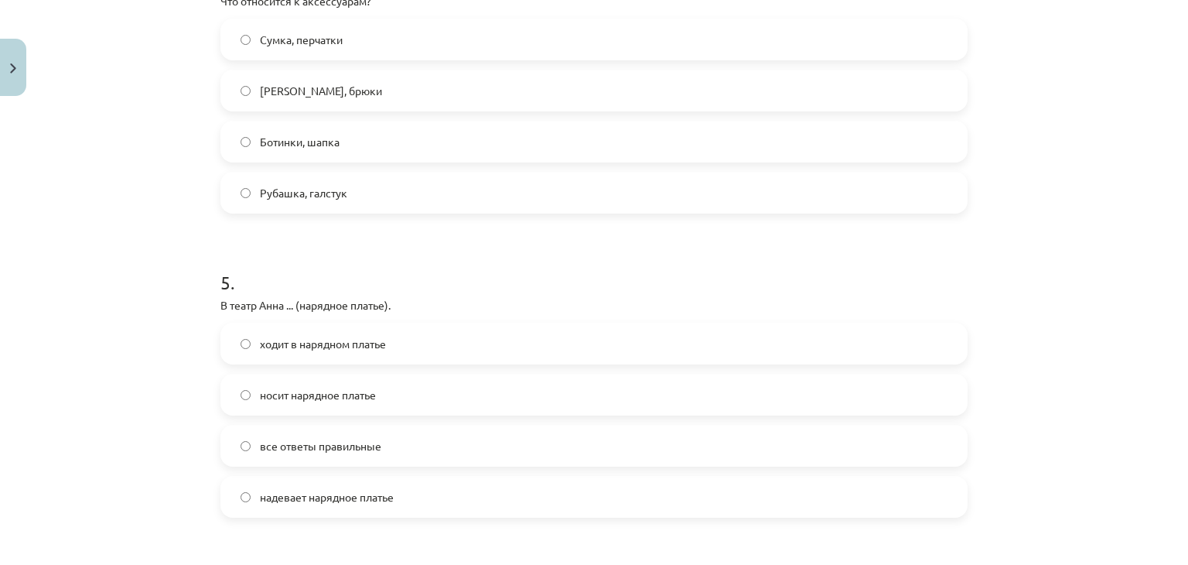
scroll to position [1307, 0]
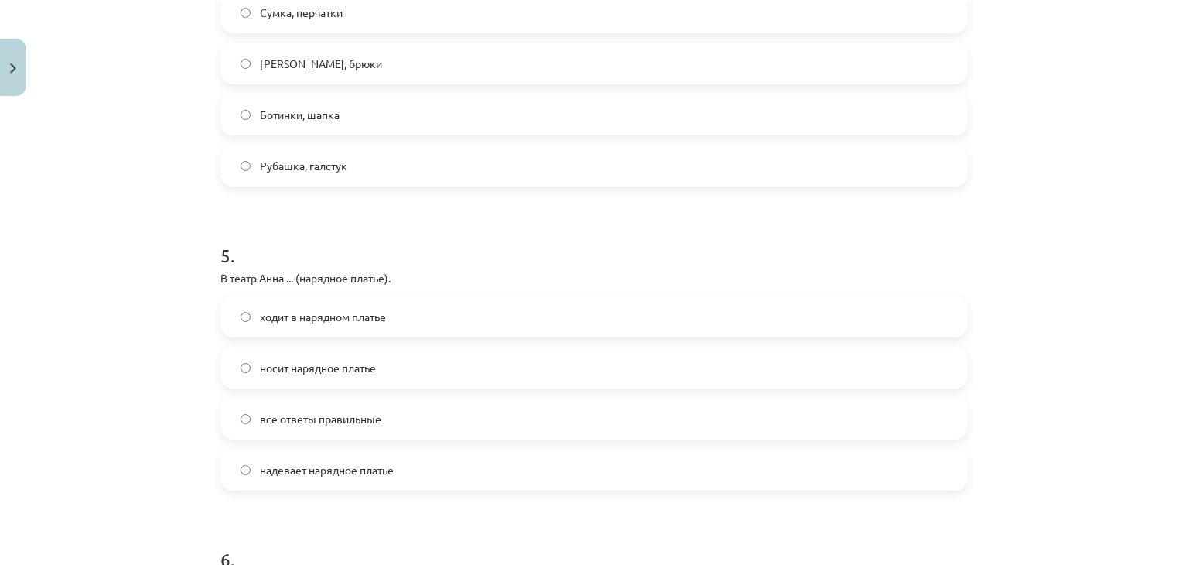
click at [418, 325] on label "ходит в нарядном платье" at bounding box center [594, 316] width 744 height 39
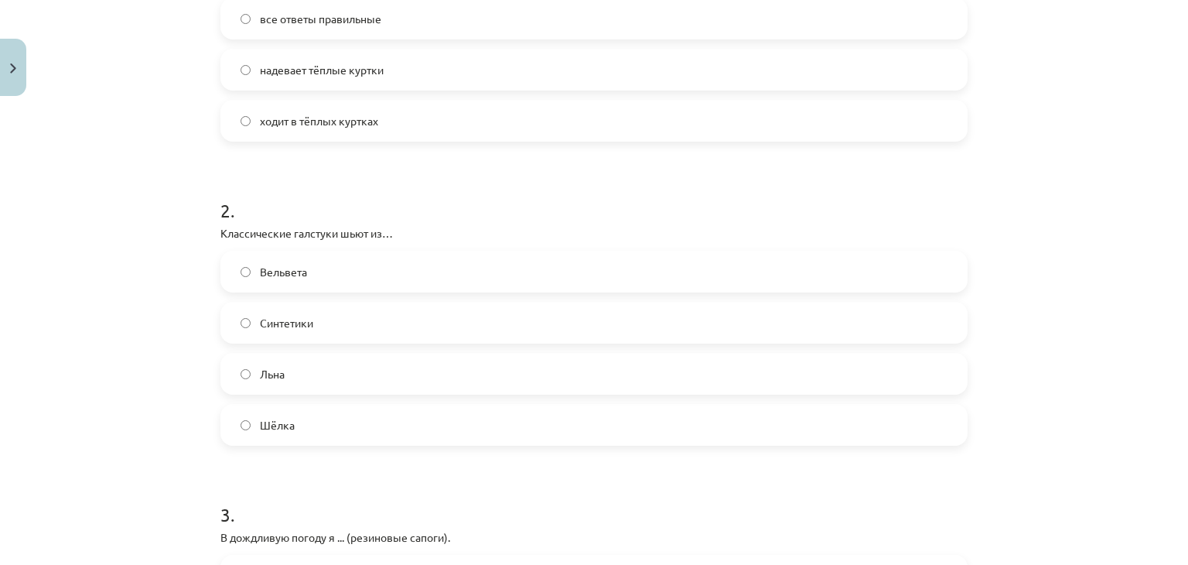
scroll to position [464, 0]
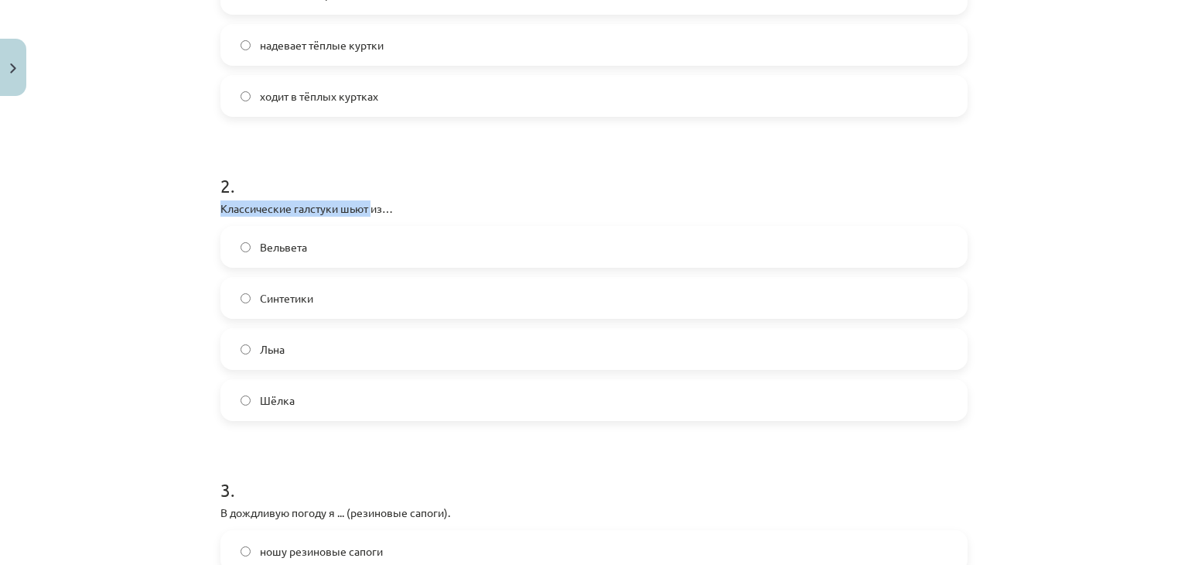
drag, startPoint x: 214, startPoint y: 207, endPoint x: 365, endPoint y: 216, distance: 151.9
click at [260, 392] on span "Шёлка" at bounding box center [277, 400] width 35 height 16
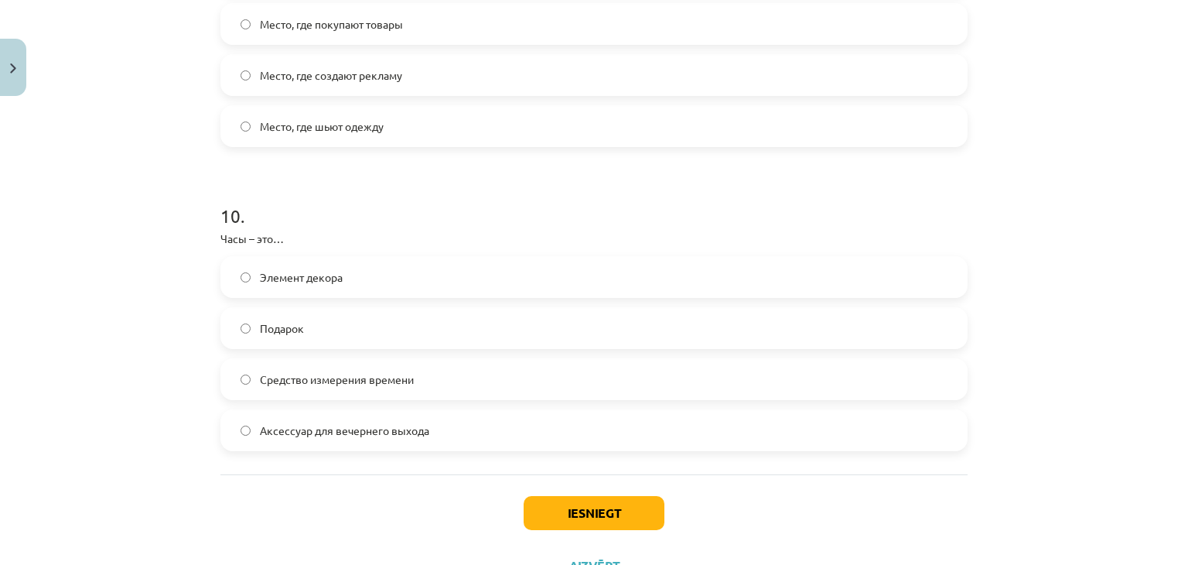
scroll to position [2932, 0]
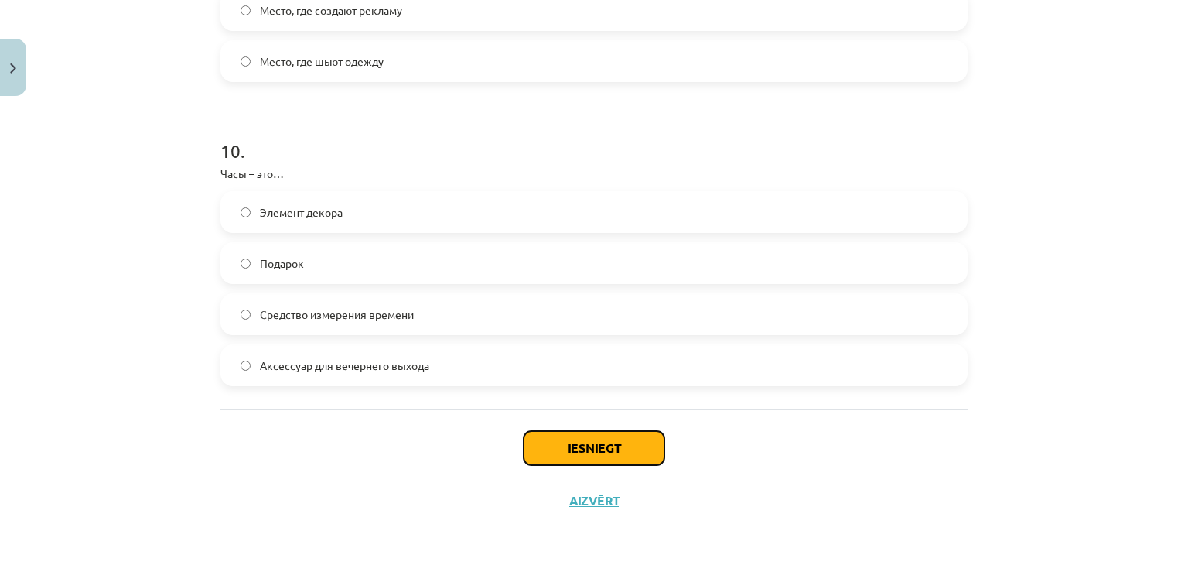
click at [532, 460] on button "Iesniegt" at bounding box center [594, 448] width 141 height 34
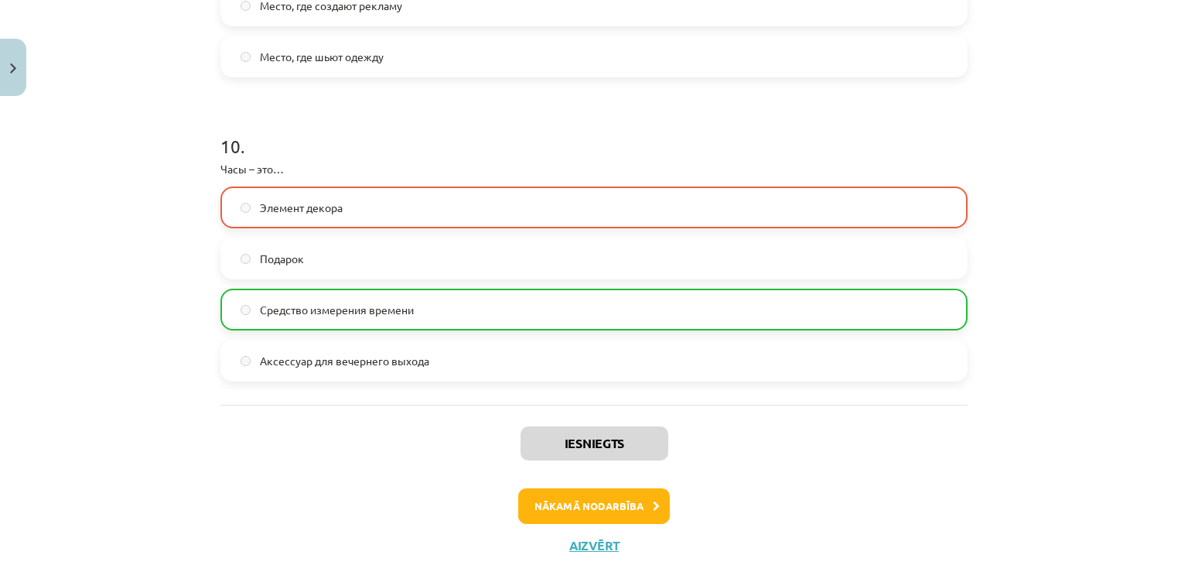
scroll to position [2980, 0]
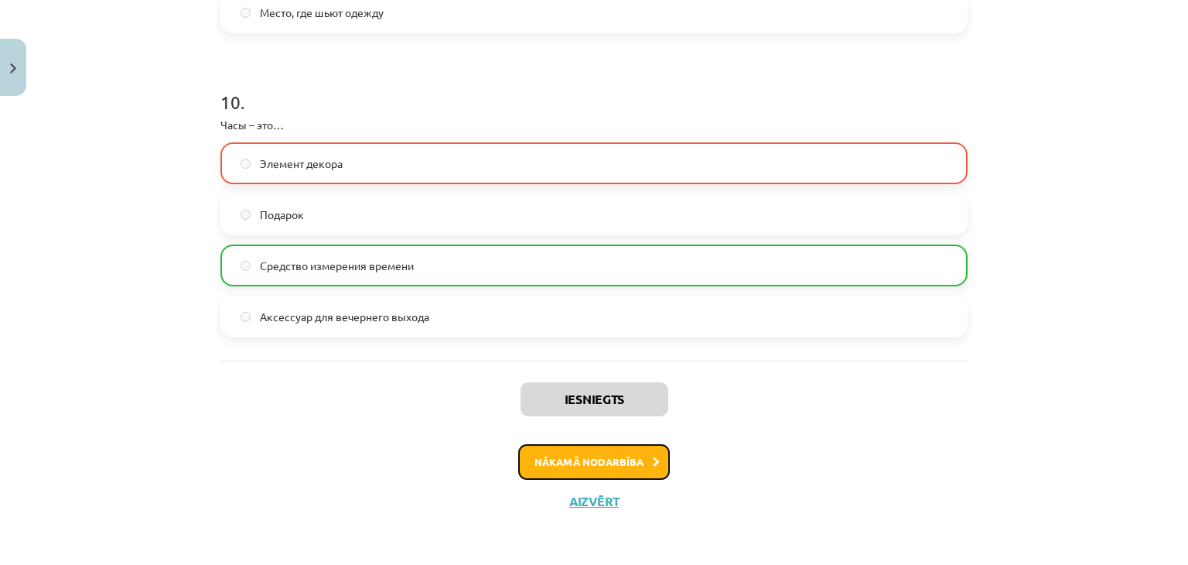
click at [579, 461] on button "Nākamā nodarbība" at bounding box center [594, 462] width 152 height 36
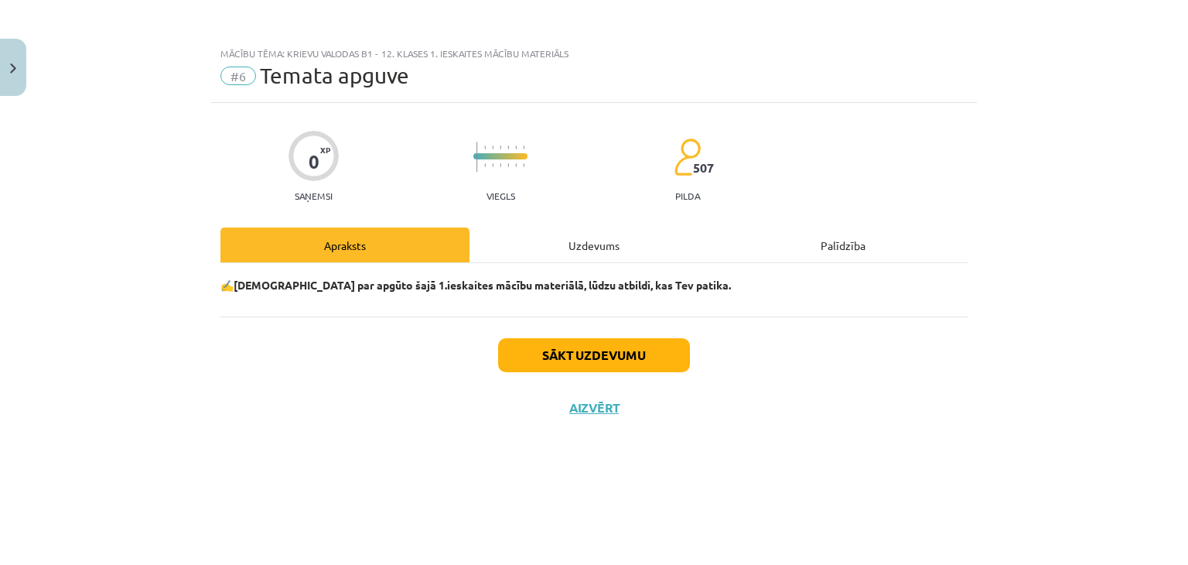
click at [569, 242] on div "Uzdevums" at bounding box center [594, 244] width 249 height 35
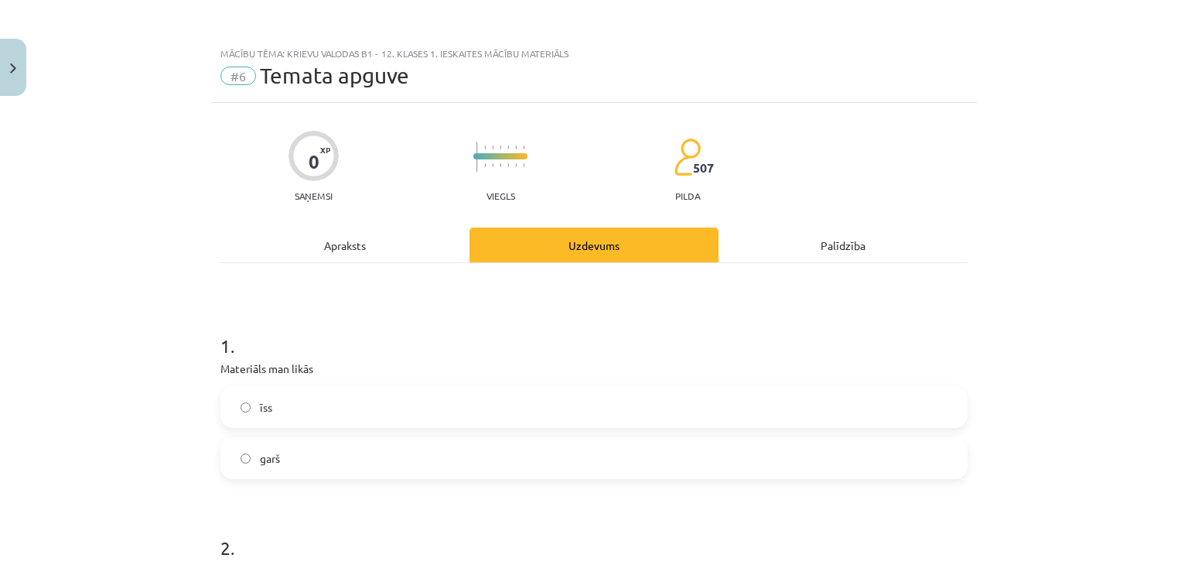
click at [286, 412] on label "īss" at bounding box center [594, 407] width 744 height 39
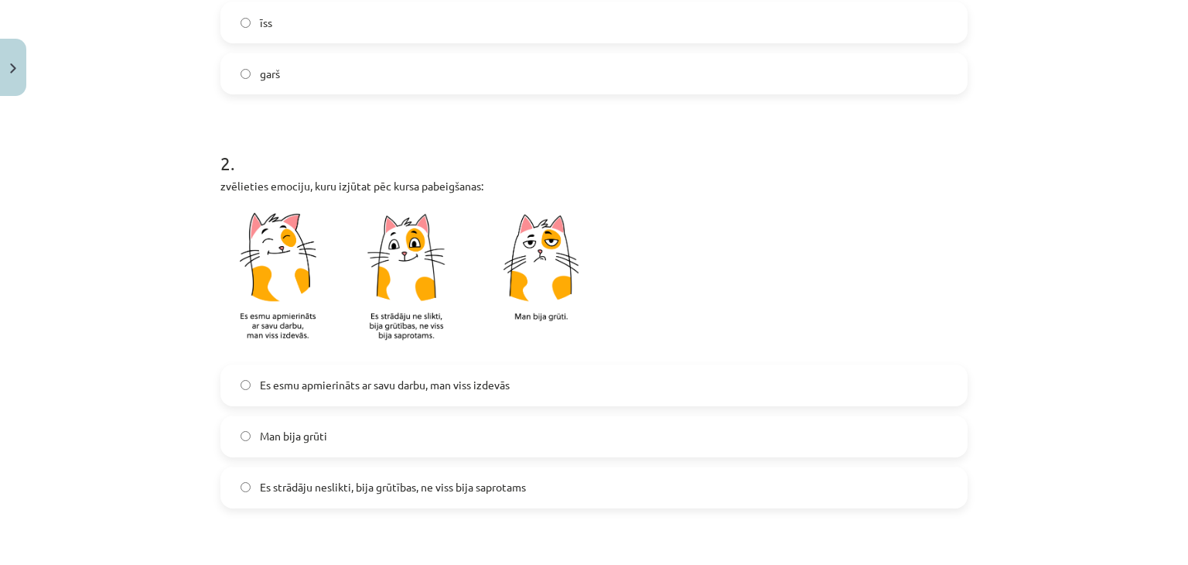
scroll to position [387, 0]
click at [415, 377] on span "Es esmu apmierināts ar savu darbu, man viss izdevās" at bounding box center [385, 382] width 250 height 16
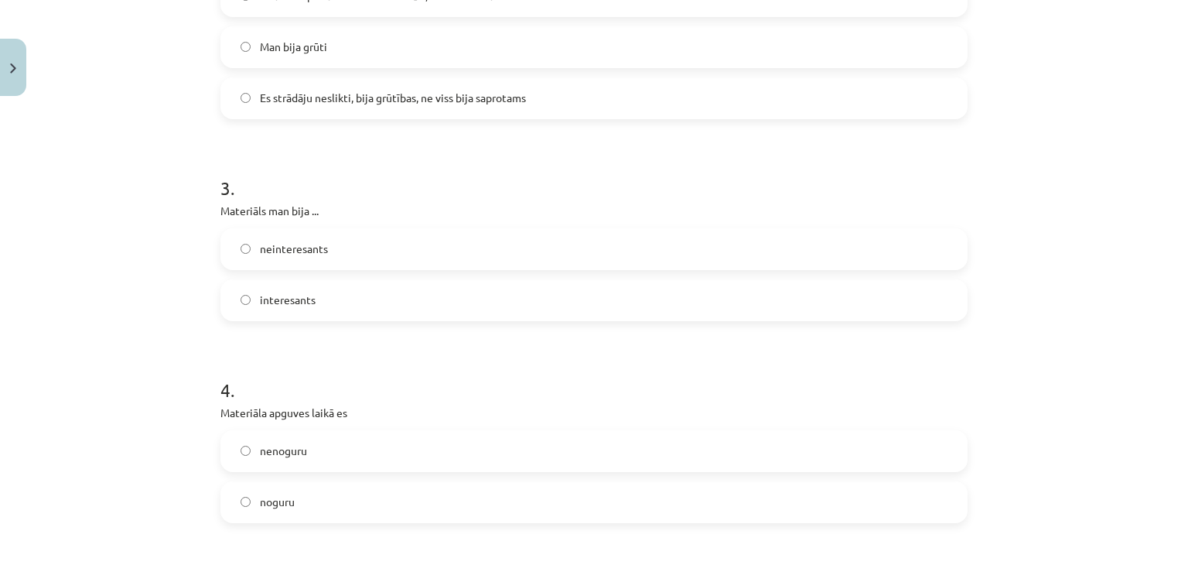
click at [331, 282] on label "interesants" at bounding box center [594, 300] width 744 height 39
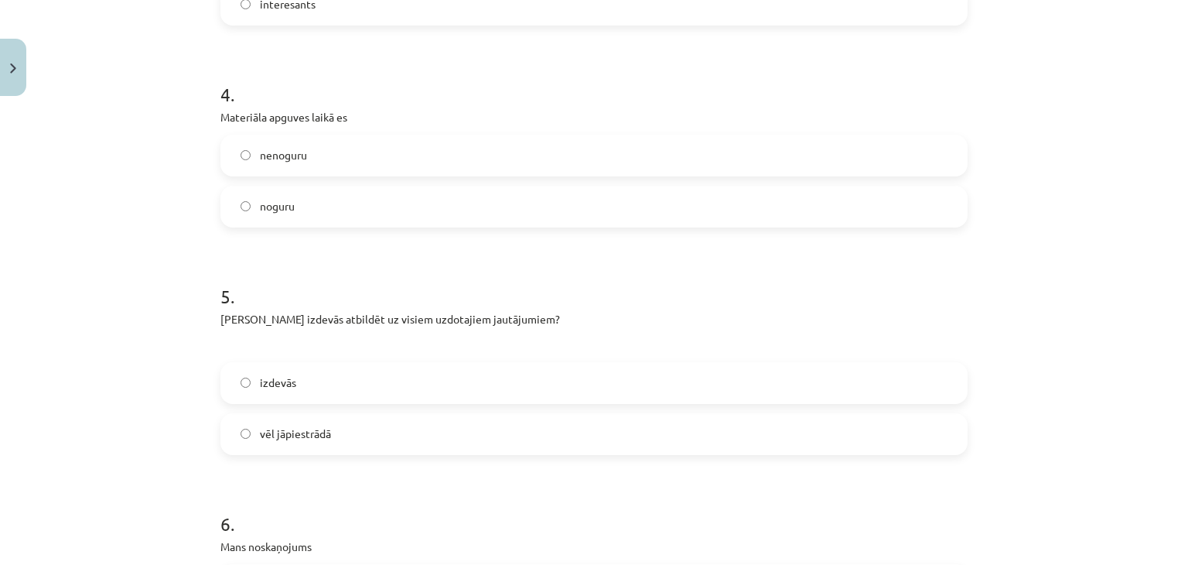
scroll to position [1083, 0]
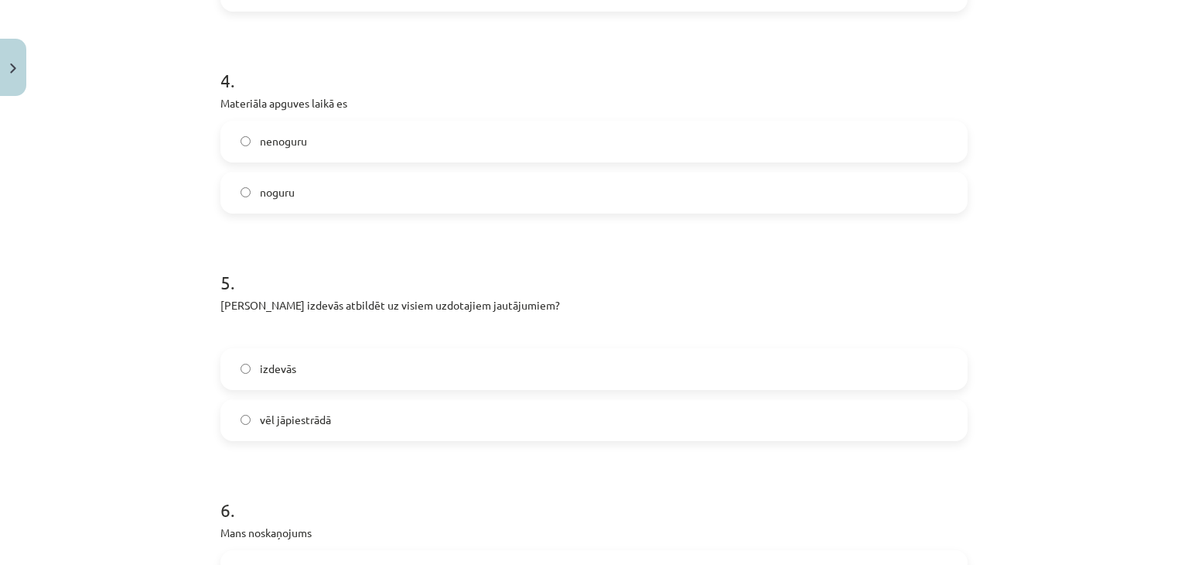
click at [374, 142] on label "nenoguru" at bounding box center [594, 141] width 744 height 39
click at [288, 413] on span "vēl jāpiestrādā" at bounding box center [295, 420] width 71 height 16
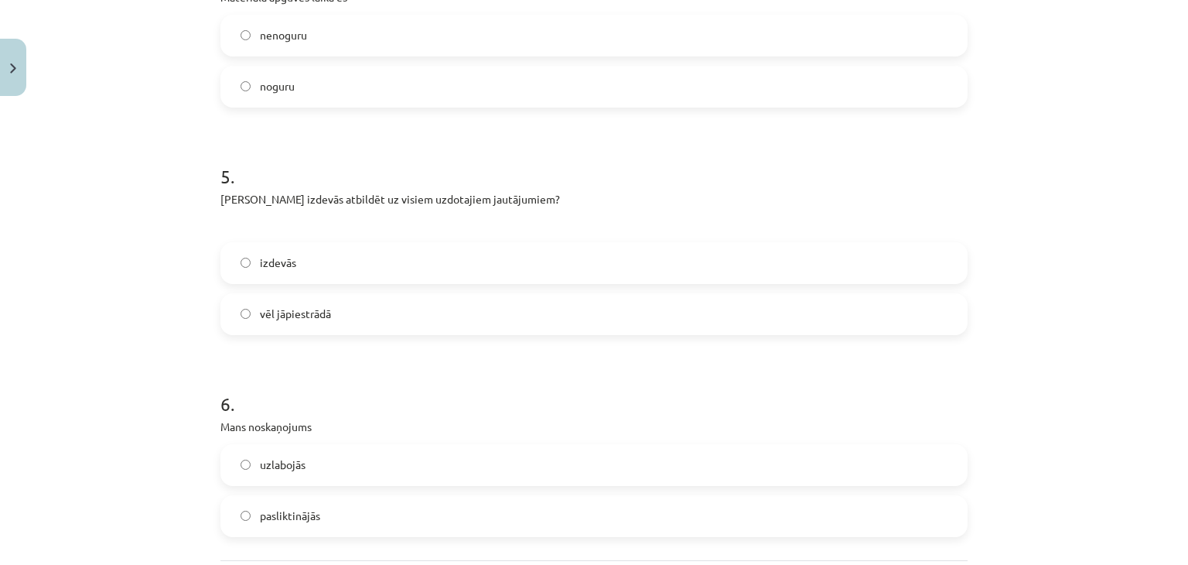
scroll to position [1340, 0]
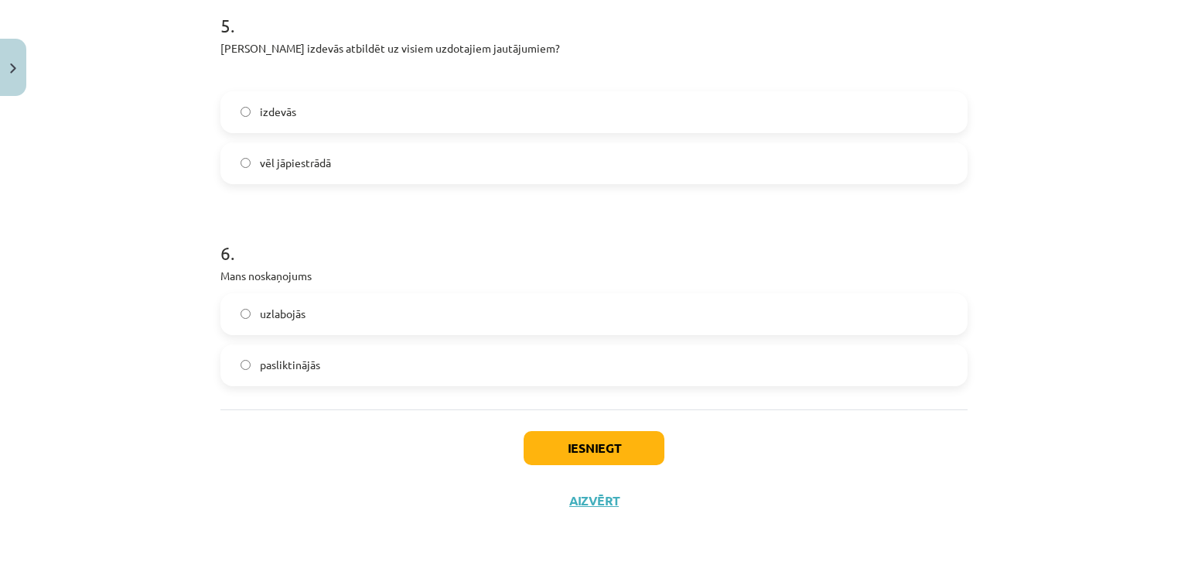
drag, startPoint x: 364, startPoint y: 316, endPoint x: 373, endPoint y: 347, distance: 32.1
click at [364, 317] on label "uzlabojās" at bounding box center [594, 314] width 744 height 39
click at [549, 428] on div "Iesniegt Aizvērt" at bounding box center [594, 463] width 747 height 108
click at [554, 446] on button "Iesniegt" at bounding box center [594, 448] width 141 height 34
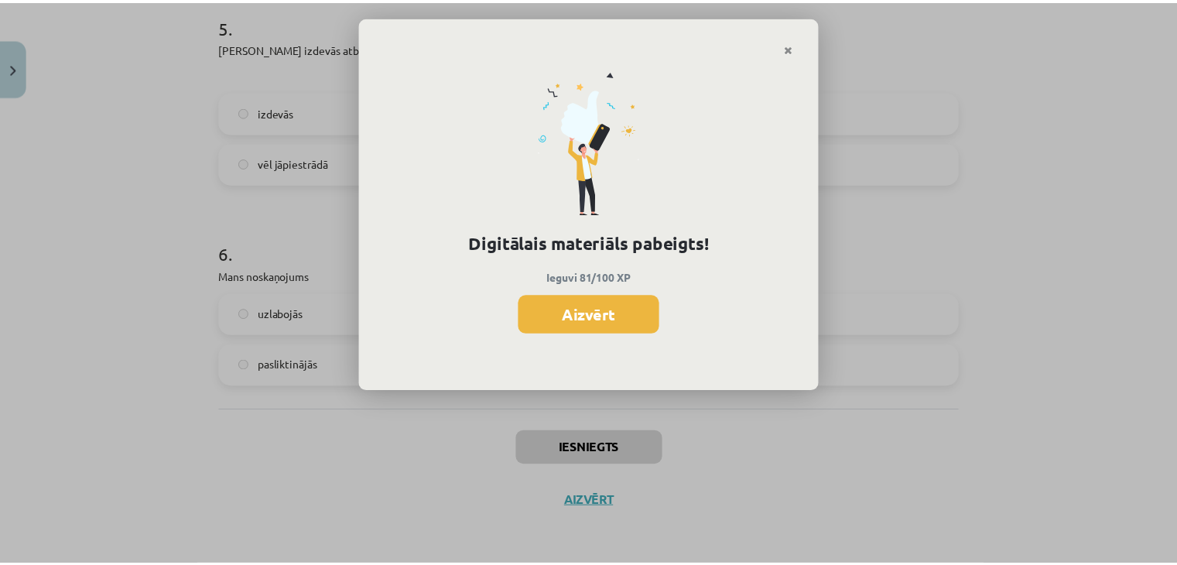
scroll to position [772, 0]
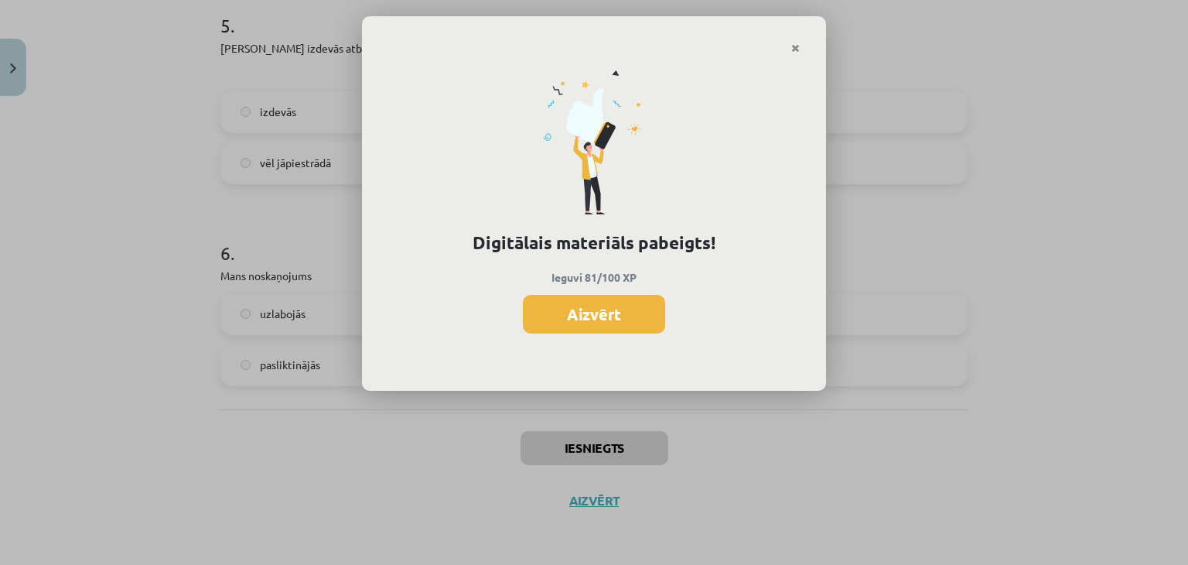
click at [593, 323] on button "Aizvērt" at bounding box center [594, 314] width 142 height 39
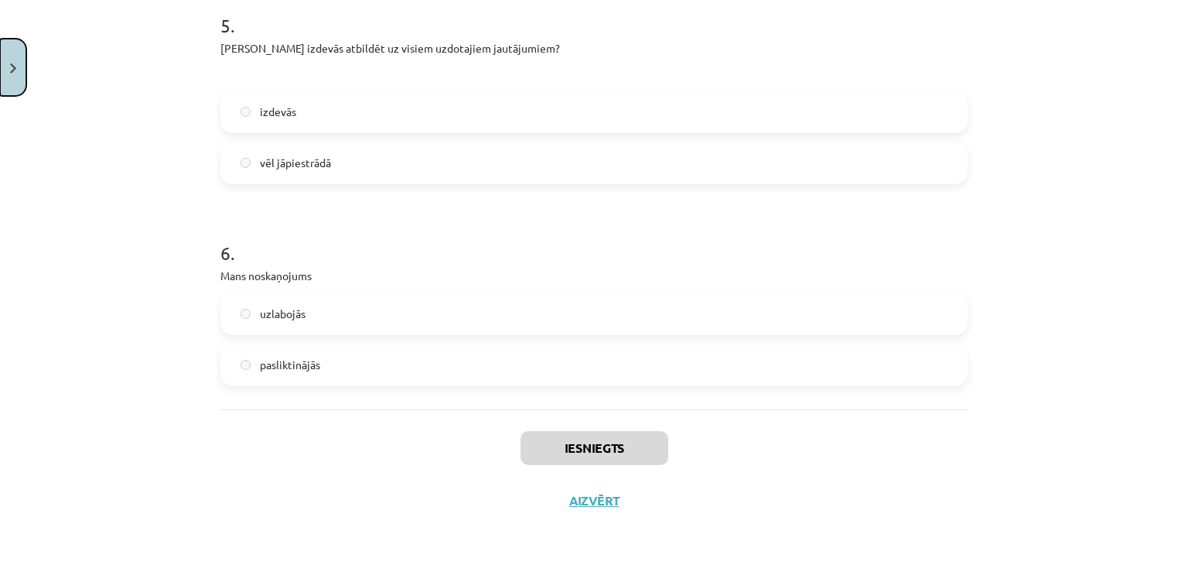
click at [6, 47] on button "Close" at bounding box center [13, 67] width 26 height 57
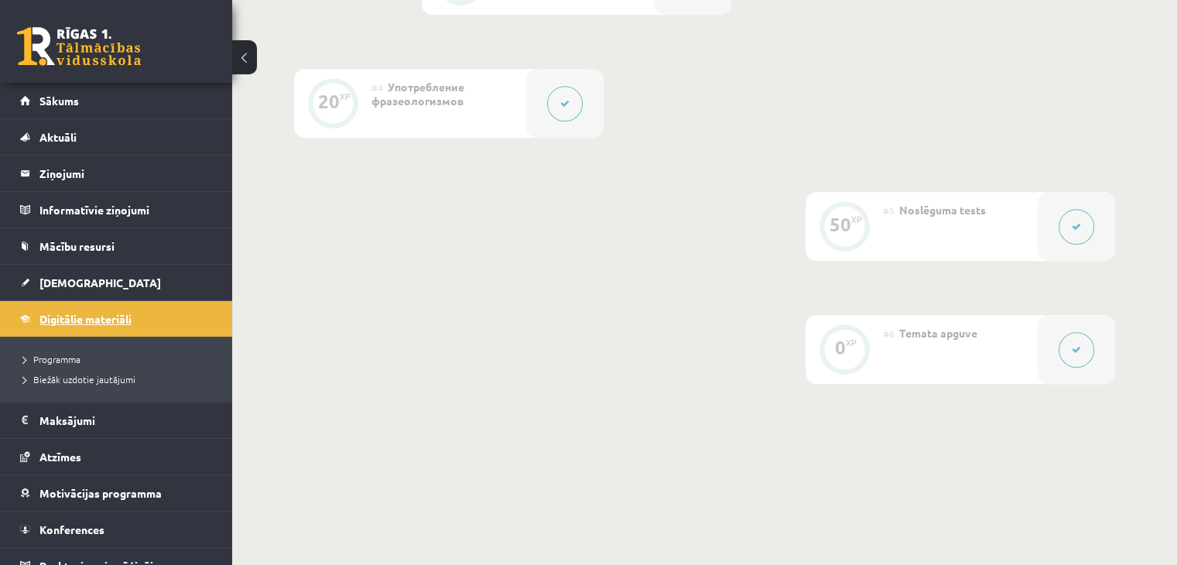
click at [83, 329] on link "Digitālie materiāli" at bounding box center [116, 319] width 193 height 36
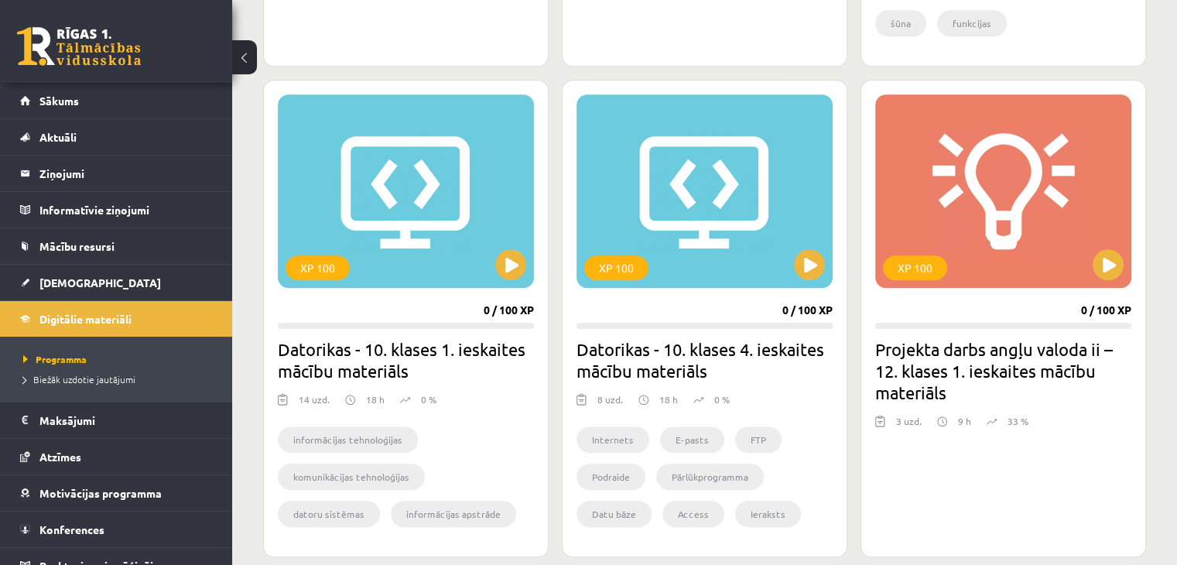
scroll to position [1315, 0]
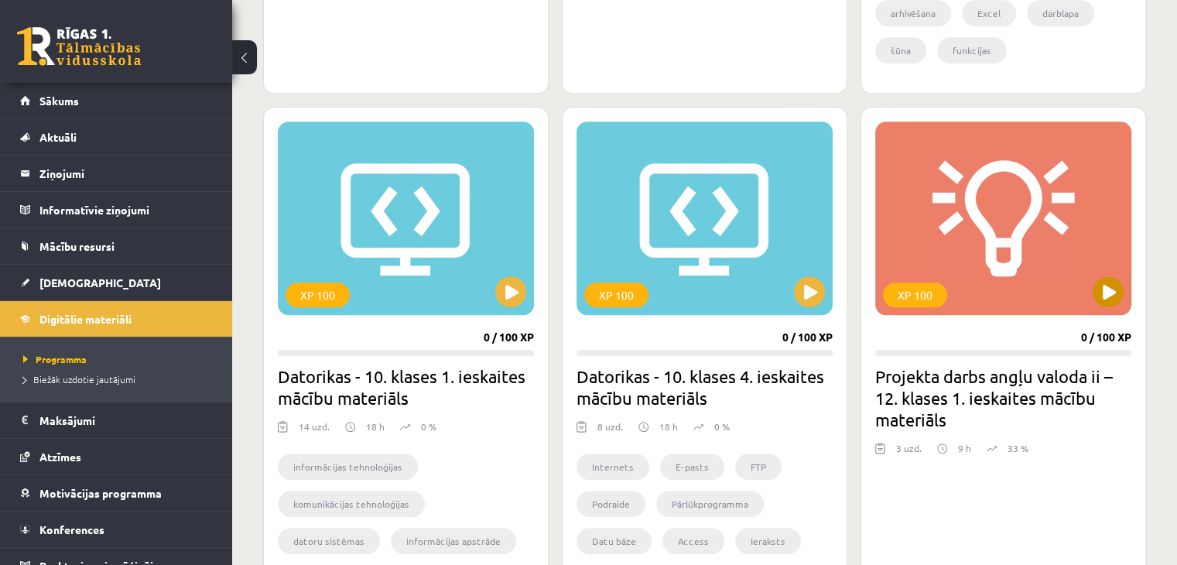
click at [1080, 301] on div "XP 100" at bounding box center [1003, 217] width 256 height 193
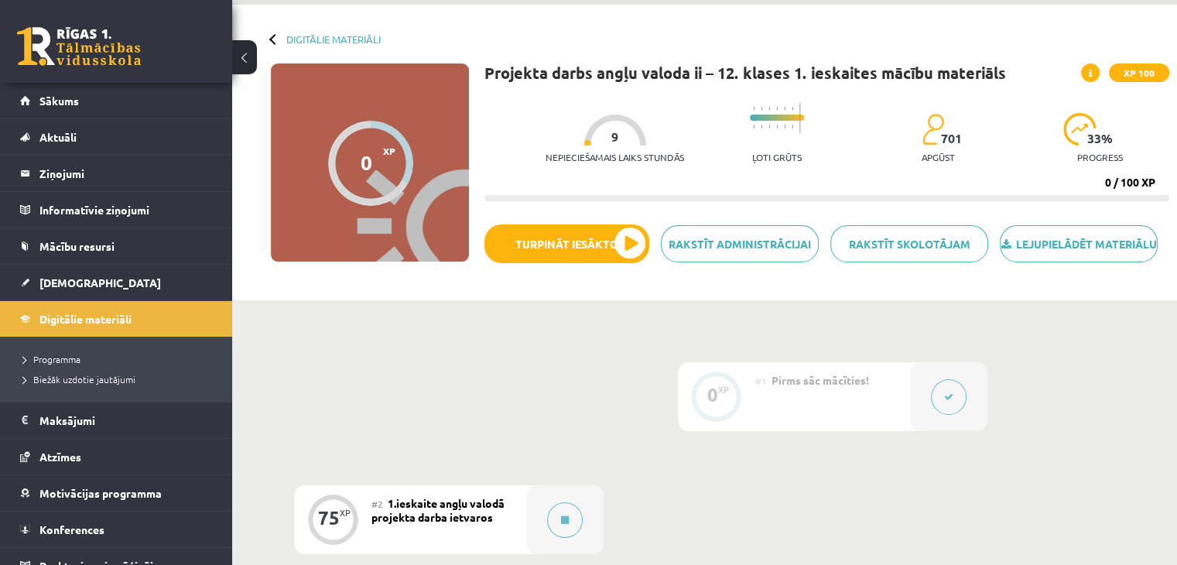
scroll to position [77, 0]
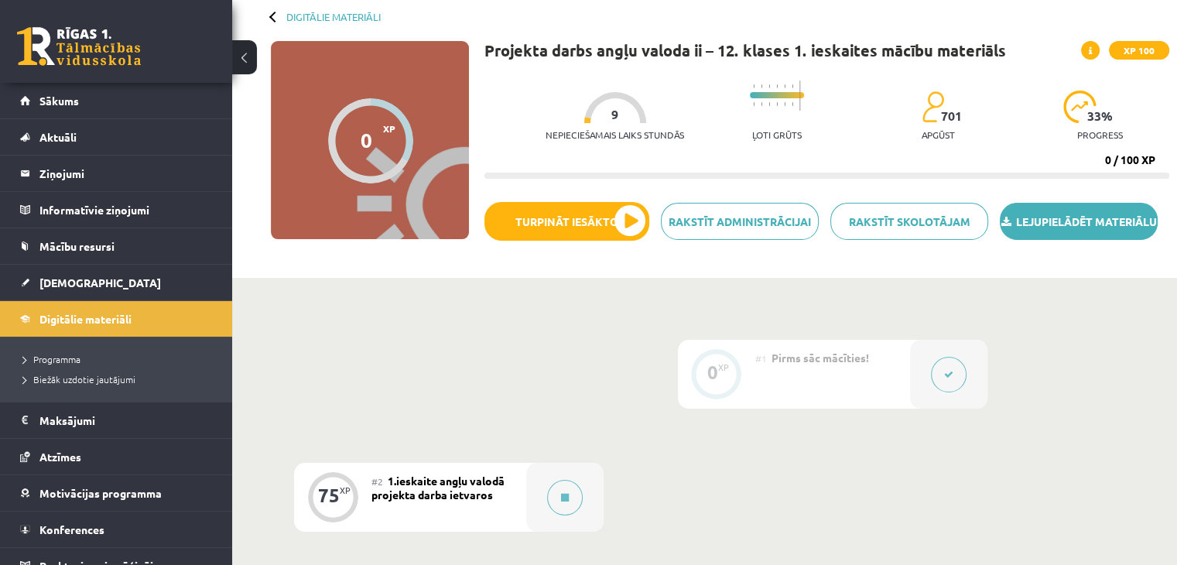
click at [1071, 230] on link "Lejupielādēt materiālu" at bounding box center [1079, 221] width 158 height 37
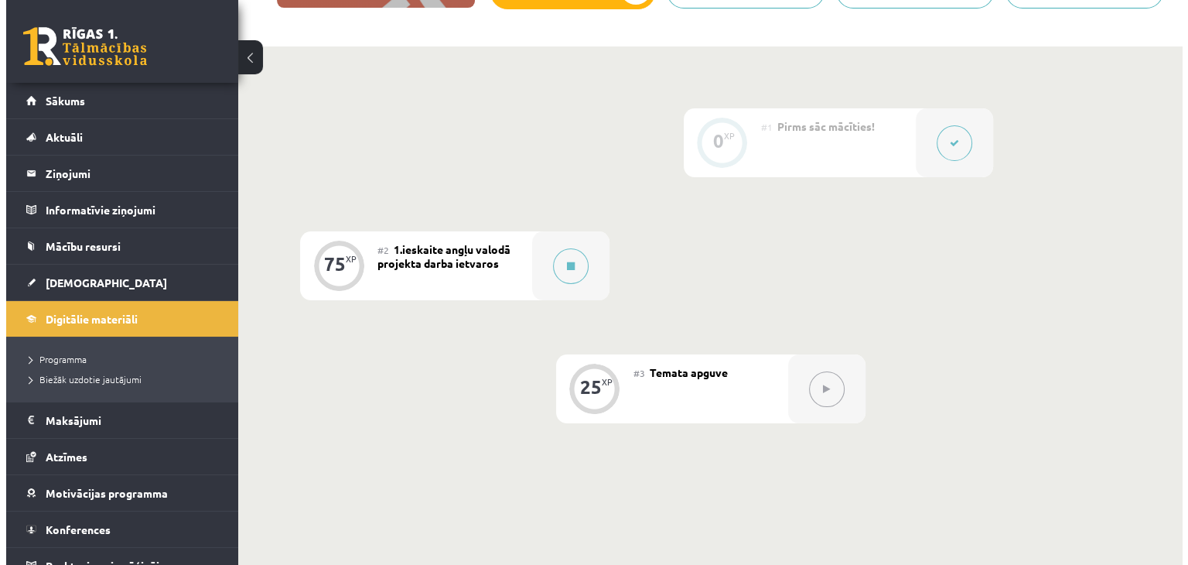
scroll to position [309, 0]
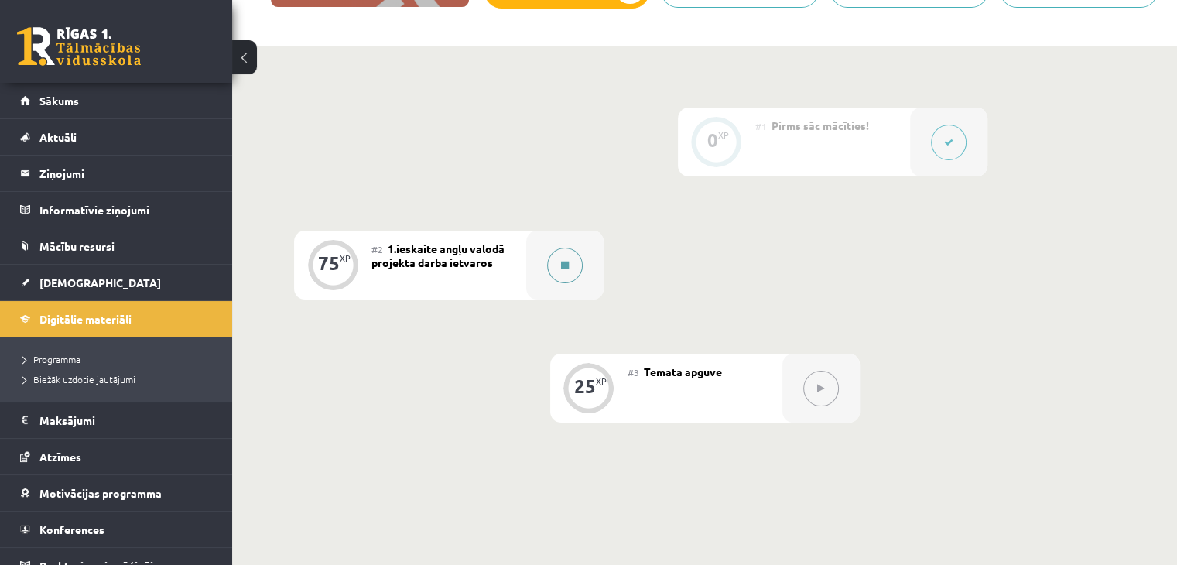
click at [579, 267] on div at bounding box center [564, 265] width 77 height 69
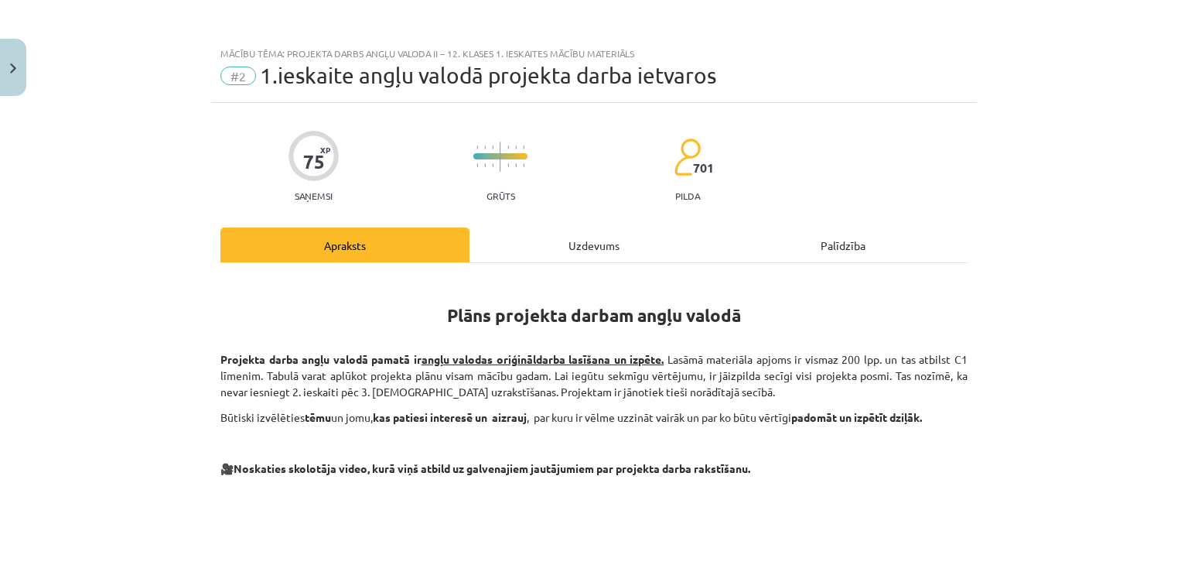
drag, startPoint x: 592, startPoint y: 266, endPoint x: 591, endPoint y: 257, distance: 9.3
click at [590, 255] on div "Uzdevums" at bounding box center [594, 244] width 249 height 35
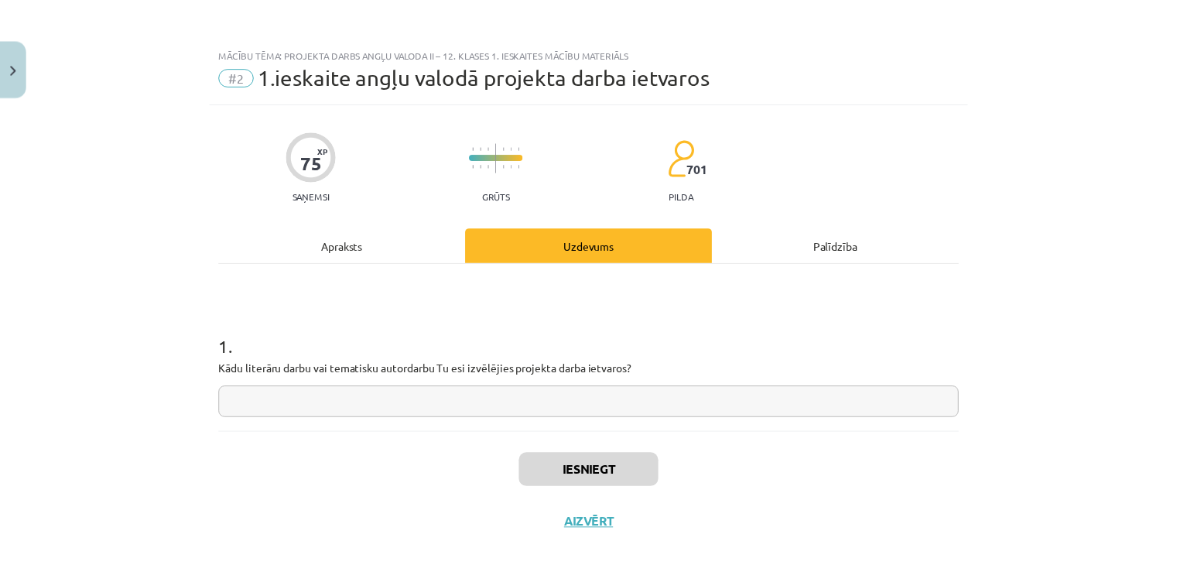
scroll to position [22, 0]
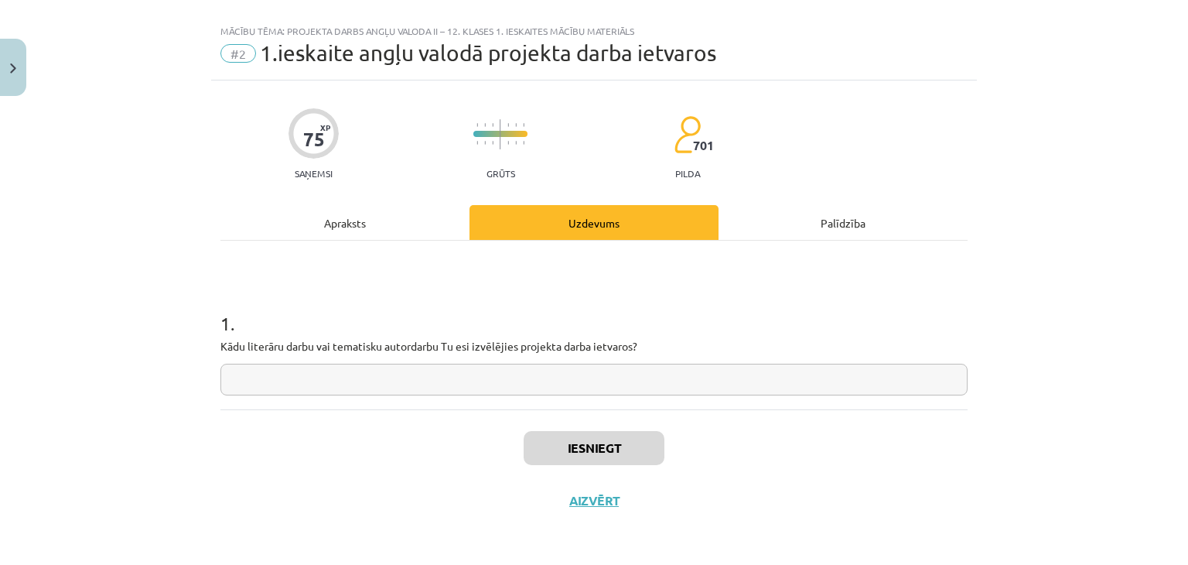
click at [527, 357] on div "1 . Kādu literāru darbu vai tematisku autordarbu Tu esi izvēlējies projekta dar…" at bounding box center [594, 341] width 747 height 110
click at [528, 389] on input "text" at bounding box center [594, 380] width 747 height 32
click at [0, 53] on button "Close" at bounding box center [13, 67] width 26 height 57
click at [127, 53] on div "Mācību tēma: Projekta darbs angļu valoda ii – 12. klases 1. ieskaites mācību ma…" at bounding box center [594, 282] width 1188 height 565
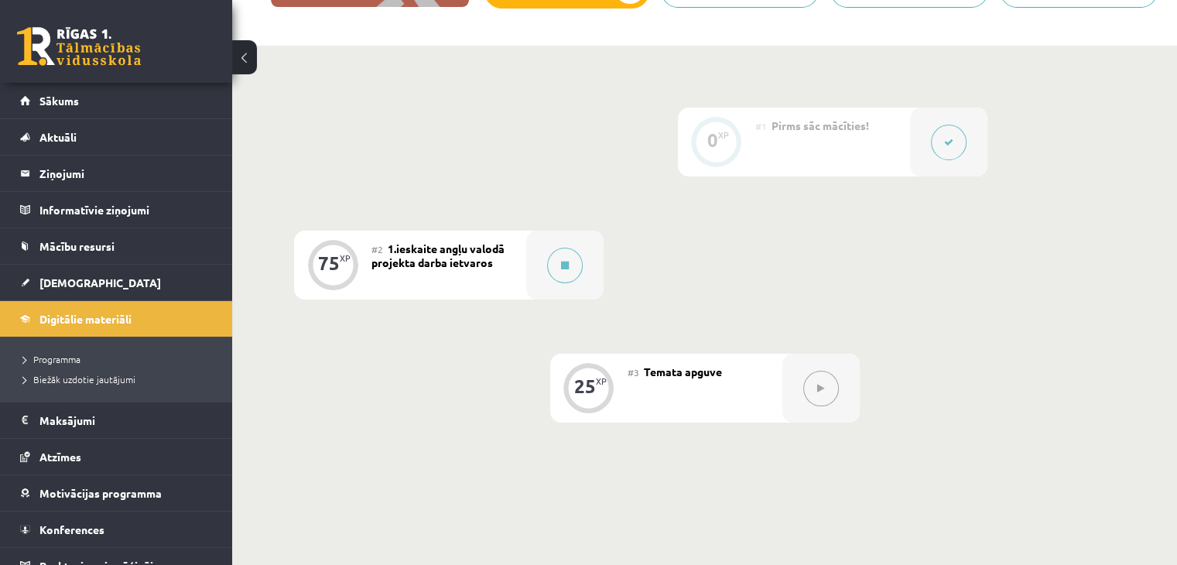
click at [93, 46] on link at bounding box center [79, 46] width 124 height 39
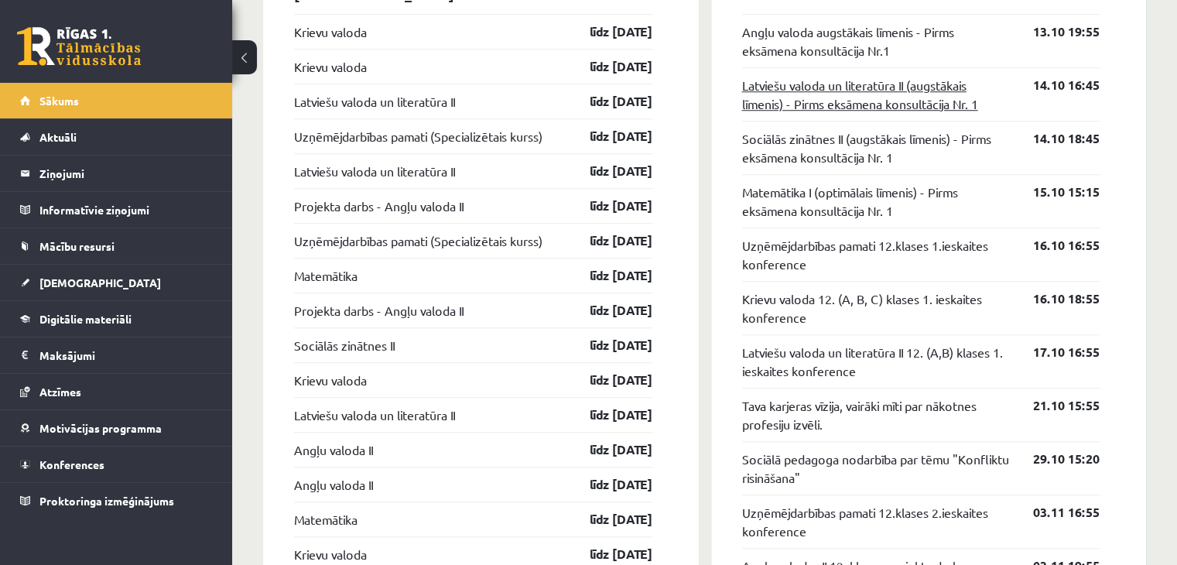
scroll to position [1315, 0]
